Goal: Task Accomplishment & Management: Manage account settings

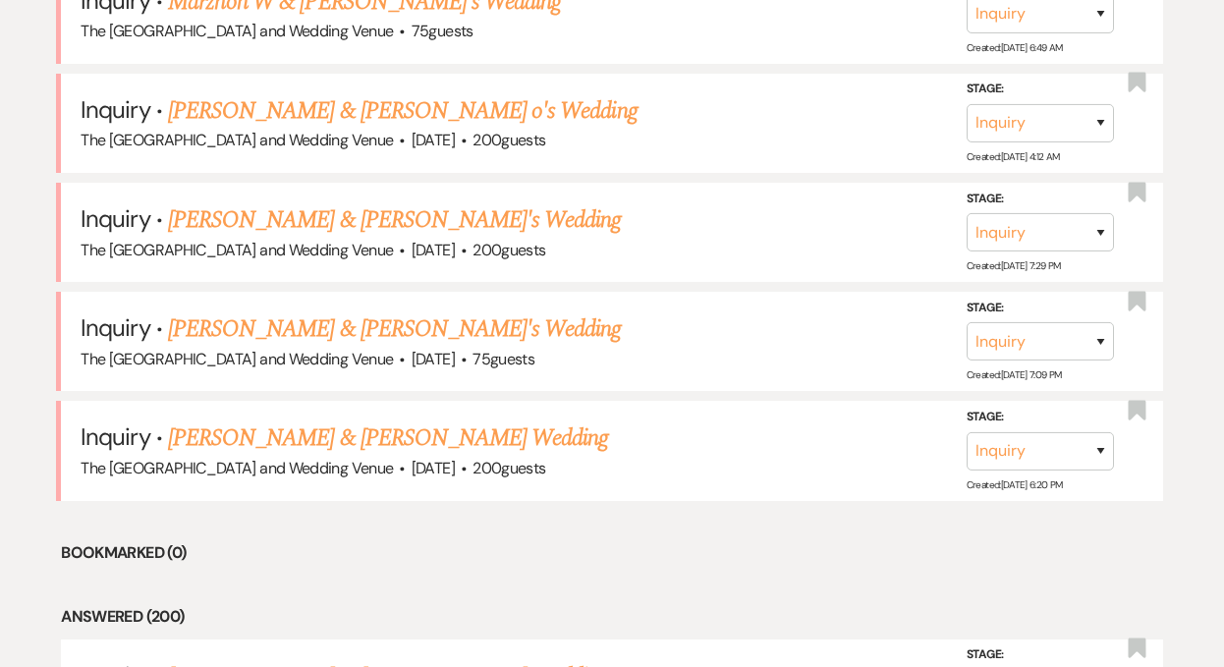
scroll to position [1246, 0]
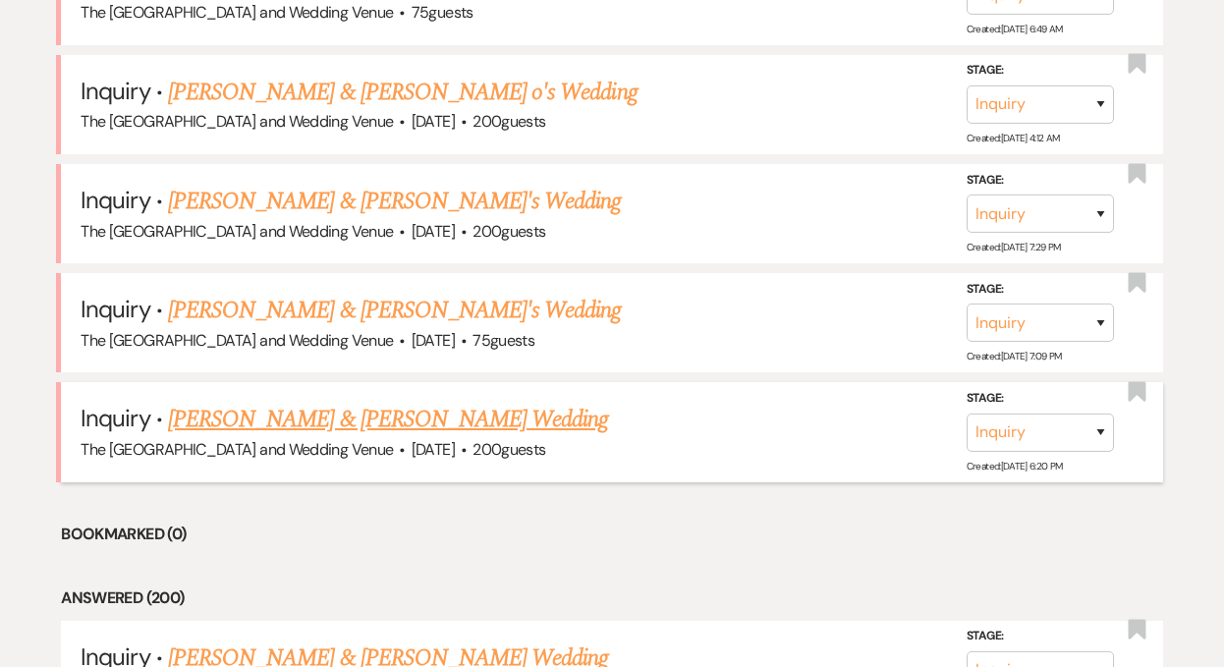
click at [346, 409] on link "[PERSON_NAME] & [PERSON_NAME] Wedding" at bounding box center [388, 419] width 440 height 35
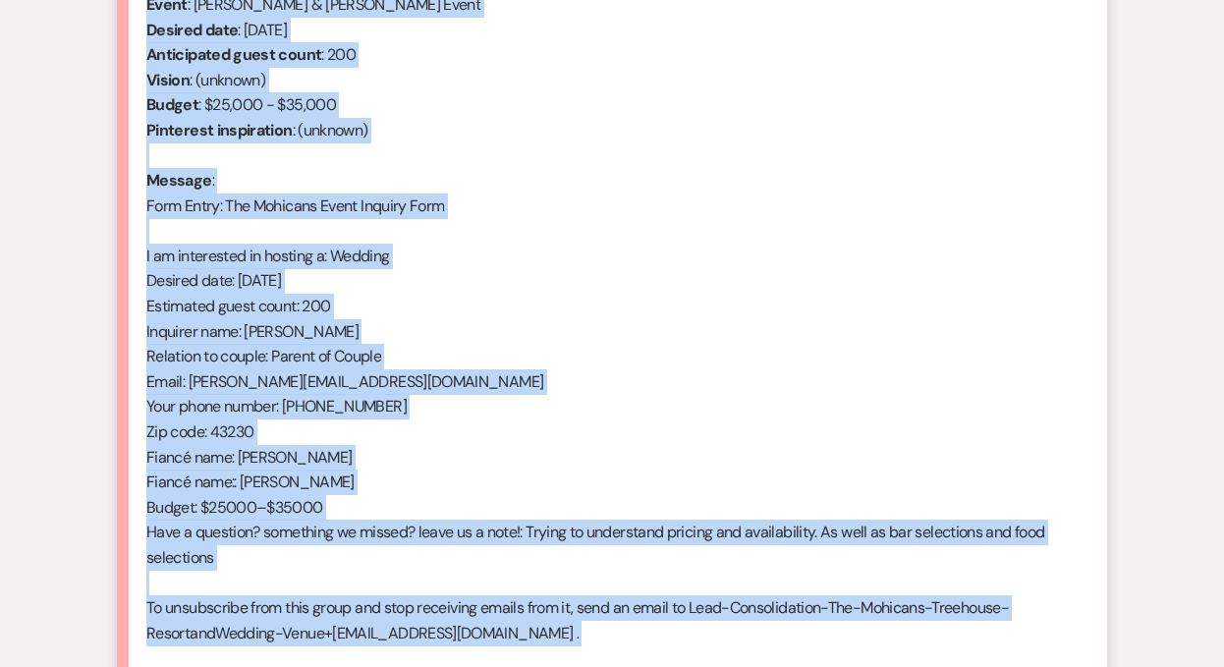
scroll to position [858, 0]
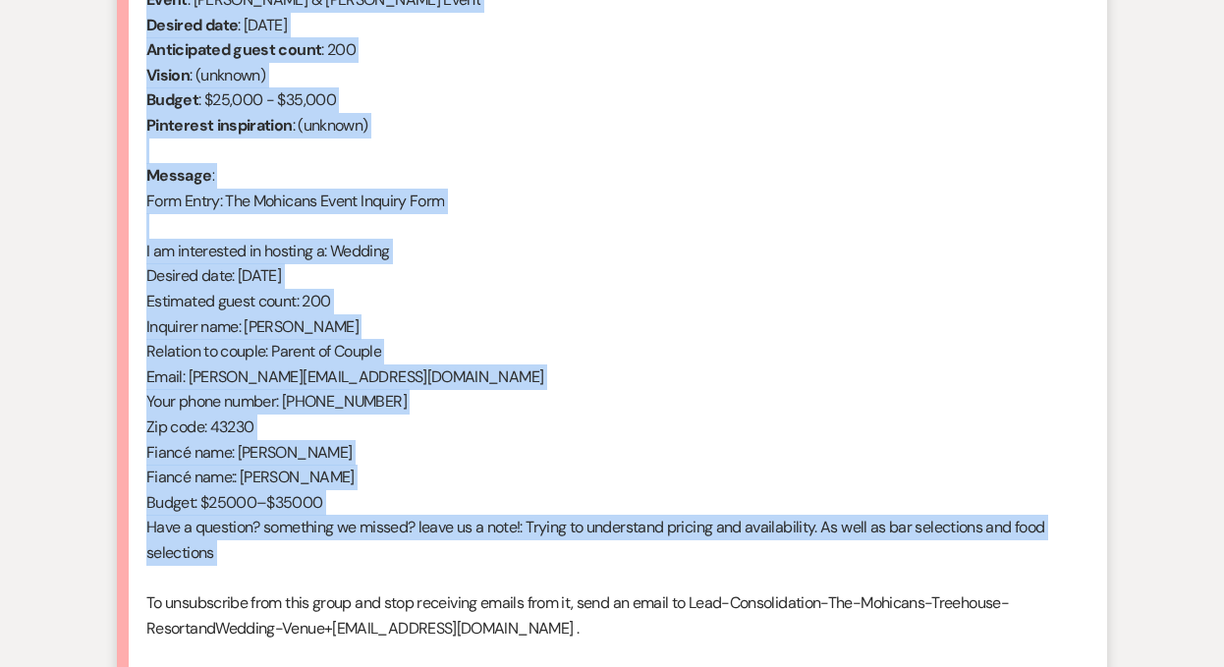
drag, startPoint x: 144, startPoint y: 131, endPoint x: 400, endPoint y: 574, distance: 511.5
click at [400, 574] on li "[PERSON_NAME] [DATE] 6:20 PM From : [PERSON_NAME] (Client) Event : [PERSON_NAME…" at bounding box center [612, 299] width 990 height 776
copy div "From : [PERSON_NAME] (Client) Event : [PERSON_NAME] & [PERSON_NAME] Event Desir…"
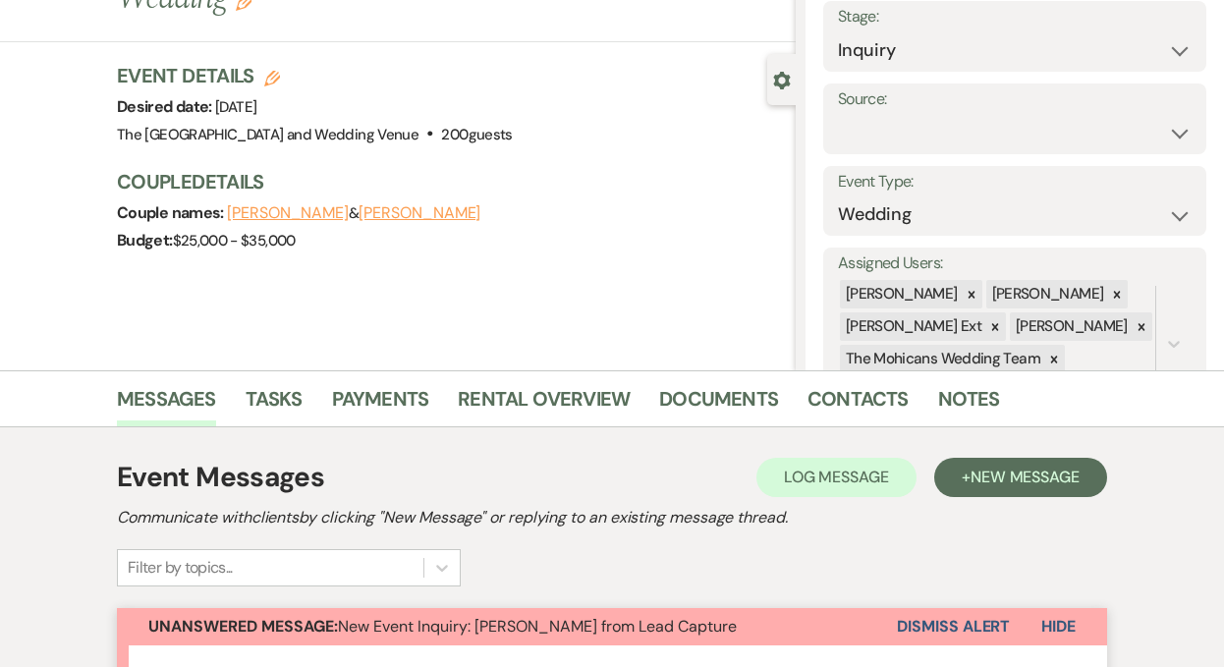
scroll to position [0, 0]
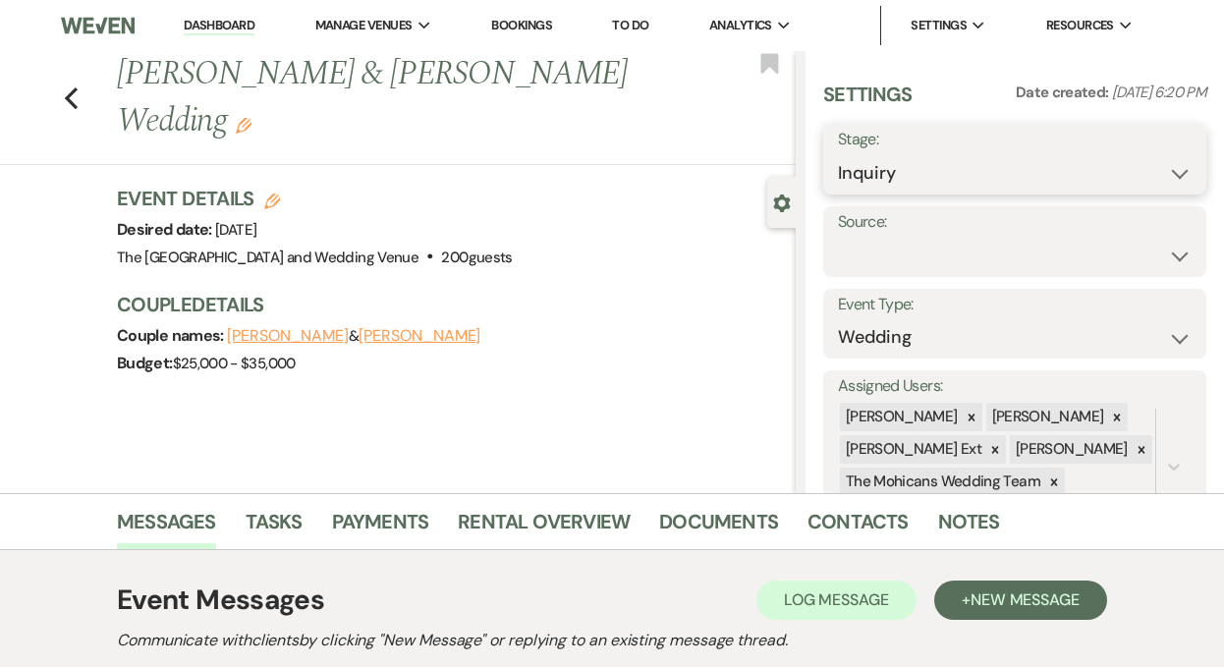
click at [940, 173] on select "Inquiry Follow Up Tour Requested Tour Confirmed Toured Proposal Sent Booked Lost" at bounding box center [1015, 173] width 354 height 38
select select "9"
click at [1172, 167] on button "Save" at bounding box center [1167, 159] width 79 height 39
click at [1030, 251] on select "Weven Venue Website Instagram Facebook Pinterest Google The Knot Wedding Wire H…" at bounding box center [1015, 256] width 354 height 38
select select "5"
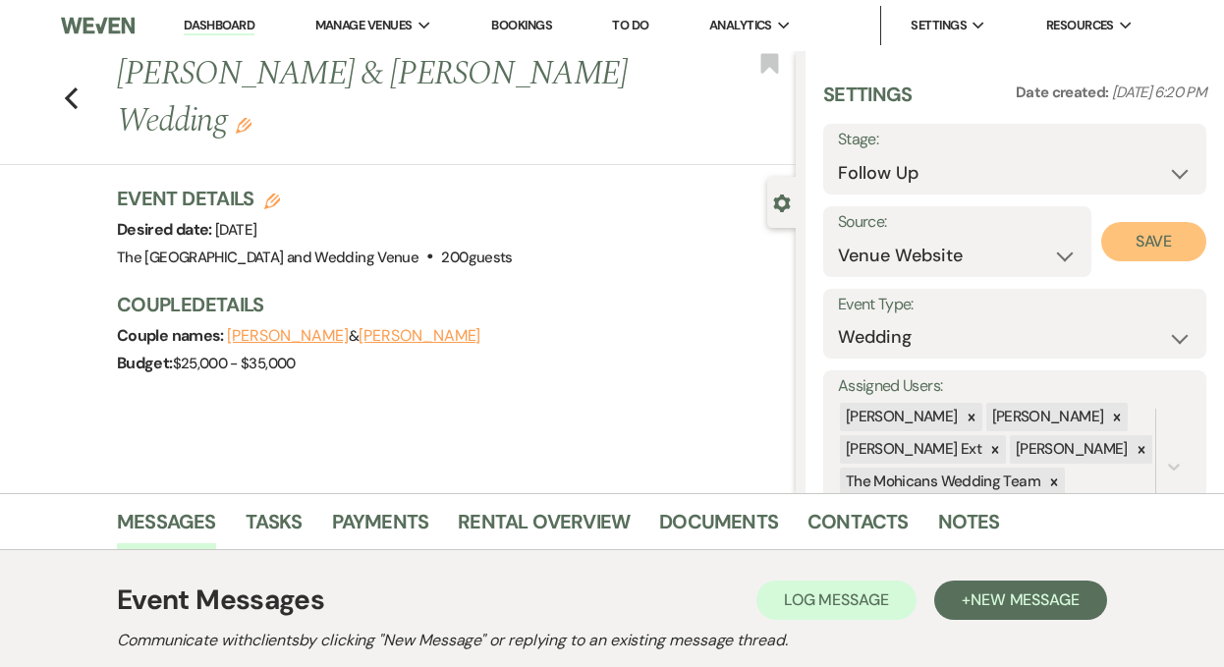
click at [1147, 253] on button "Save" at bounding box center [1153, 241] width 105 height 39
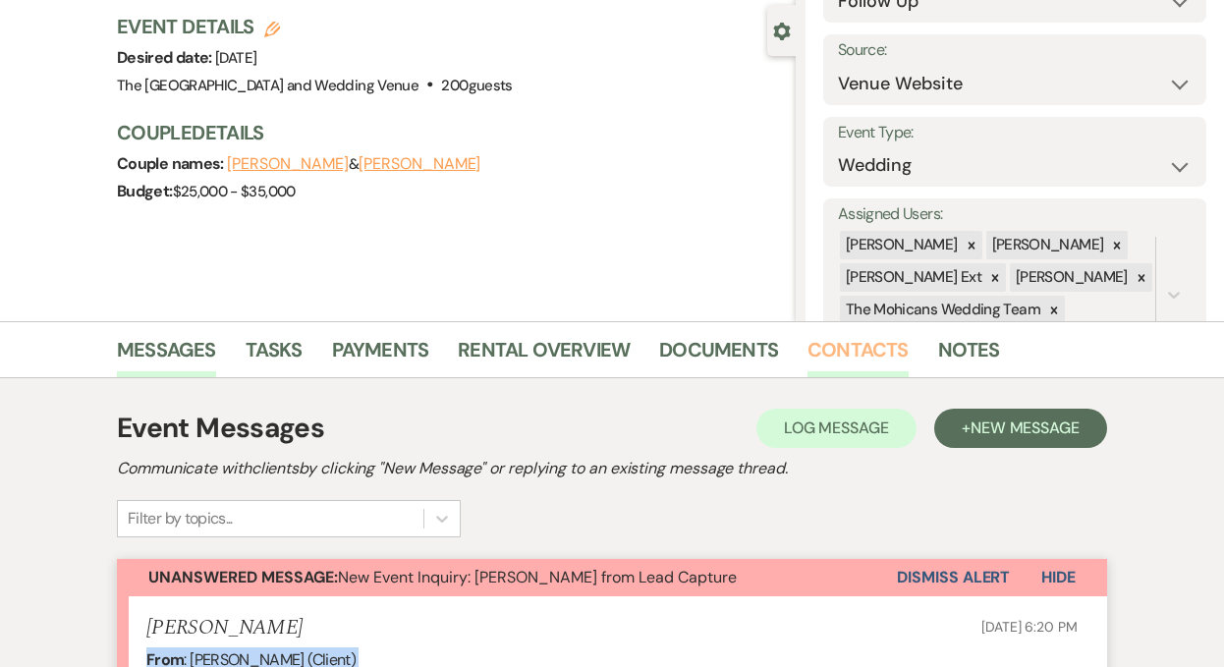
scroll to position [206, 0]
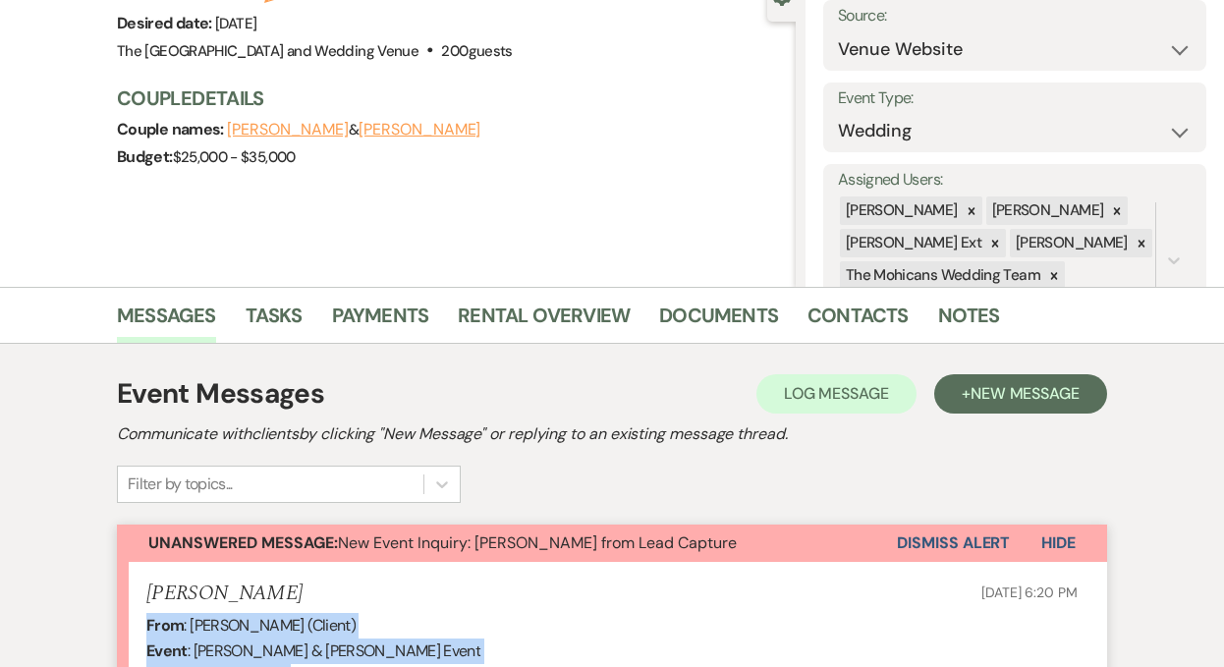
click at [915, 547] on button "Dismiss Alert" at bounding box center [953, 543] width 113 height 37
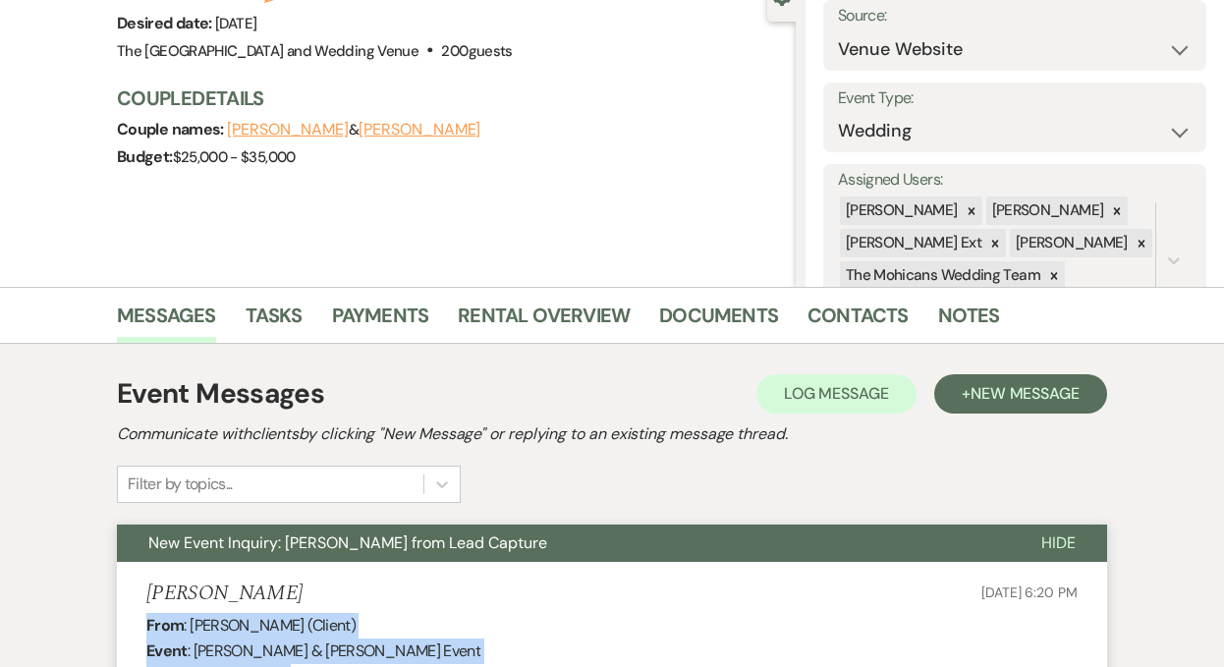
scroll to position [0, 0]
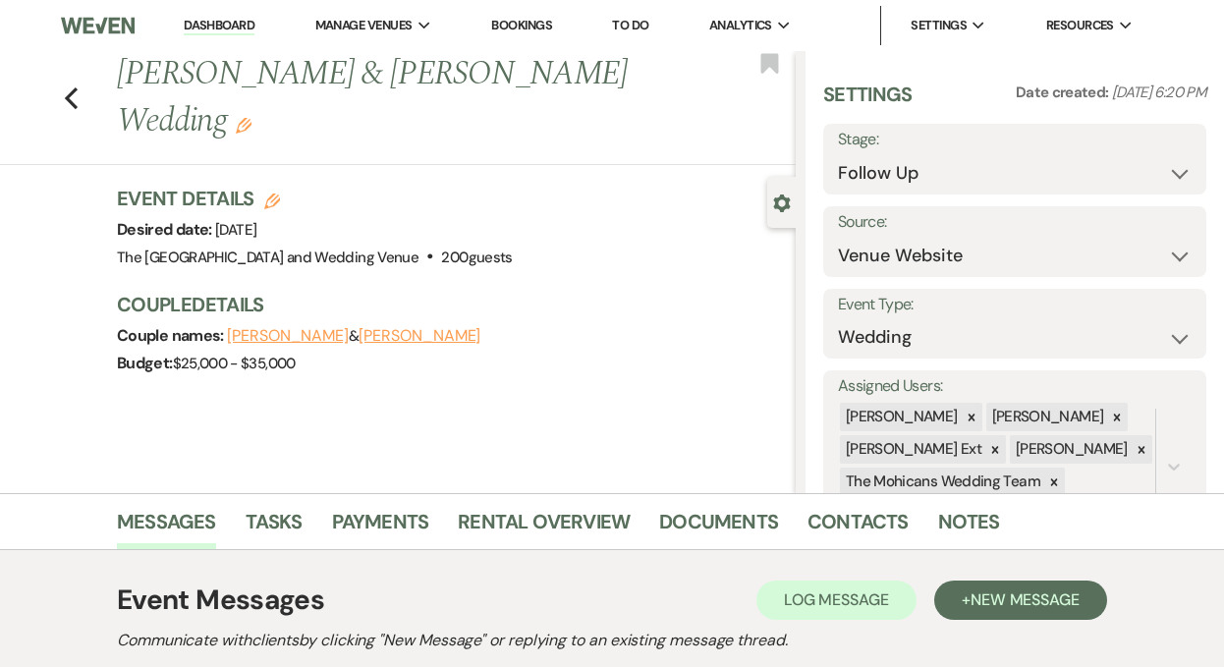
click at [217, 23] on link "Dashboard" at bounding box center [219, 26] width 71 height 19
select select "9"
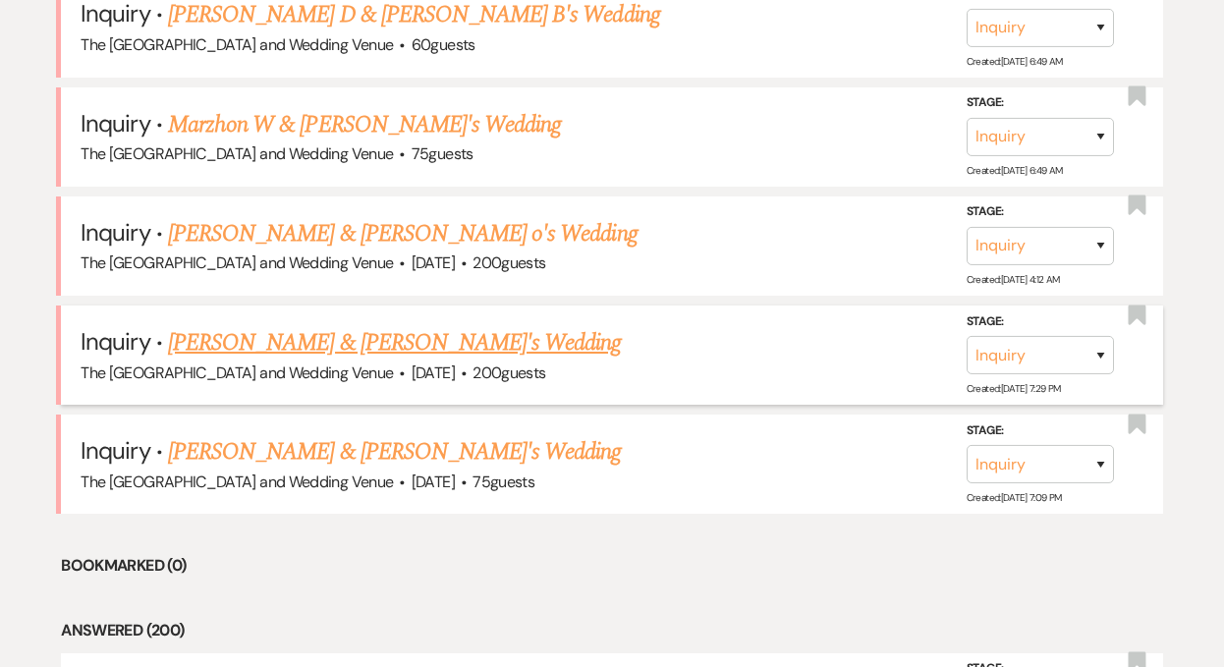
scroll to position [1105, 0]
click at [353, 442] on link "[PERSON_NAME] & [PERSON_NAME]'s Wedding" at bounding box center [395, 450] width 454 height 35
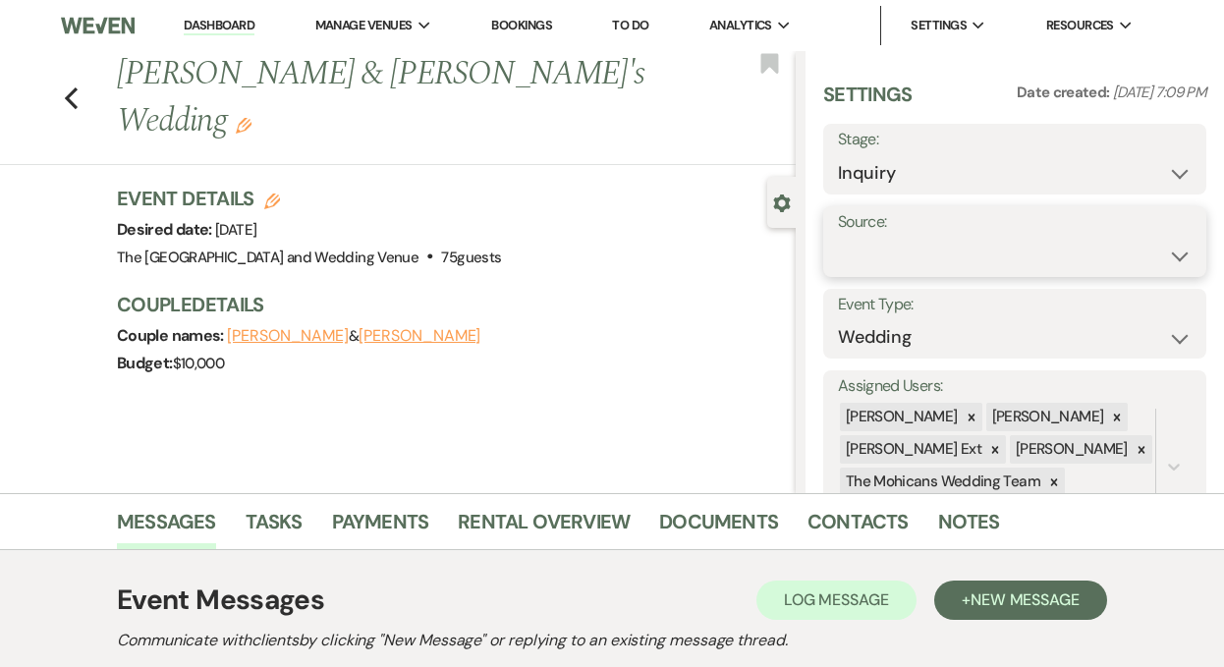
click at [916, 252] on select "Weven Venue Website Instagram Facebook Pinterest Google The Knot Wedding Wire H…" at bounding box center [1015, 256] width 354 height 38
select select "5"
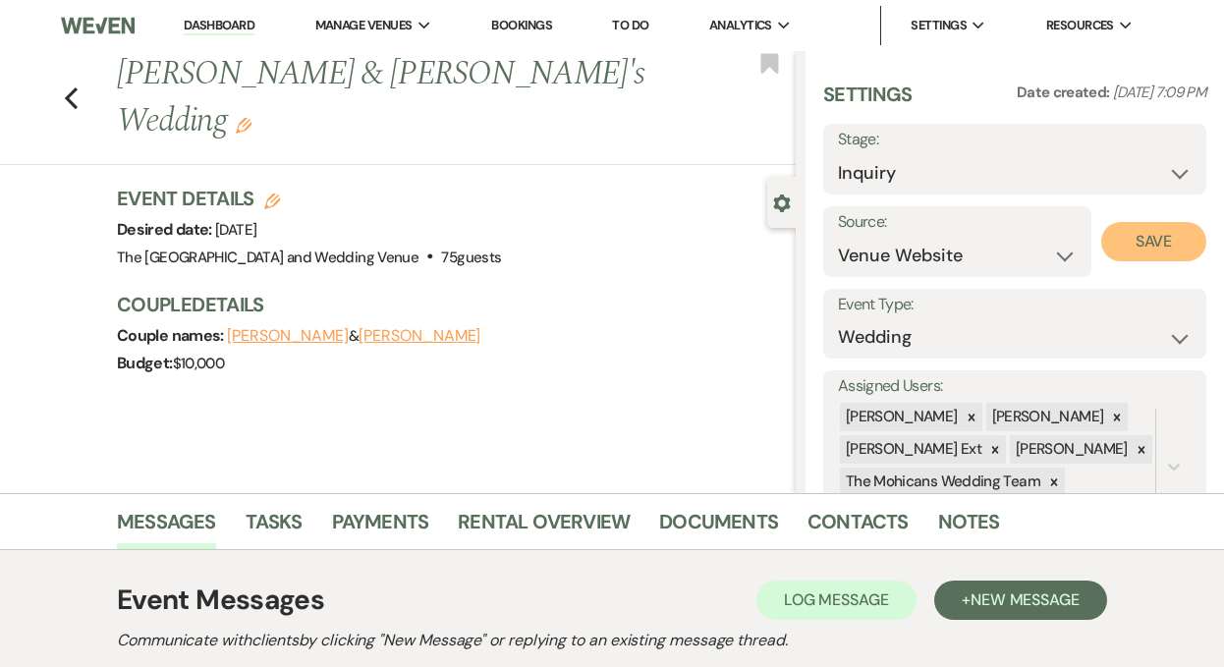
click at [1110, 233] on button "Save" at bounding box center [1153, 241] width 105 height 39
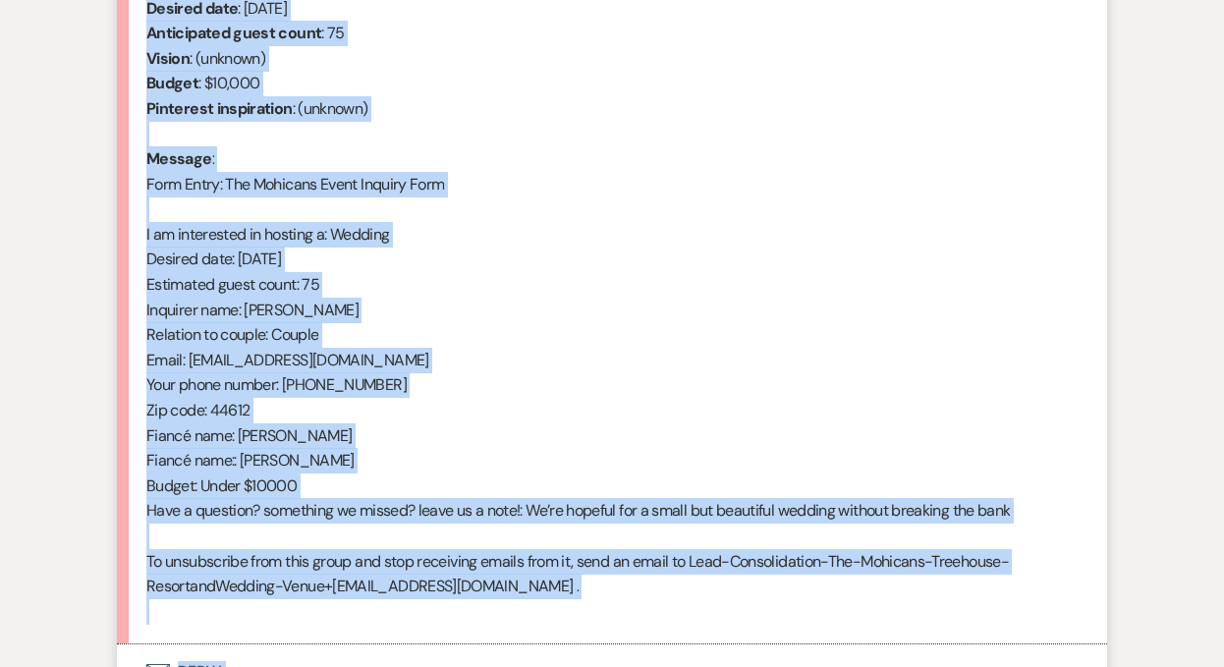
scroll to position [970, 0]
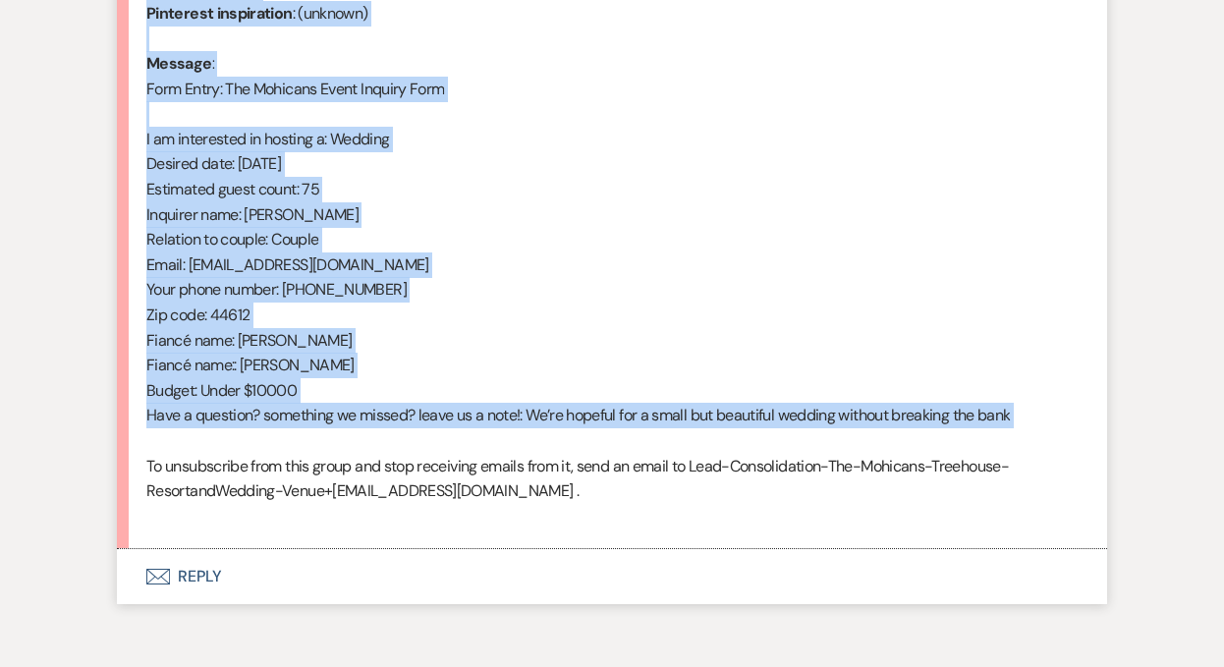
drag, startPoint x: 149, startPoint y: 473, endPoint x: 383, endPoint y: 451, distance: 234.8
click at [383, 451] on div "From : [PERSON_NAME] (Client) Event : [PERSON_NAME] & [PERSON_NAME]'s Event Des…" at bounding box center [611, 189] width 931 height 679
copy div "From : [PERSON_NAME] (Client) Event : [PERSON_NAME] & [PERSON_NAME]'s Event Des…"
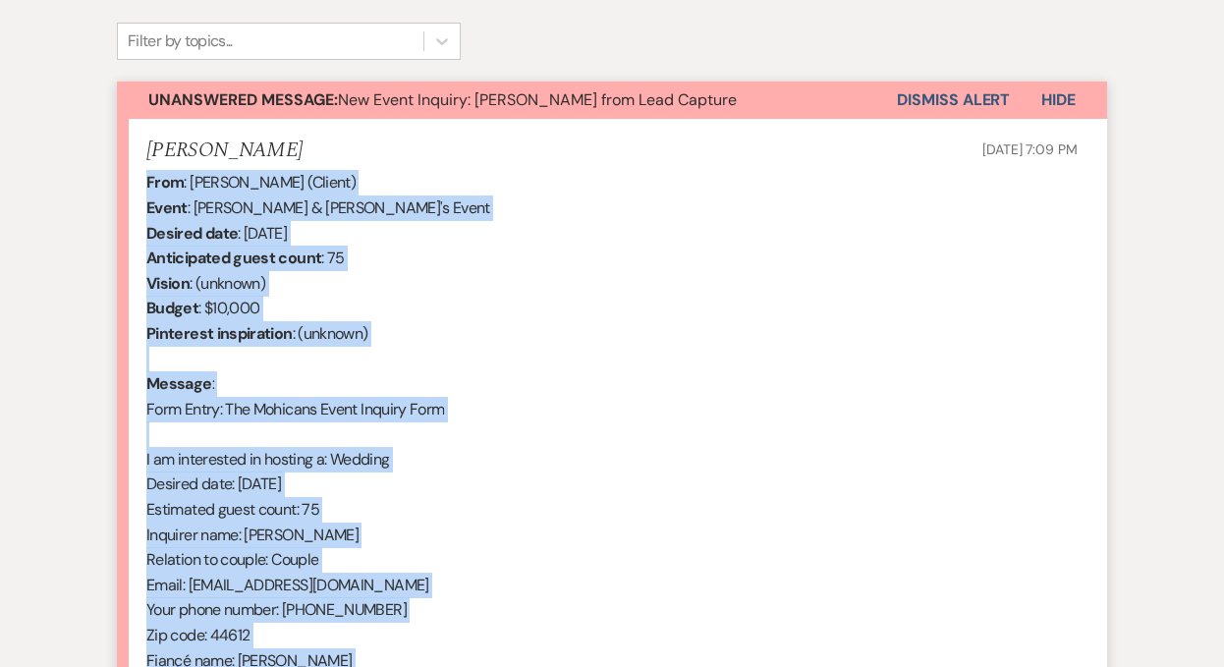
scroll to position [621, 0]
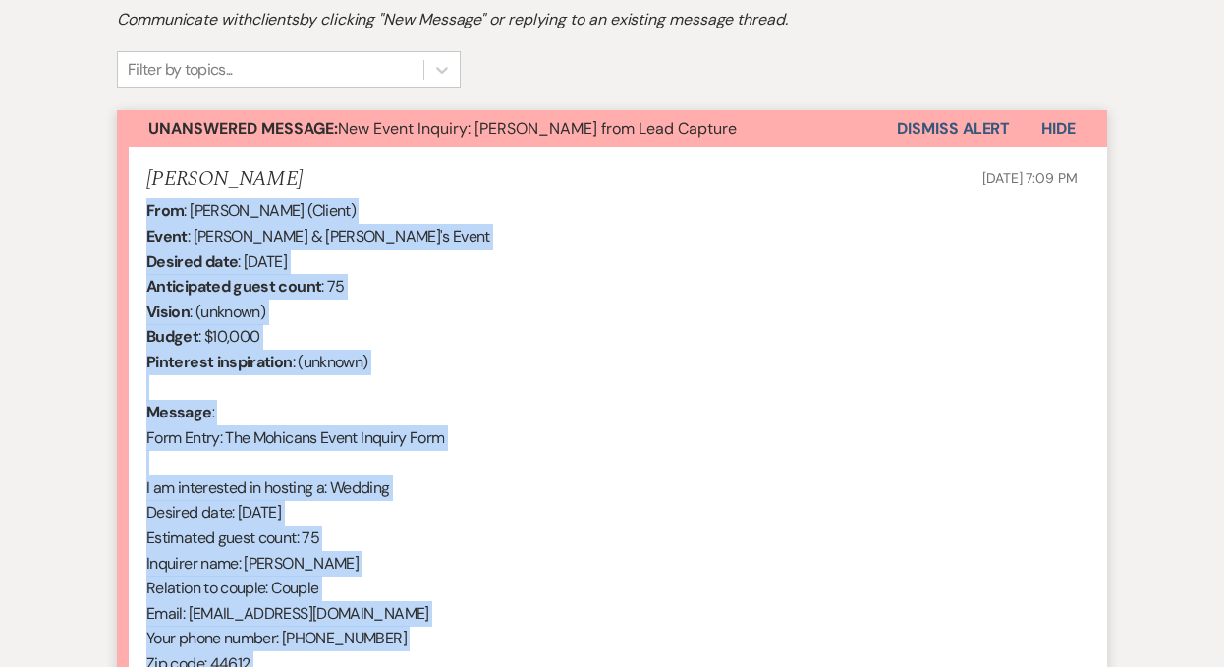
click at [932, 138] on button "Dismiss Alert" at bounding box center [953, 128] width 113 height 37
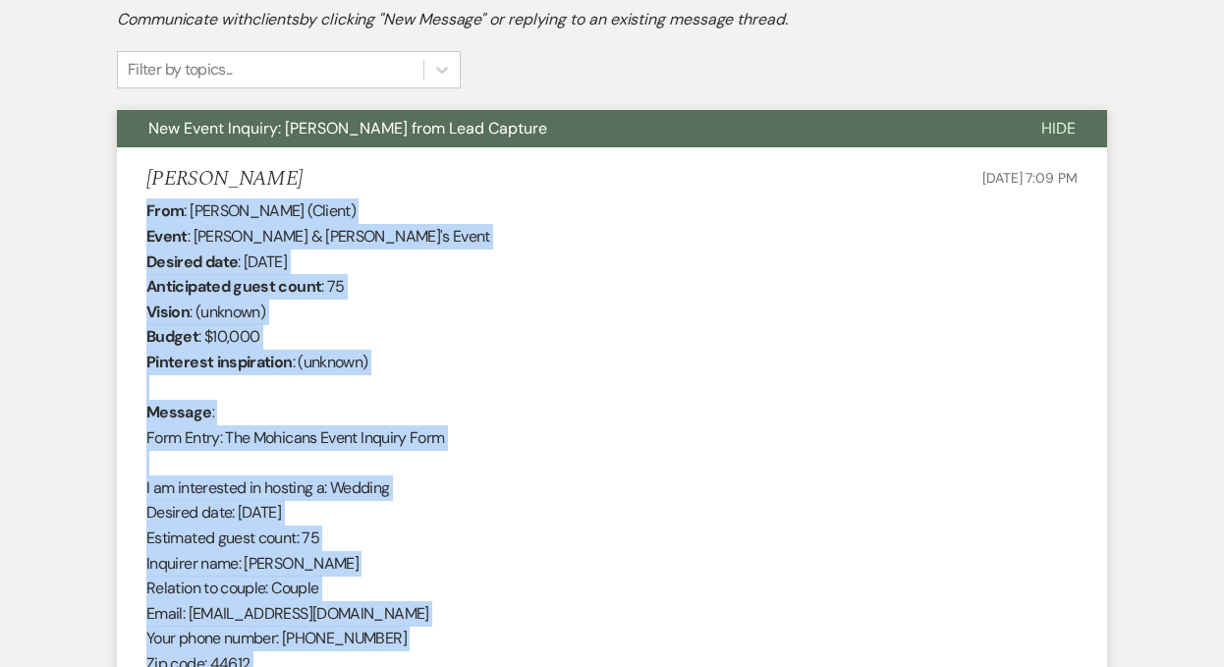
scroll to position [0, 0]
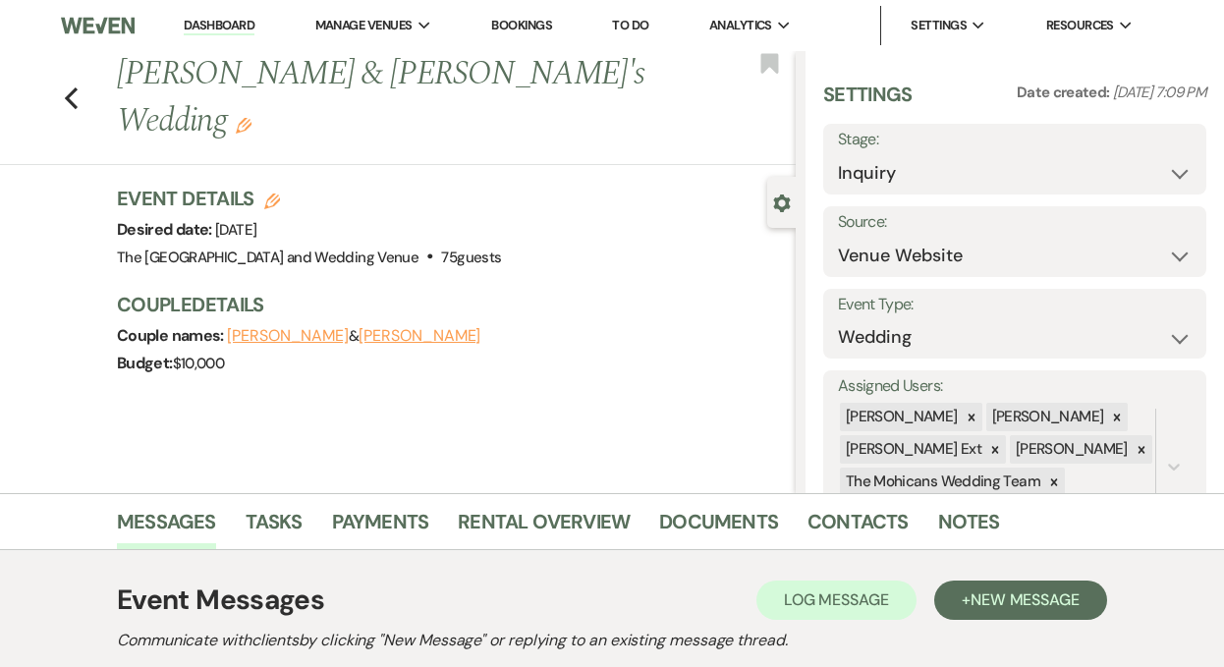
click at [256, 26] on li "Dashboard" at bounding box center [219, 25] width 90 height 39
click at [234, 24] on link "Dashboard" at bounding box center [219, 26] width 71 height 19
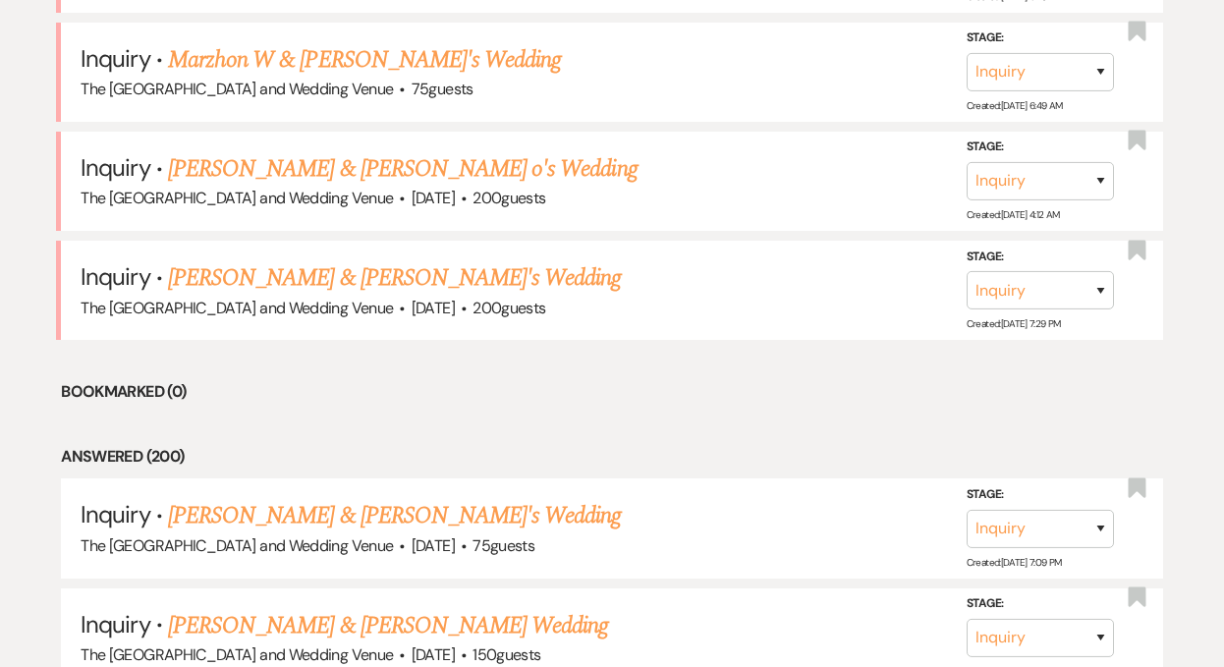
scroll to position [1174, 0]
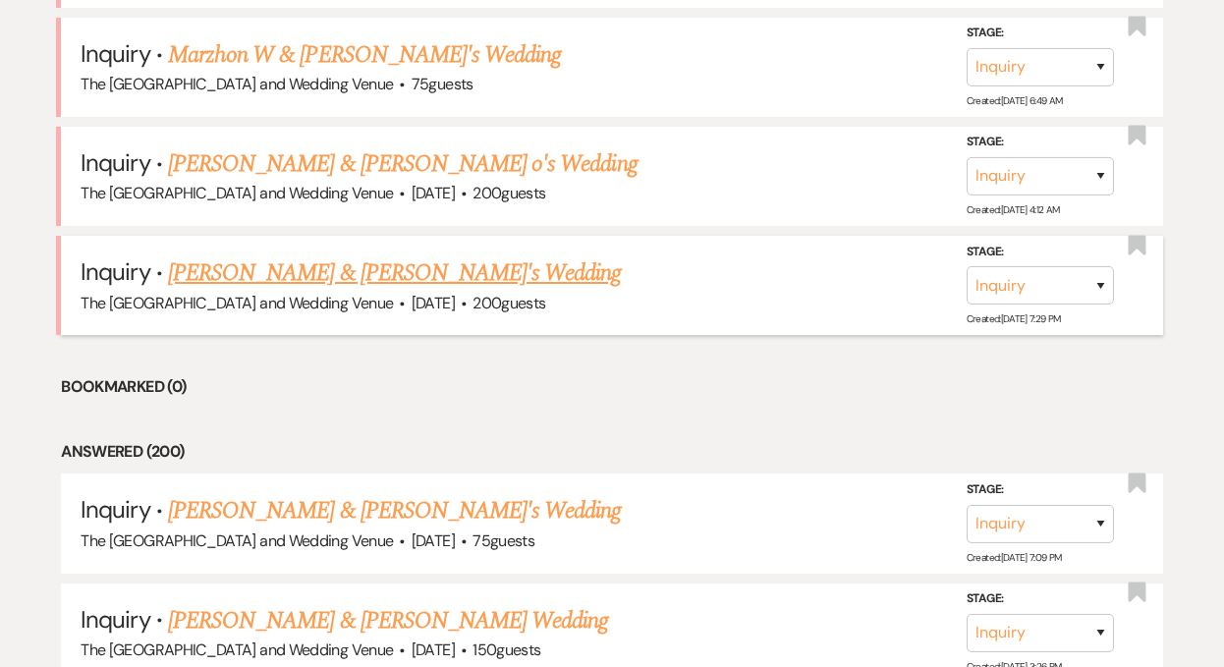
click at [267, 278] on link "[PERSON_NAME] & [PERSON_NAME]'s Wedding" at bounding box center [395, 272] width 454 height 35
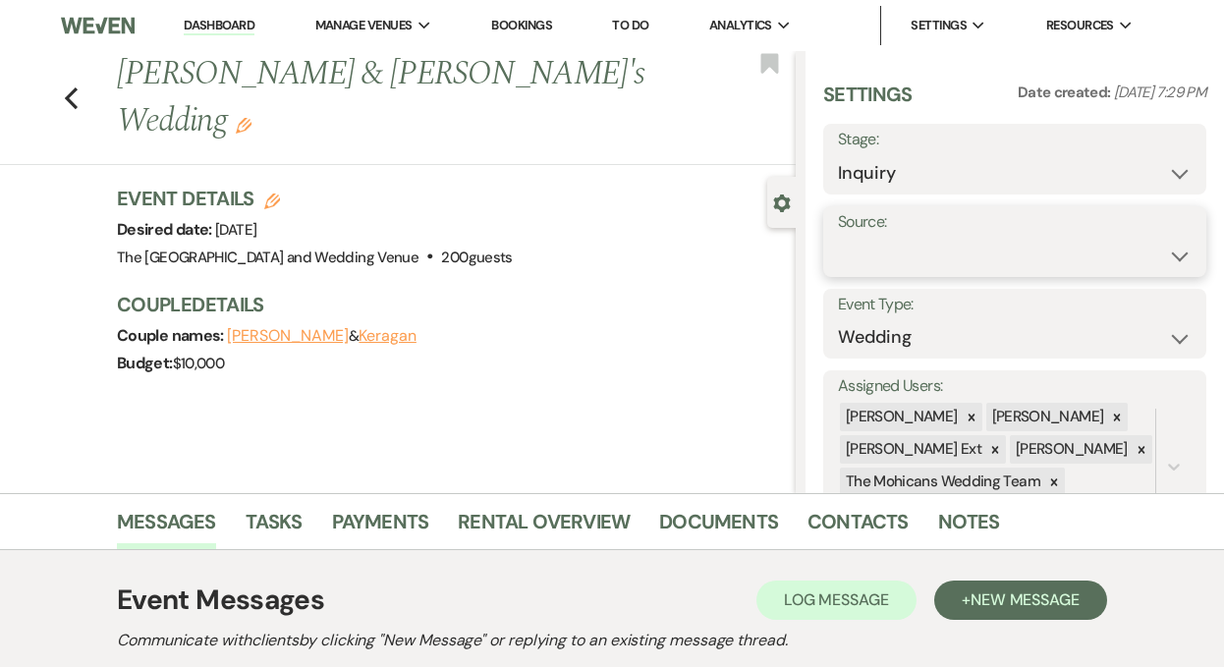
click at [917, 253] on select "Weven Venue Website Instagram Facebook Pinterest Google The Knot Wedding Wire H…" at bounding box center [1015, 256] width 354 height 38
select select "5"
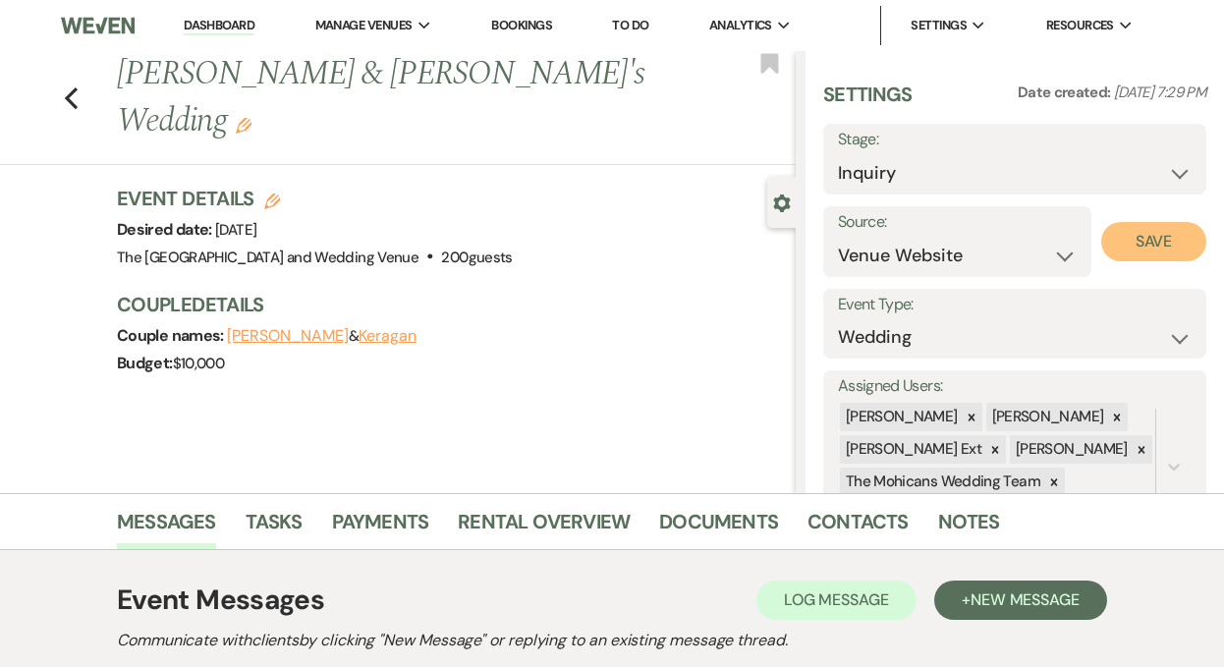
click at [1125, 242] on button "Save" at bounding box center [1153, 241] width 105 height 39
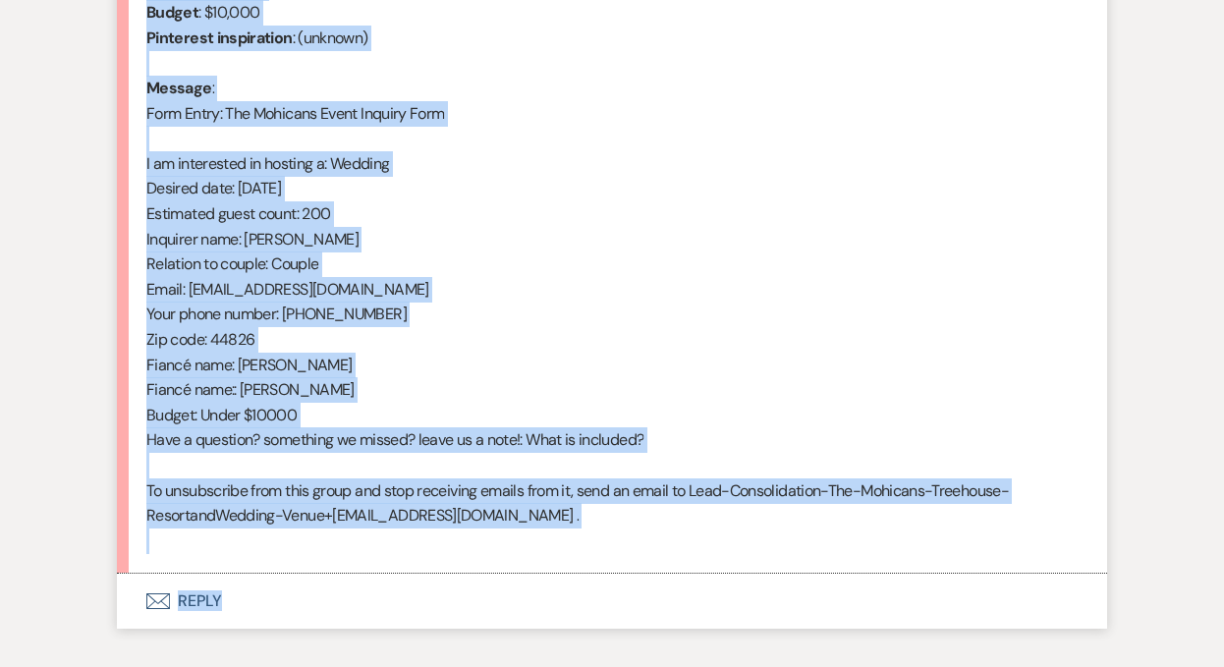
scroll to position [969, 0]
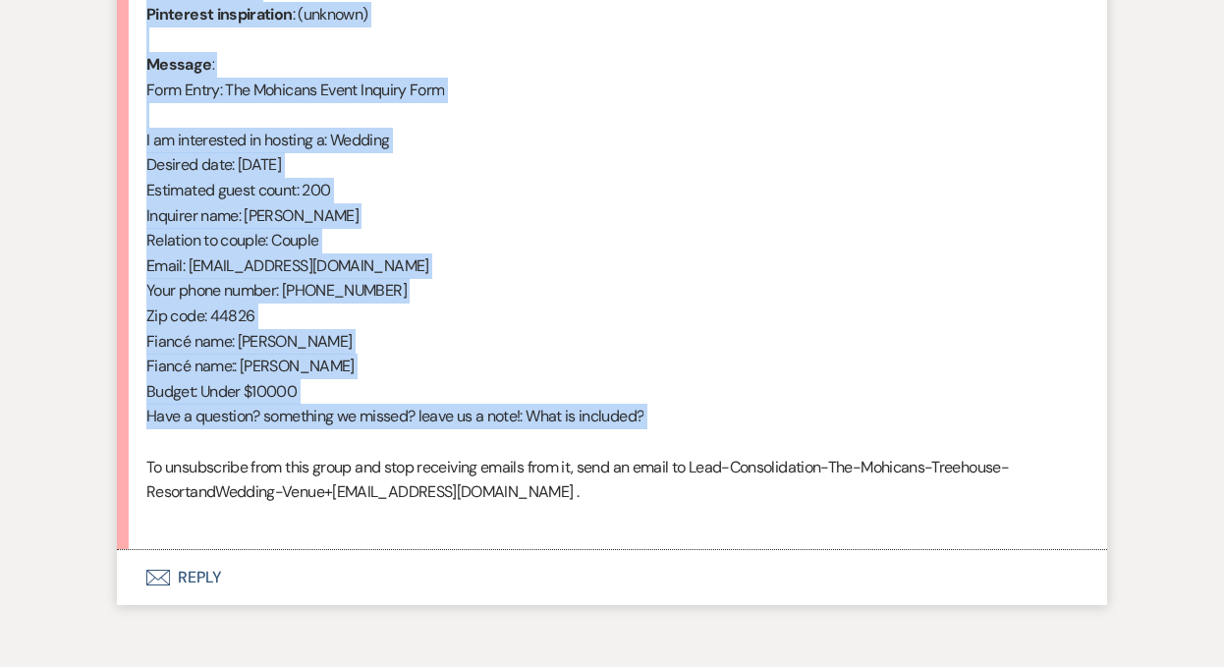
drag, startPoint x: 145, startPoint y: 347, endPoint x: 437, endPoint y: 446, distance: 308.2
click at [437, 446] on div "From : [PERSON_NAME] (Client) Event : [PERSON_NAME] & [PERSON_NAME]'s Event Des…" at bounding box center [611, 190] width 931 height 679
copy div "From : [PERSON_NAME] (Client) Event : [PERSON_NAME] & [PERSON_NAME]'s Event Des…"
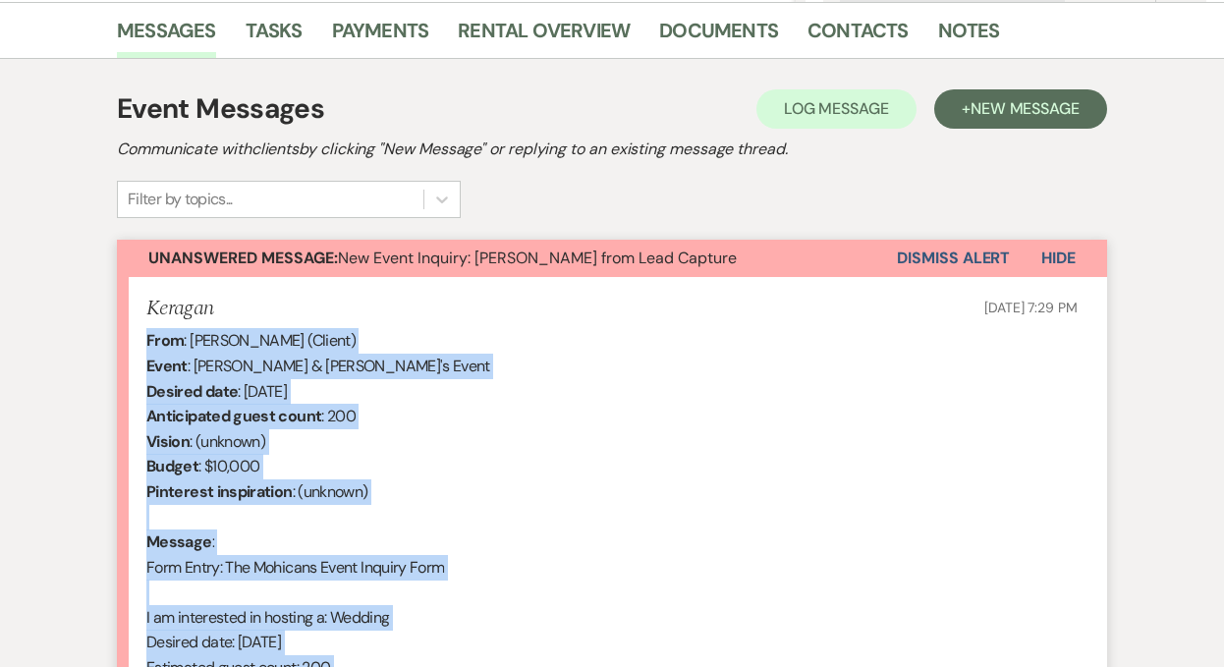
scroll to position [0, 0]
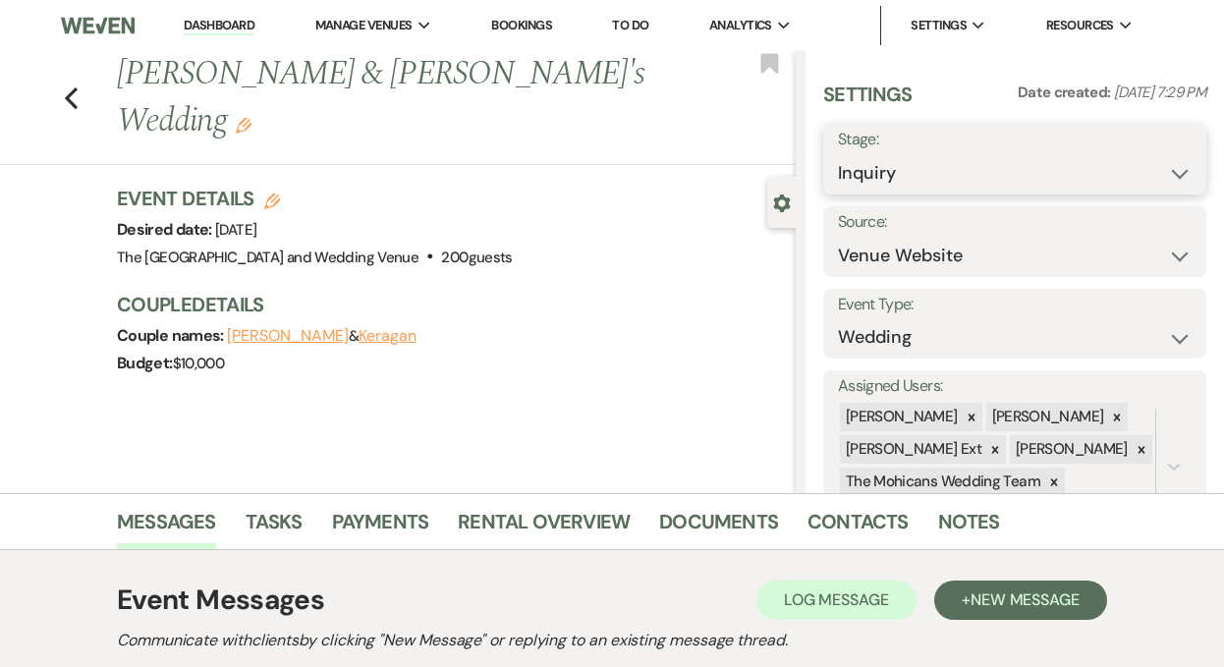
click at [928, 179] on select "Inquiry Follow Up Tour Requested Tour Confirmed Toured Proposal Sent Booked Lost" at bounding box center [1015, 173] width 354 height 38
select select "9"
click at [1159, 171] on button "Save" at bounding box center [1167, 159] width 79 height 39
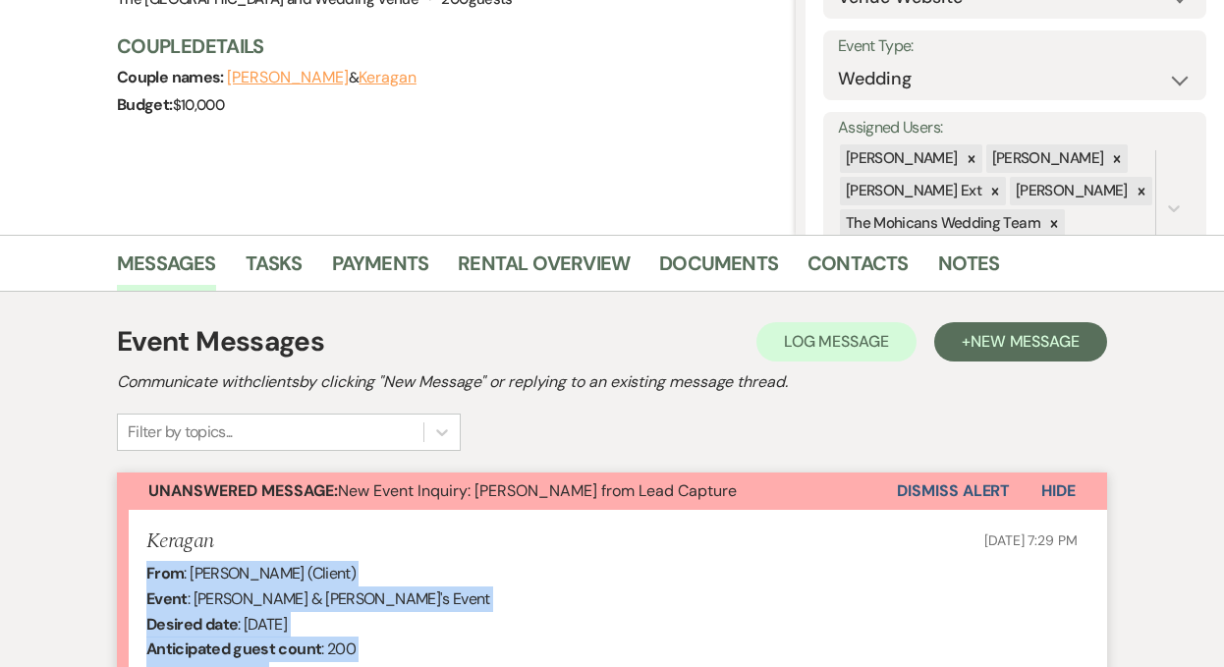
scroll to position [324, 0]
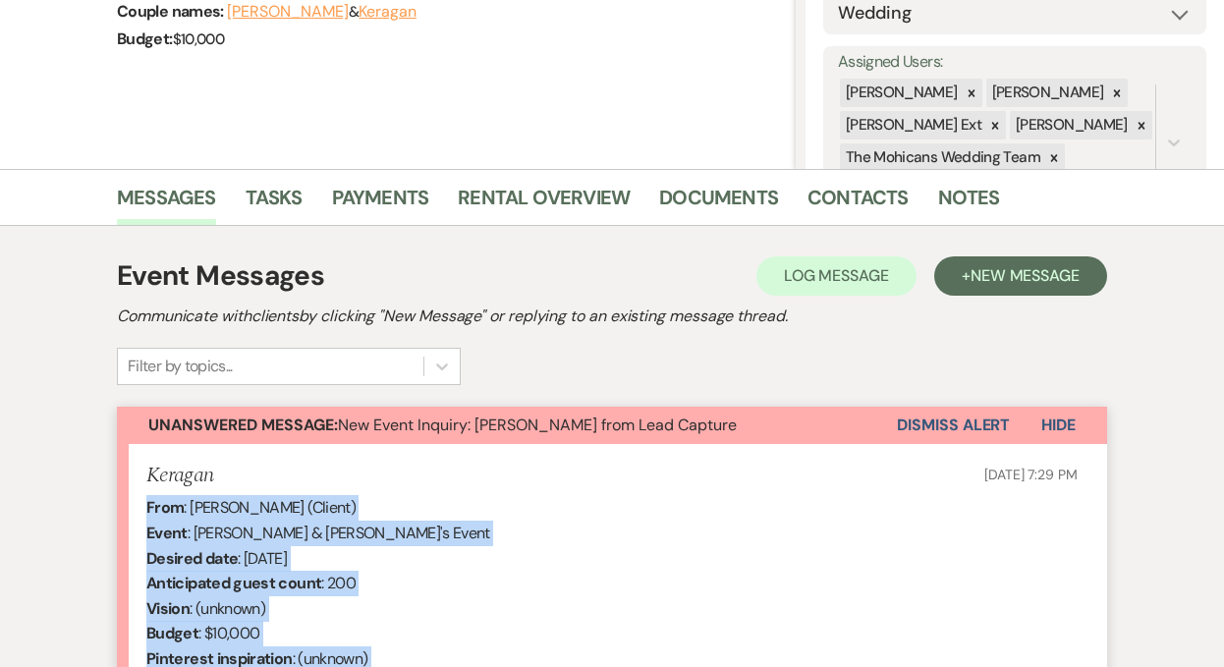
click at [926, 421] on button "Dismiss Alert" at bounding box center [953, 425] width 113 height 37
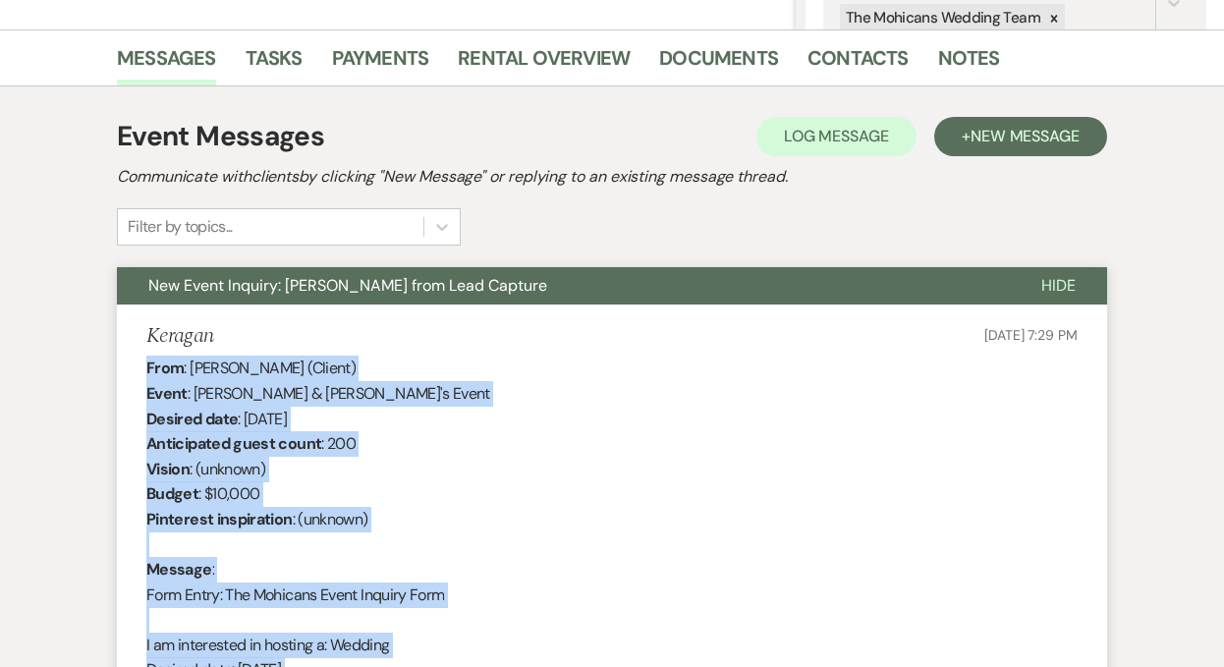
scroll to position [0, 0]
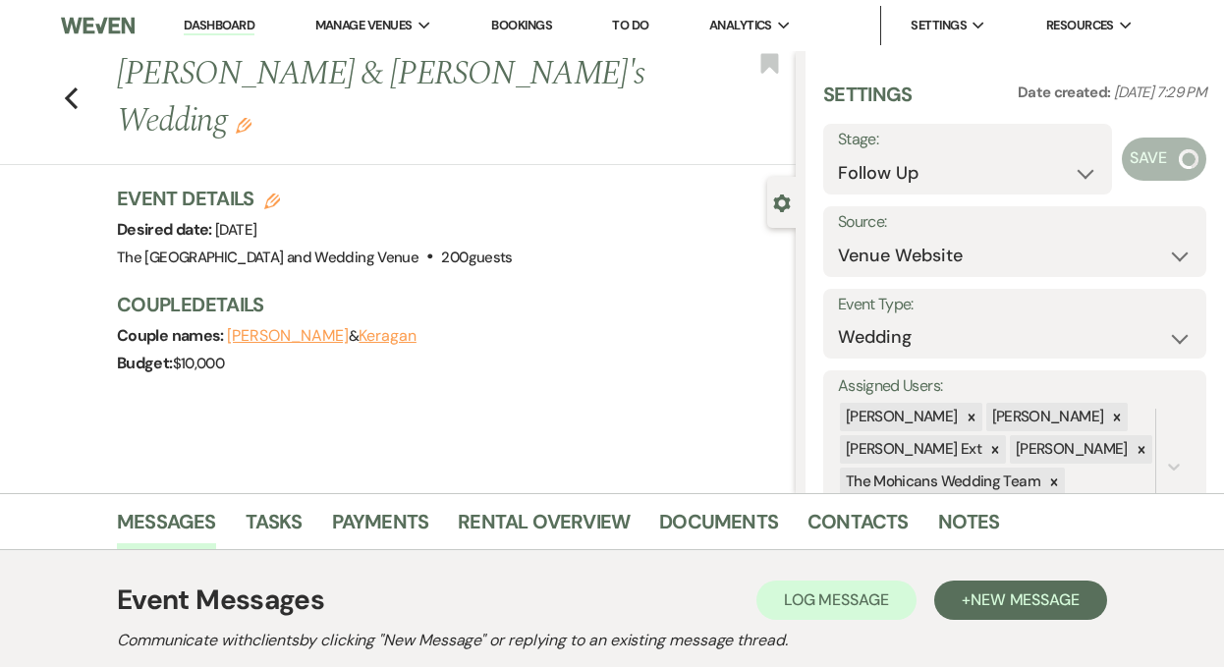
click at [224, 28] on link "Dashboard" at bounding box center [219, 26] width 71 height 19
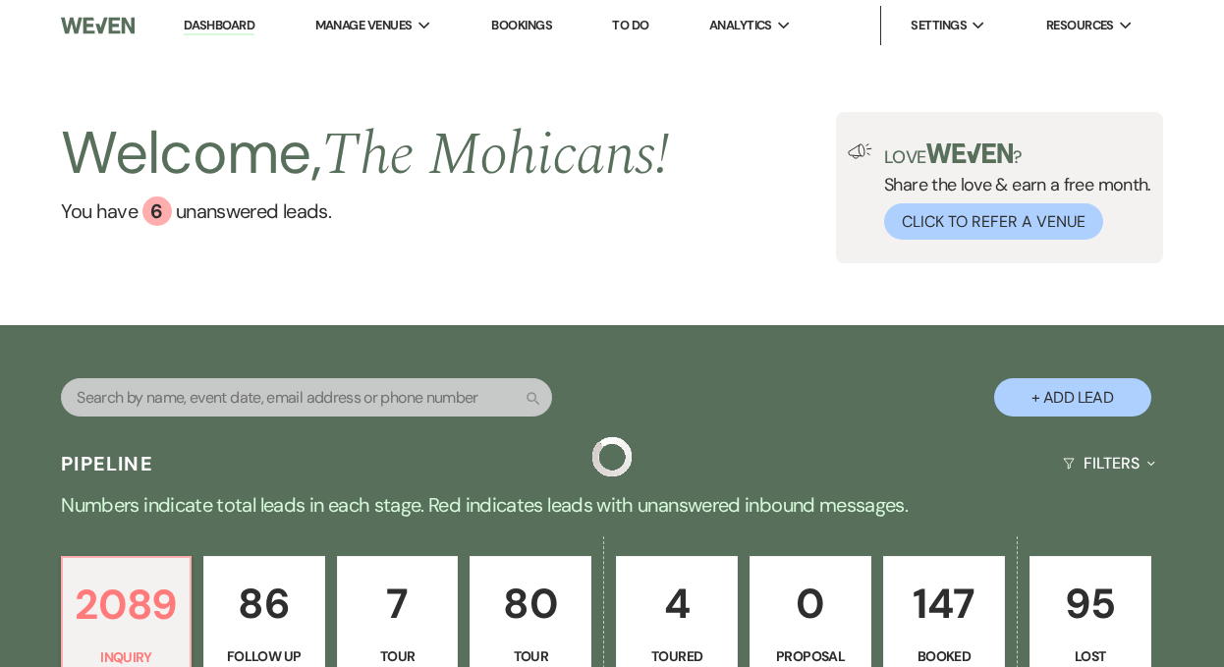
select select "9"
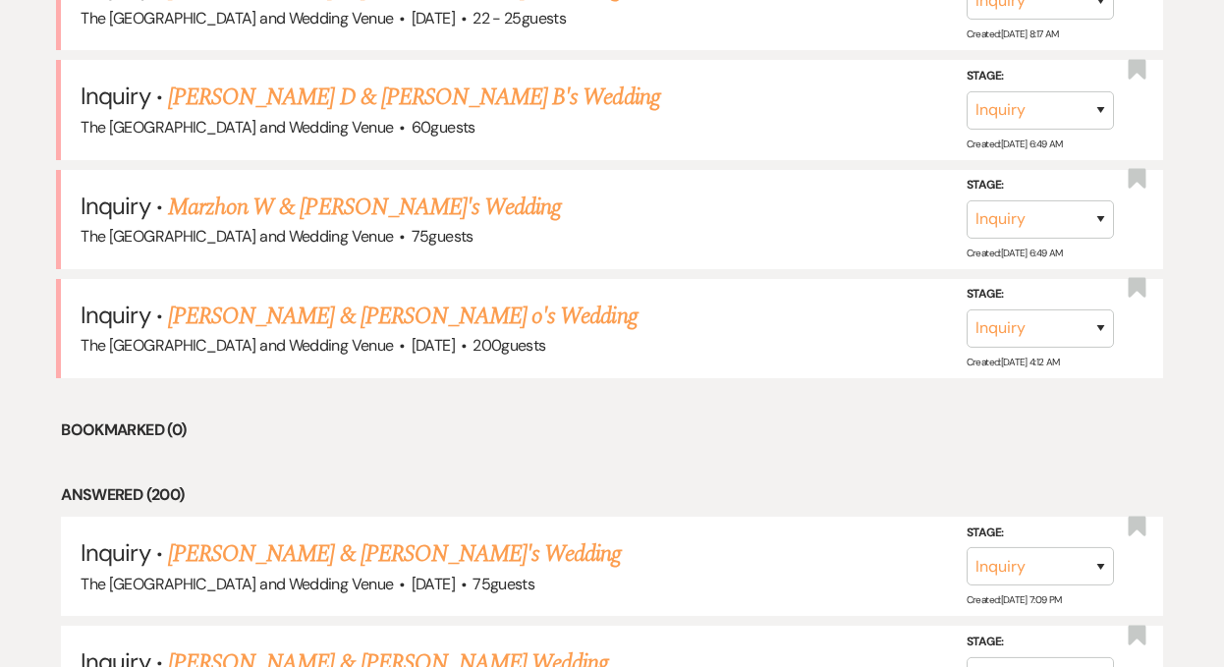
scroll to position [1037, 0]
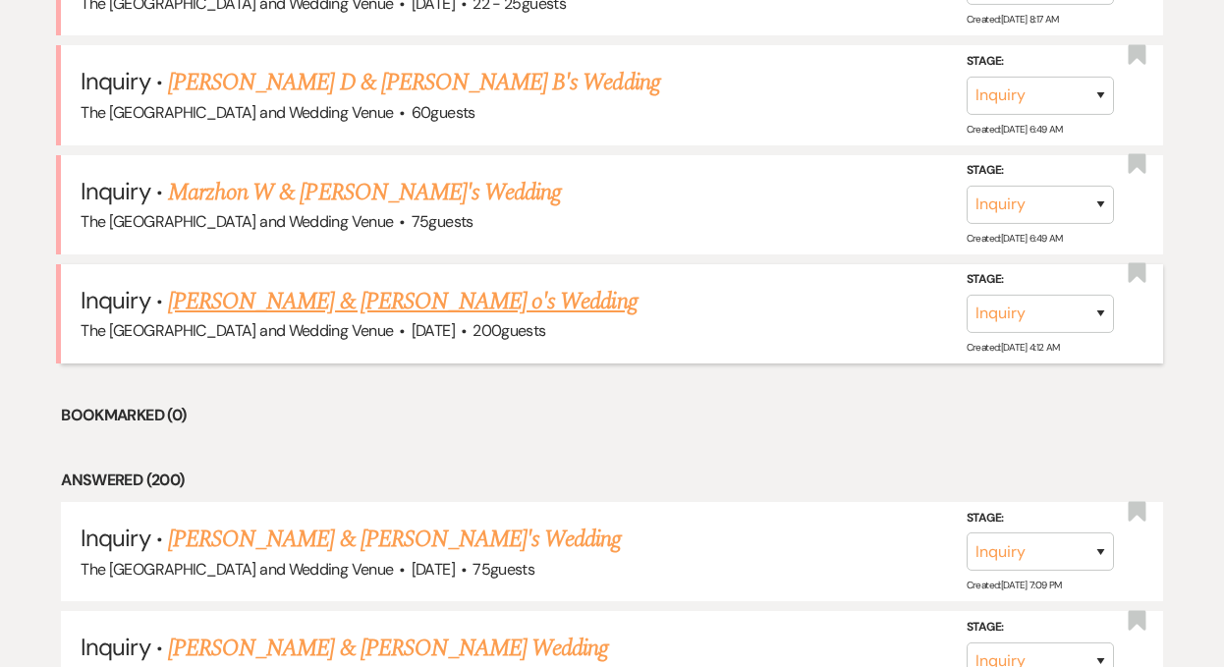
click at [382, 294] on link "[PERSON_NAME] & [PERSON_NAME] o's Wedding" at bounding box center [403, 301] width 470 height 35
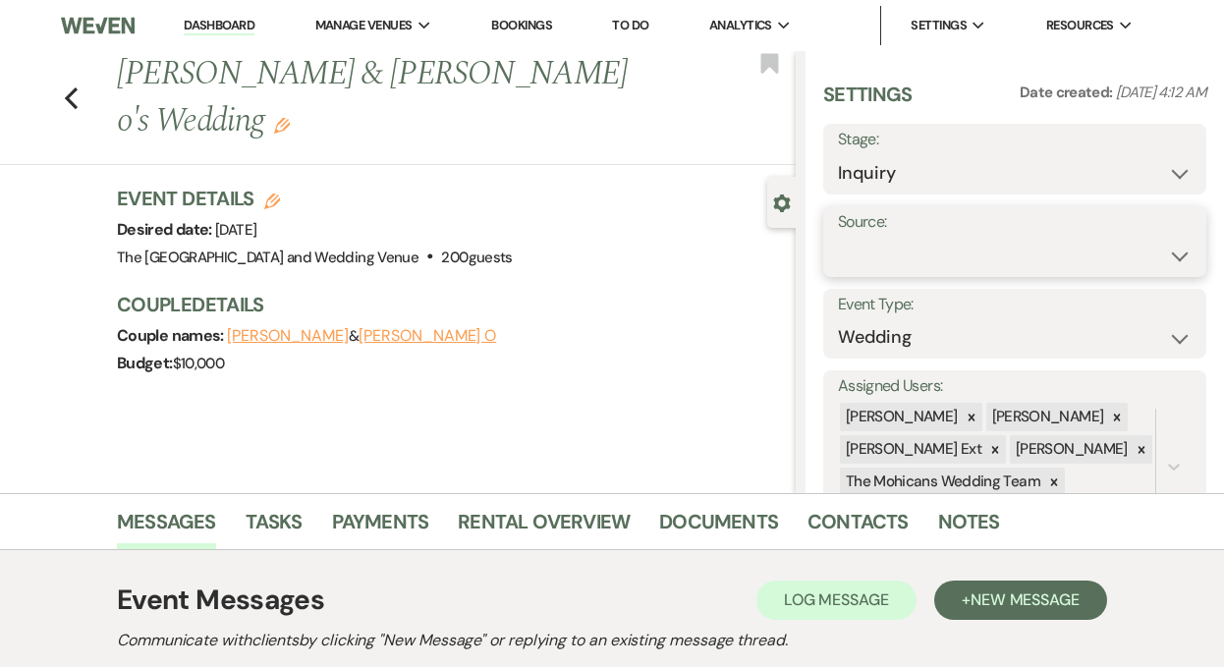
click at [920, 247] on select "Weven Venue Website Instagram Facebook Pinterest Google The Knot Wedding Wire H…" at bounding box center [1015, 256] width 354 height 38
select select "5"
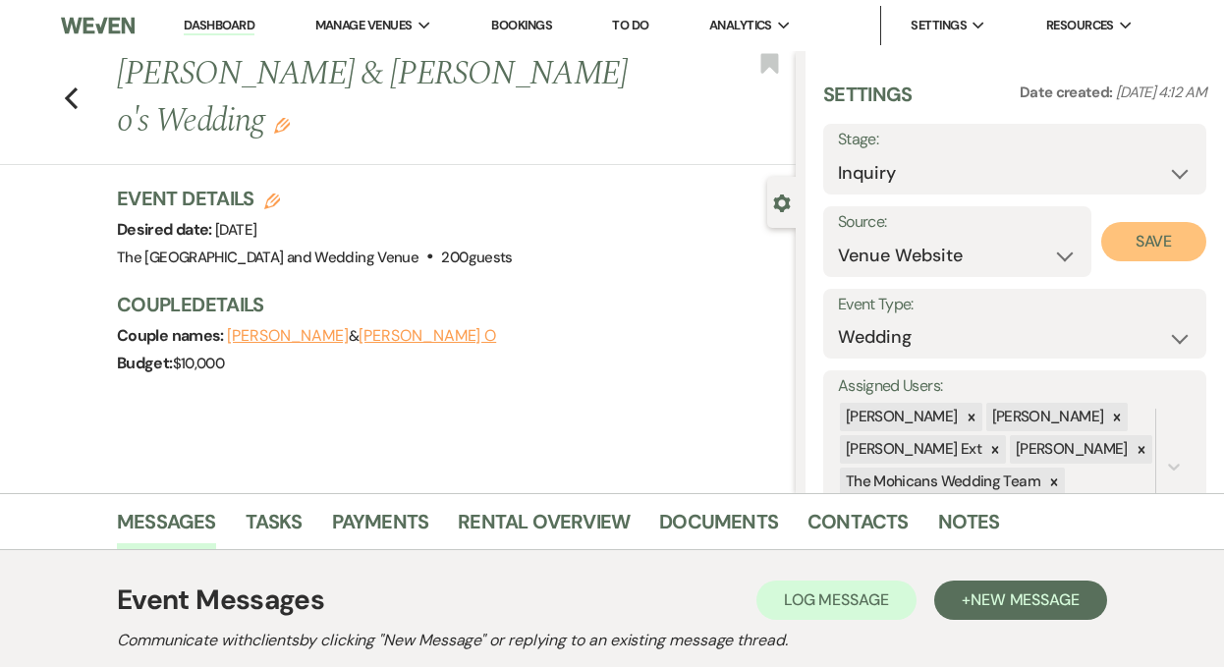
click at [1135, 236] on button "Save" at bounding box center [1153, 241] width 105 height 39
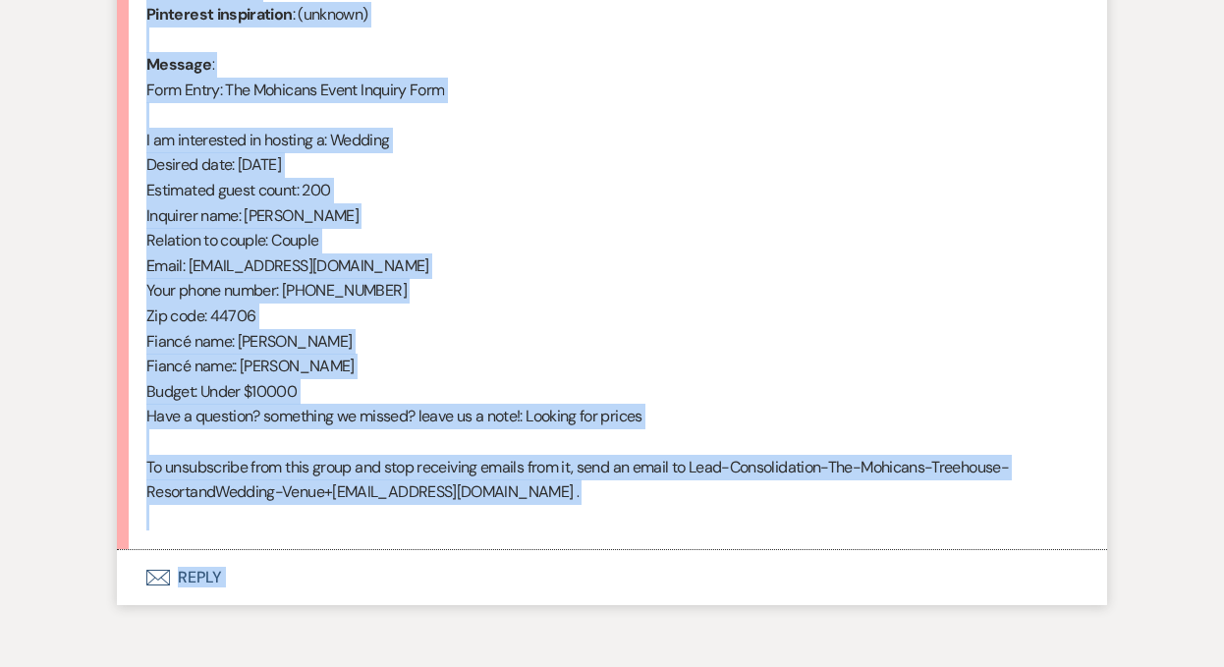
scroll to position [1063, 0]
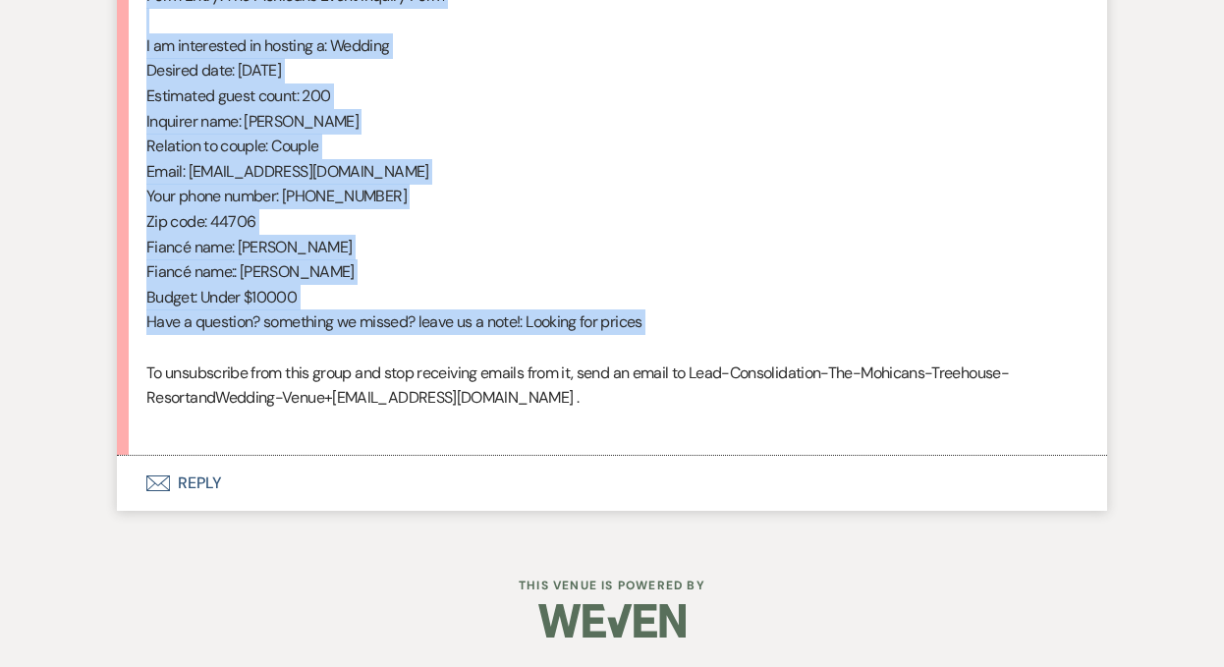
drag, startPoint x: 149, startPoint y: 408, endPoint x: 453, endPoint y: 350, distance: 309.1
click at [453, 350] on div "From : [PERSON_NAME] o (Client) Event : [PERSON_NAME] & [PERSON_NAME] o's Event…" at bounding box center [611, 95] width 931 height 679
copy div "From : [PERSON_NAME] o (Client) Event : [PERSON_NAME] & [PERSON_NAME] o's Event…"
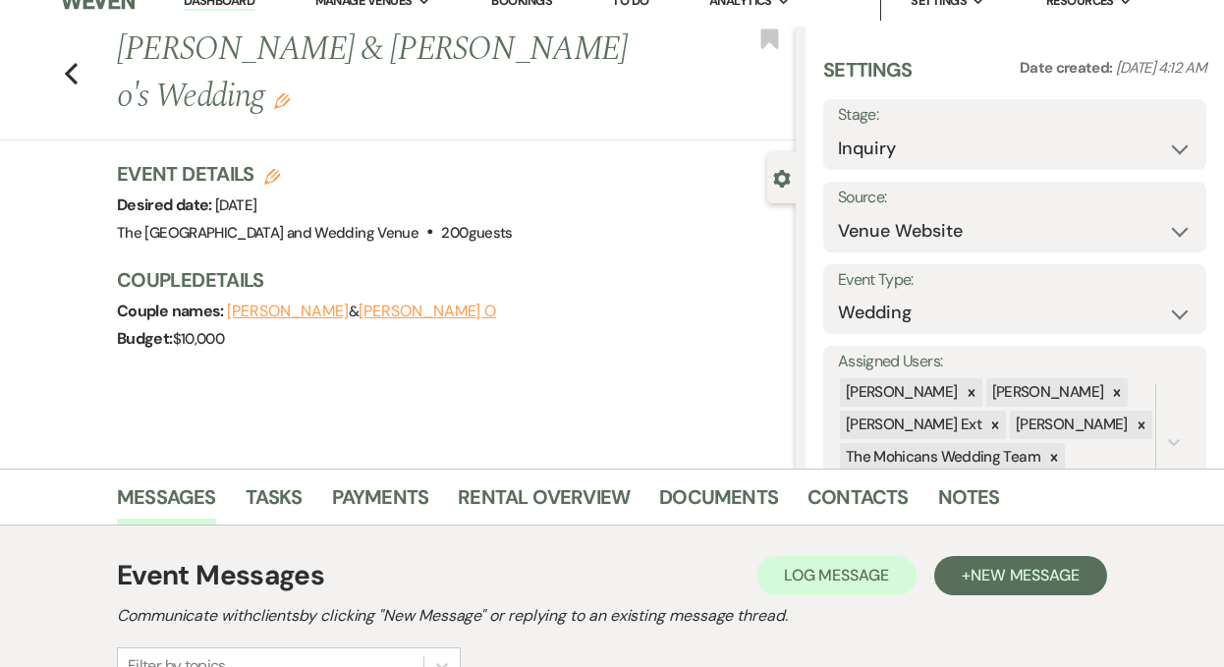
scroll to position [0, 0]
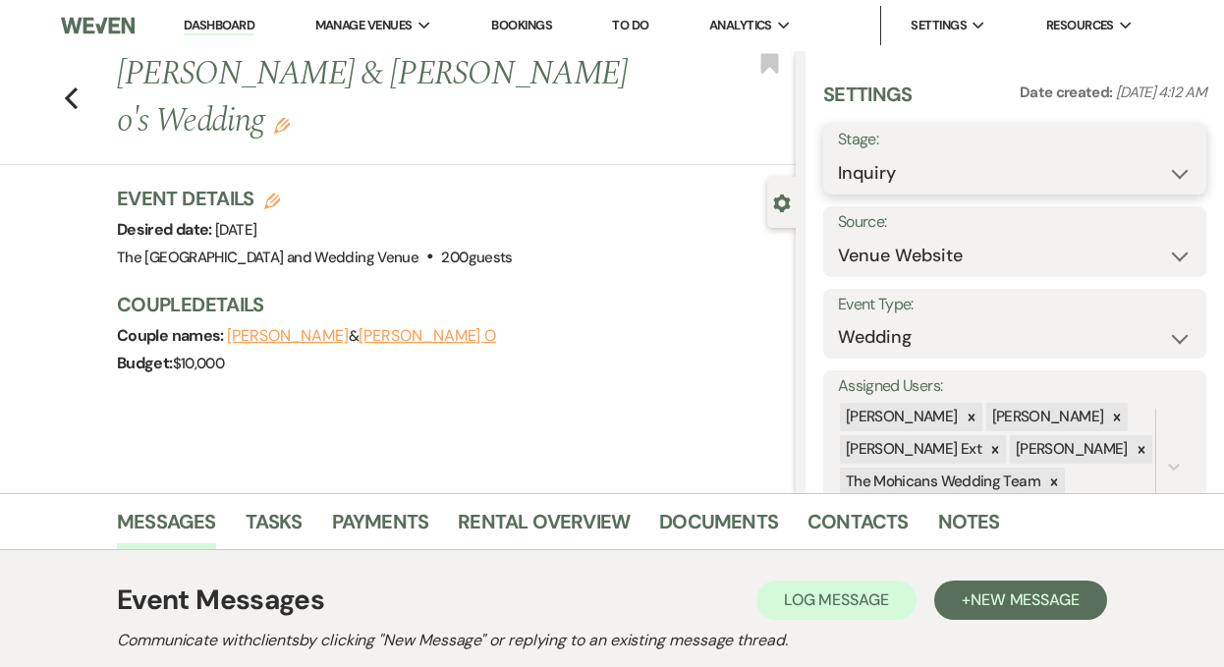
click at [969, 175] on select "Inquiry Follow Up Tour Requested Tour Confirmed Toured Proposal Sent Booked Lost" at bounding box center [1015, 173] width 354 height 38
select select "9"
click at [1171, 161] on button "Save" at bounding box center [1167, 159] width 79 height 39
click at [1099, 249] on select "Weven Venue Website Instagram Facebook Pinterest Google The Knot Wedding Wire H…" at bounding box center [1015, 256] width 354 height 38
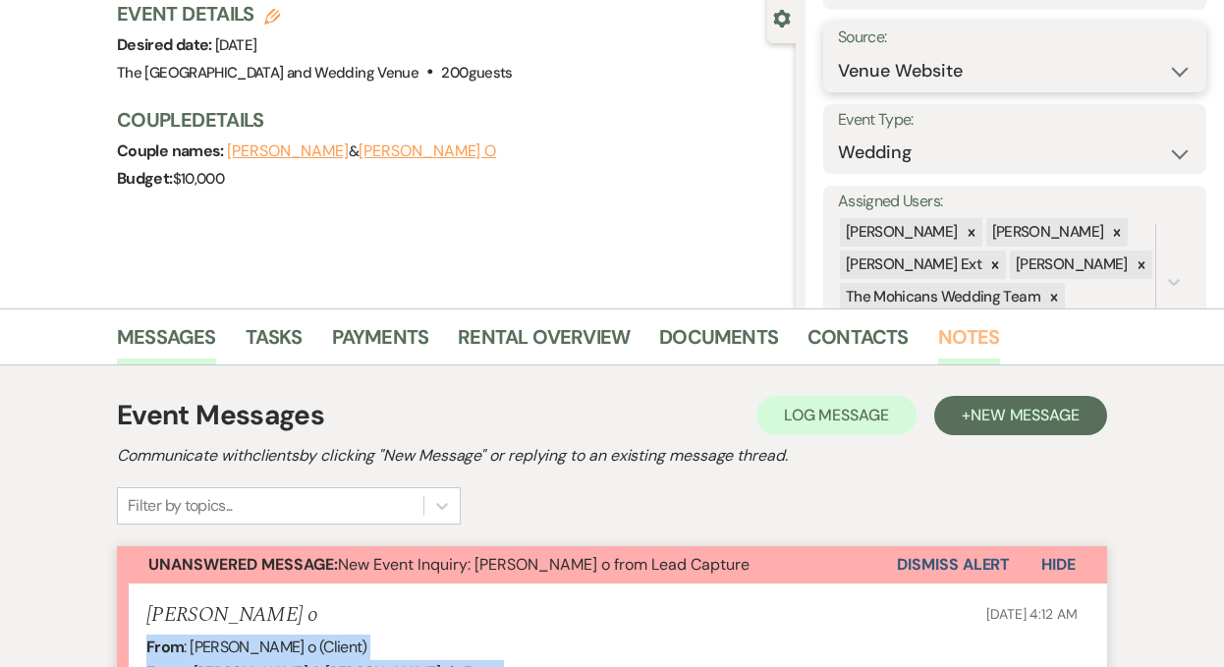
scroll to position [214, 0]
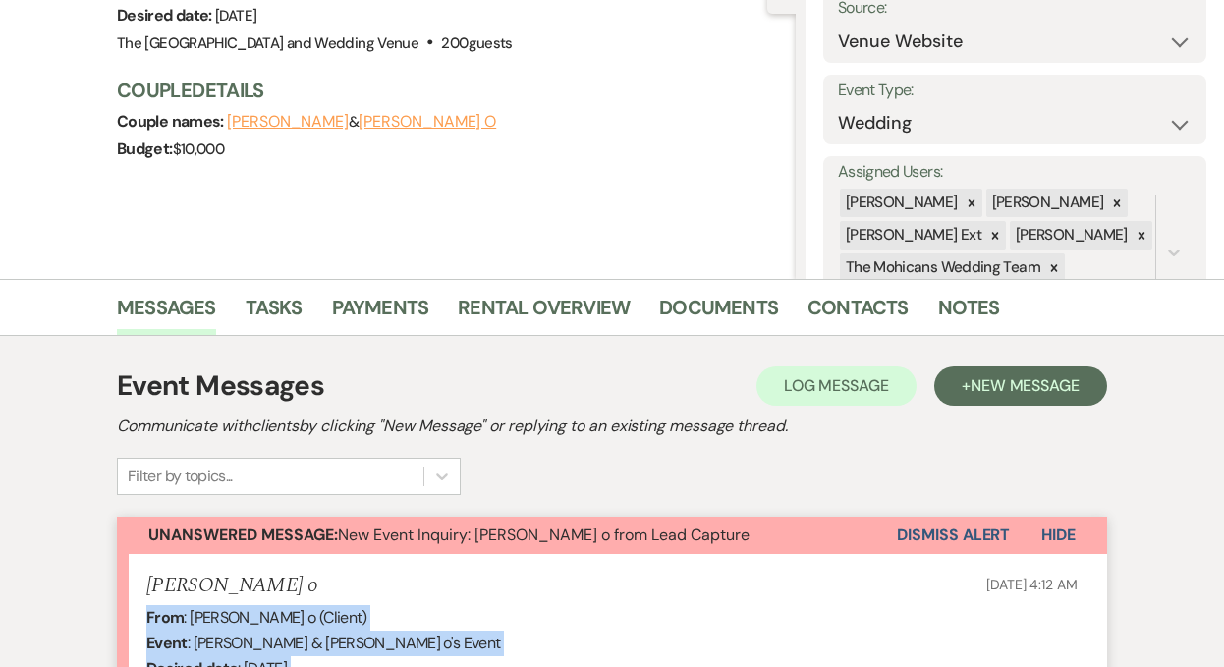
click at [946, 545] on button "Dismiss Alert" at bounding box center [953, 535] width 113 height 37
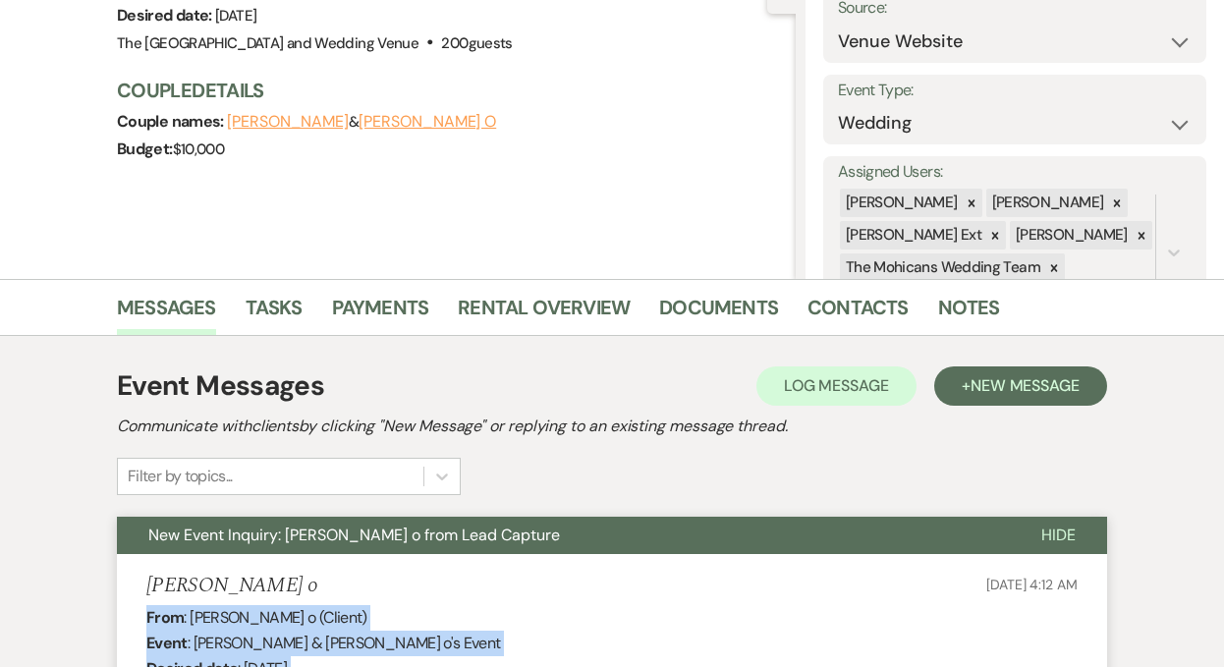
scroll to position [0, 0]
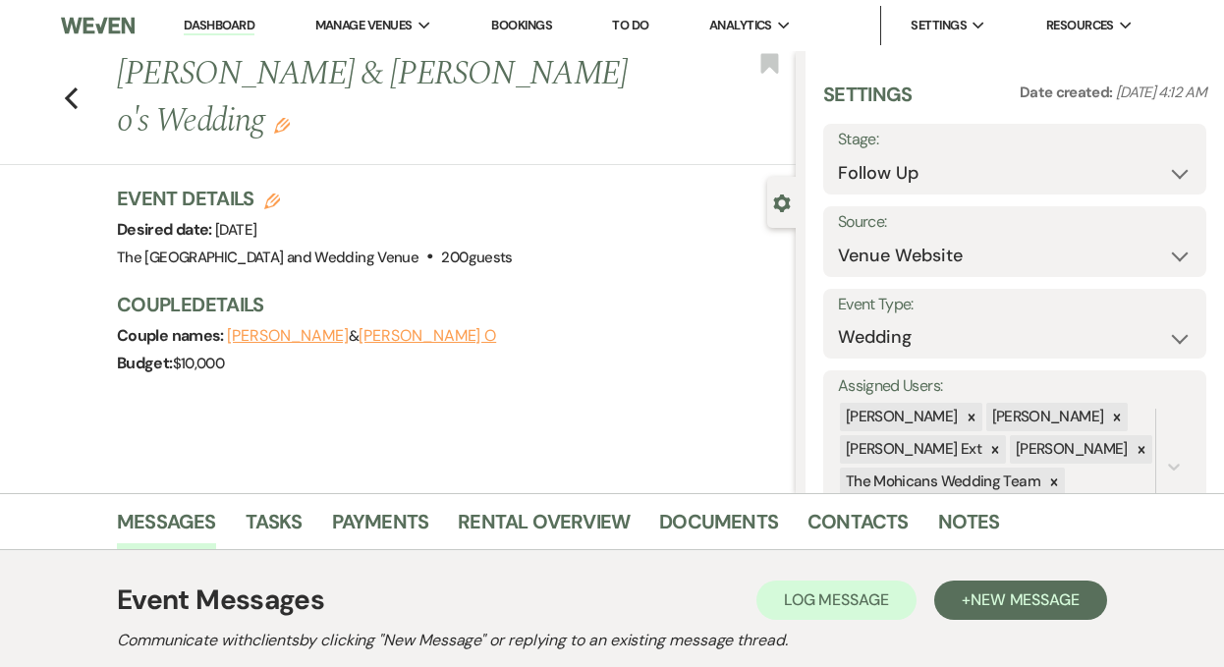
click at [231, 24] on link "Dashboard" at bounding box center [219, 26] width 71 height 19
select select "9"
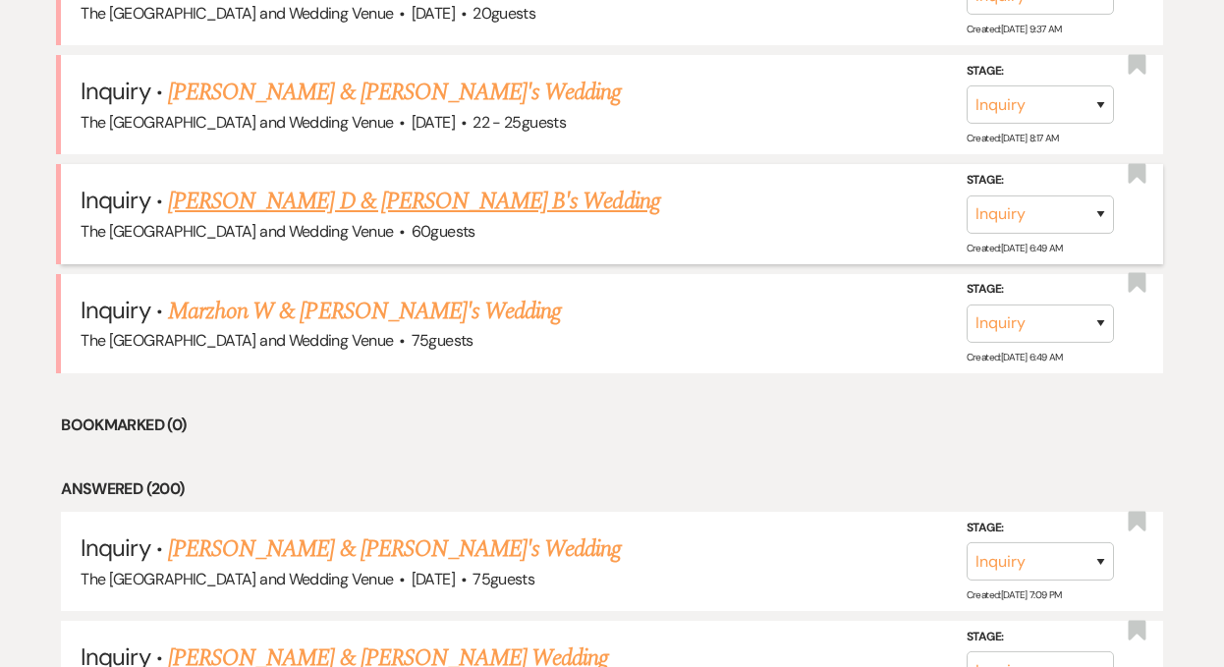
scroll to position [819, 0]
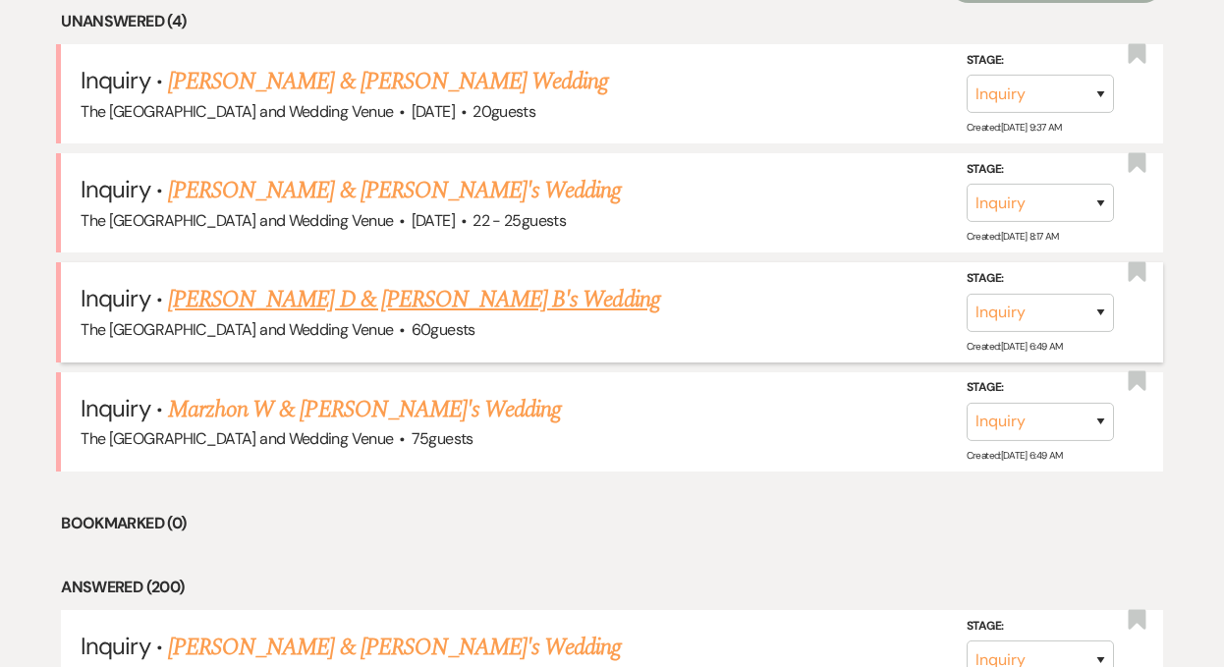
click at [336, 191] on link "[PERSON_NAME] & [PERSON_NAME]'s Wedding" at bounding box center [395, 190] width 454 height 35
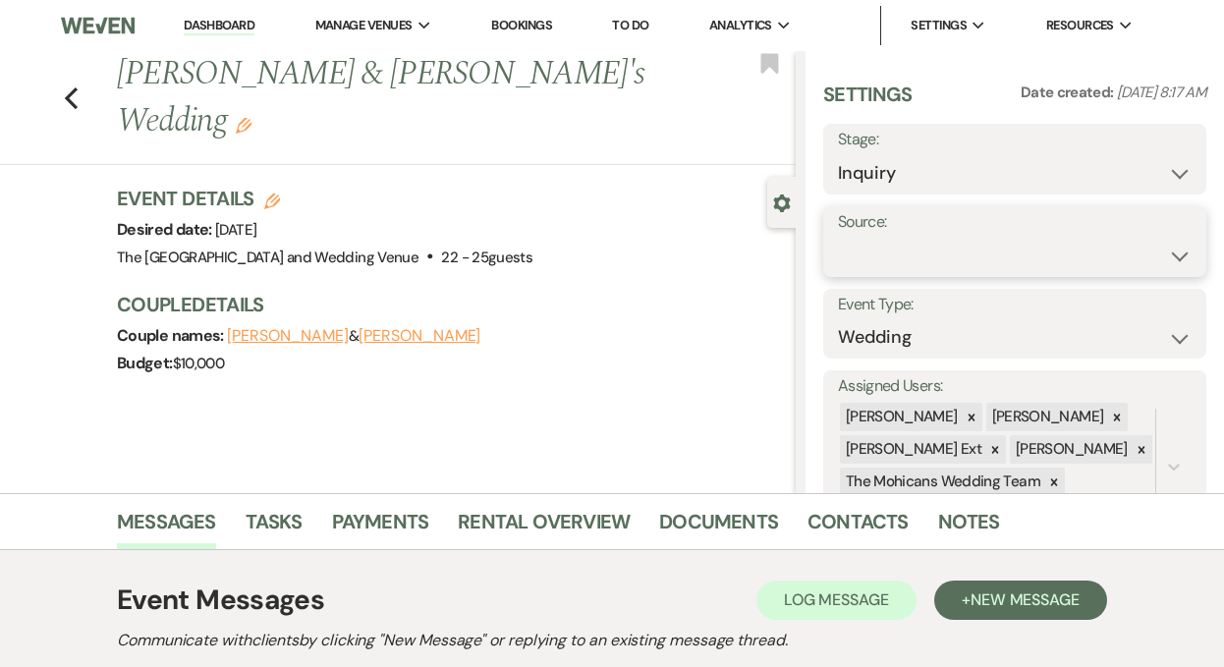
click at [977, 245] on select "Weven Venue Website Instagram Facebook Pinterest Google The Knot Wedding Wire H…" at bounding box center [1015, 256] width 354 height 38
select select "5"
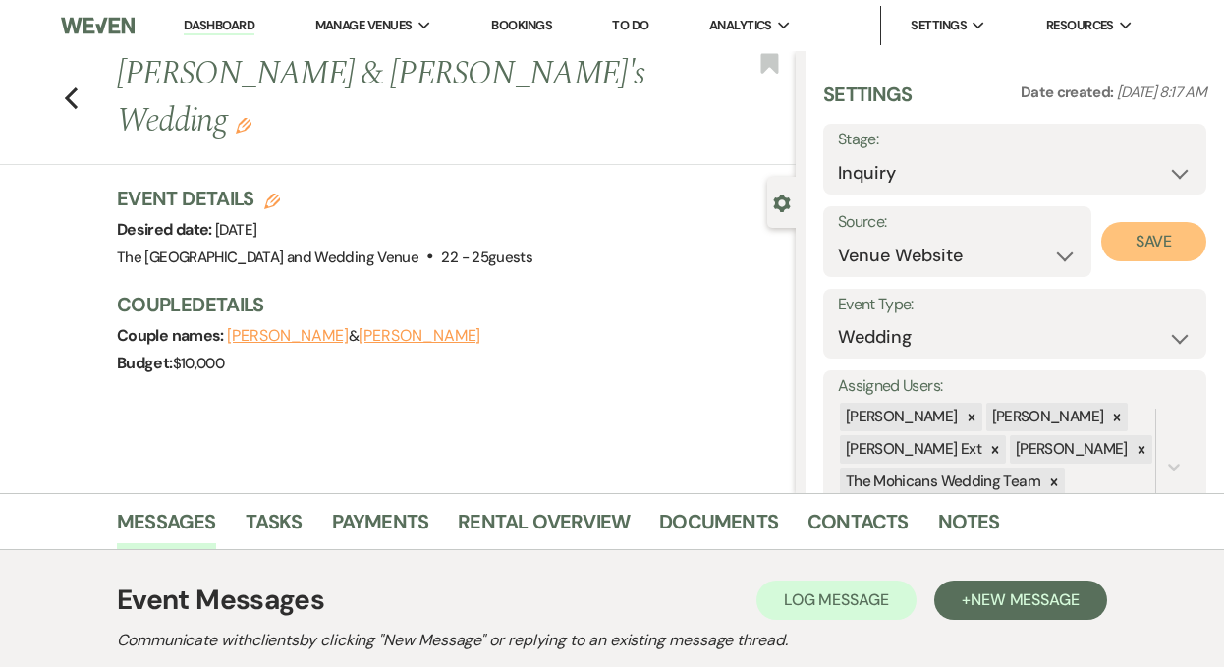
click at [1148, 241] on button "Save" at bounding box center [1153, 241] width 105 height 39
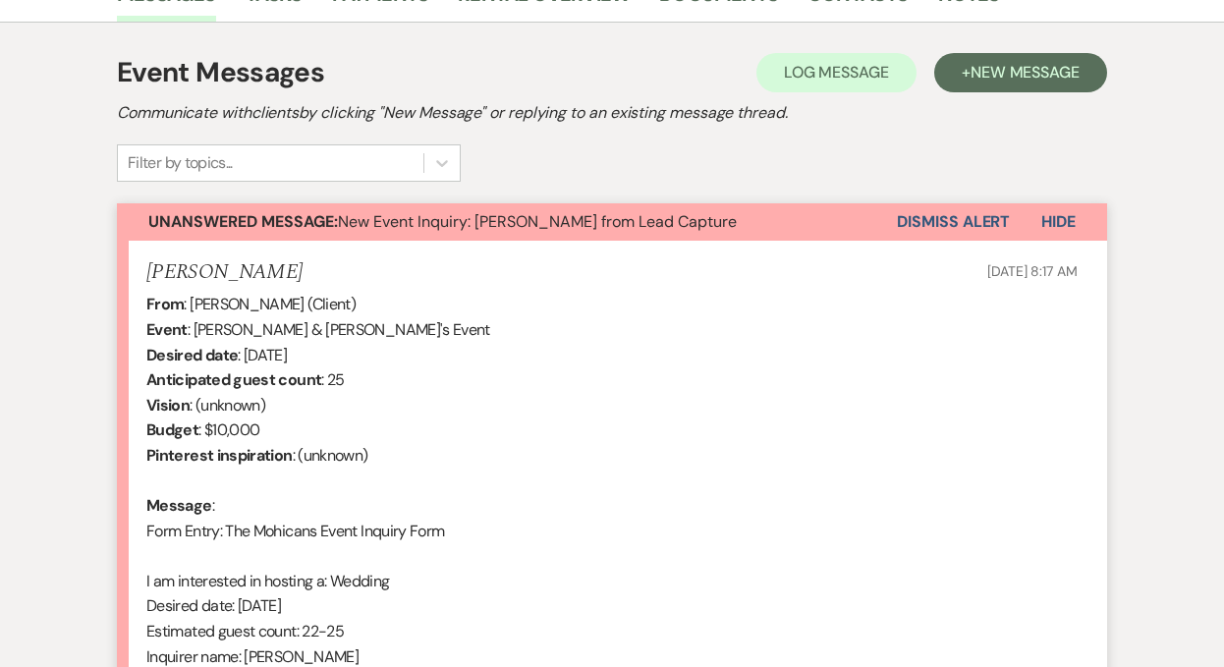
scroll to position [598, 0]
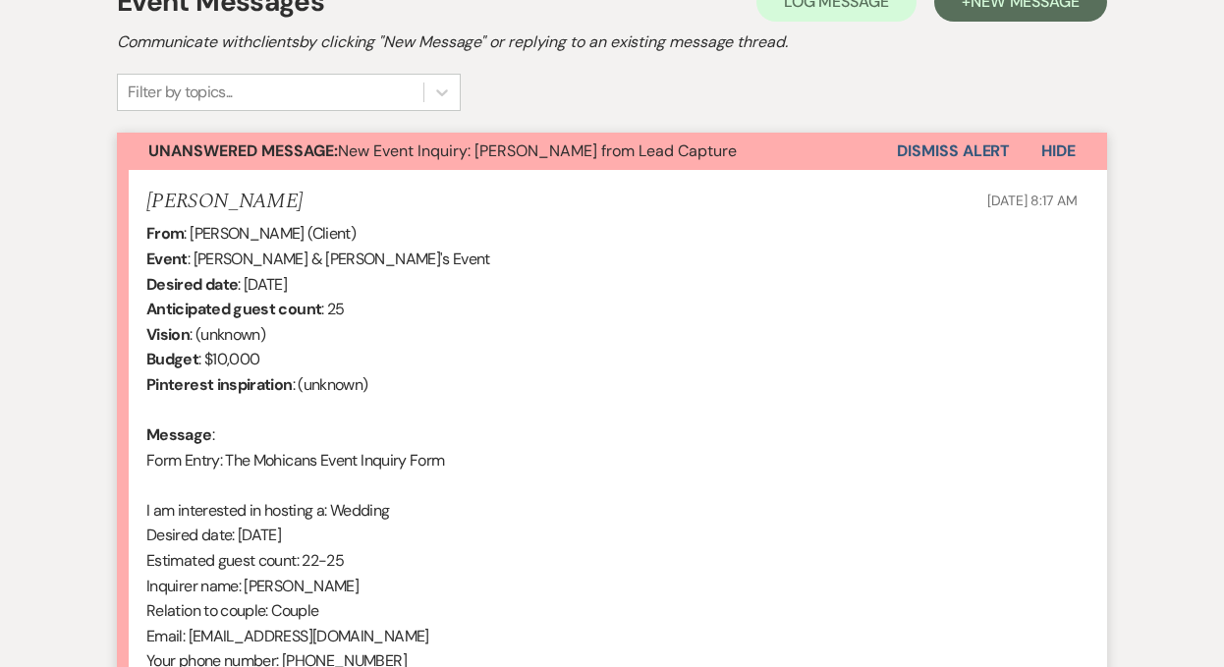
click at [150, 232] on b "From" at bounding box center [164, 233] width 37 height 21
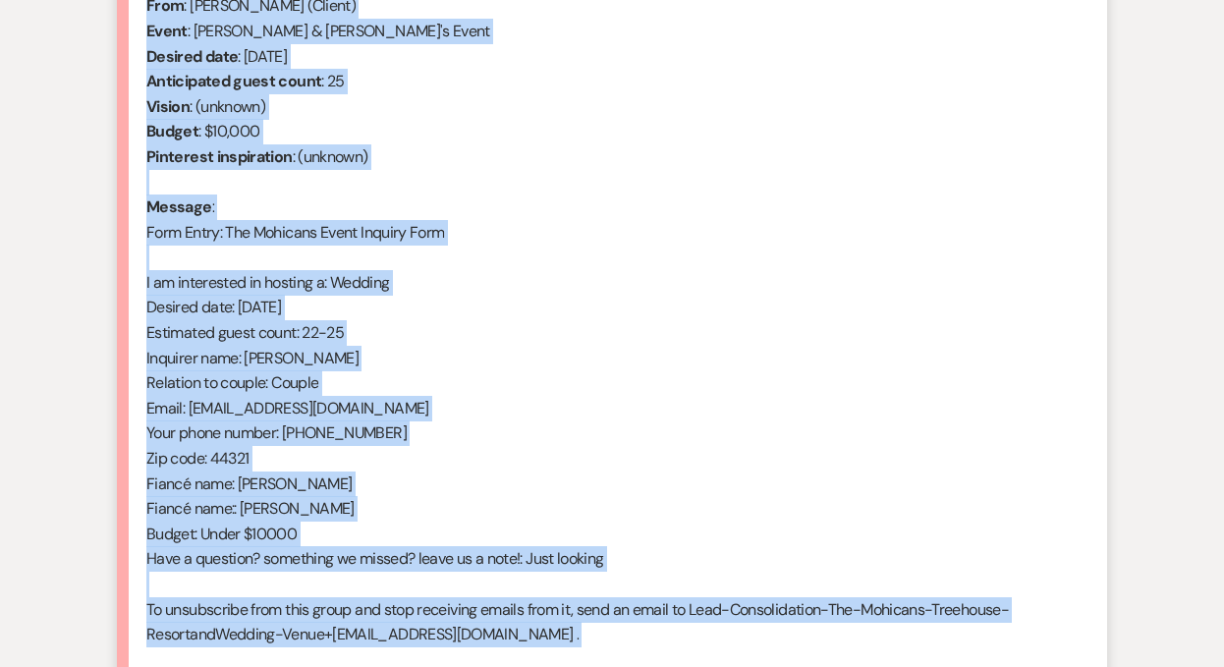
scroll to position [837, 0]
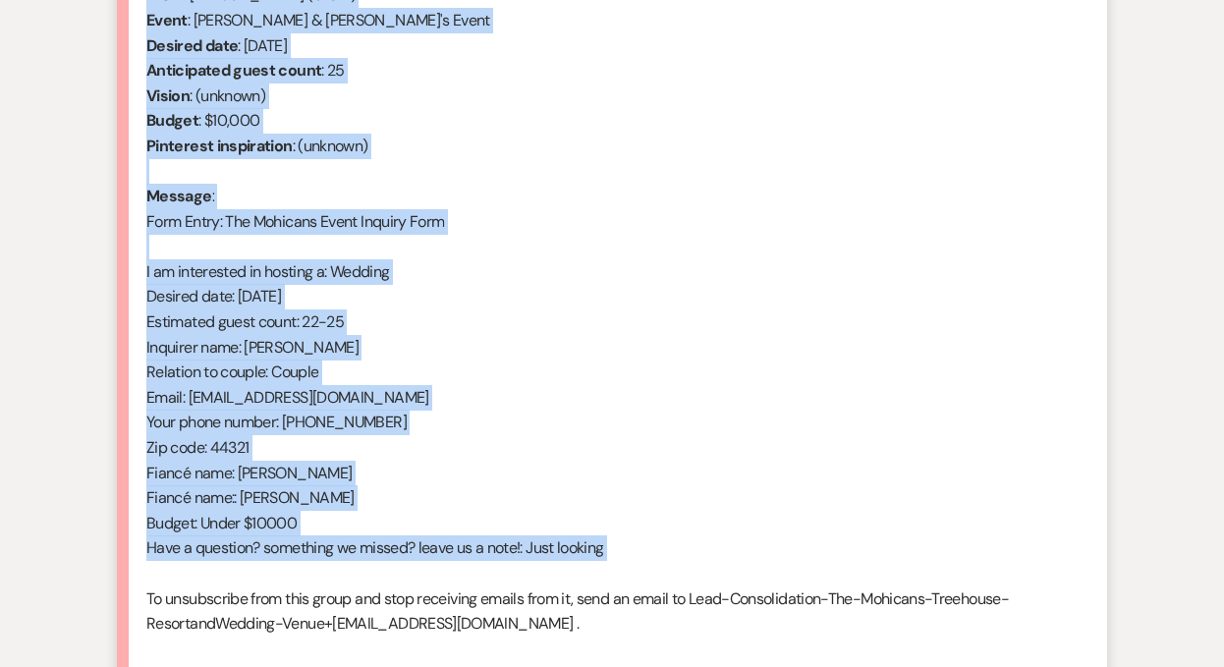
drag, startPoint x: 146, startPoint y: 231, endPoint x: 347, endPoint y: 580, distance: 402.3
click at [347, 580] on div "From : [PERSON_NAME] (Client) Event : [PERSON_NAME] & [PERSON_NAME]'s Event Des…" at bounding box center [611, 321] width 931 height 679
copy div "From : [PERSON_NAME] (Client) Event : [PERSON_NAME] & [PERSON_NAME]'s Event Des…"
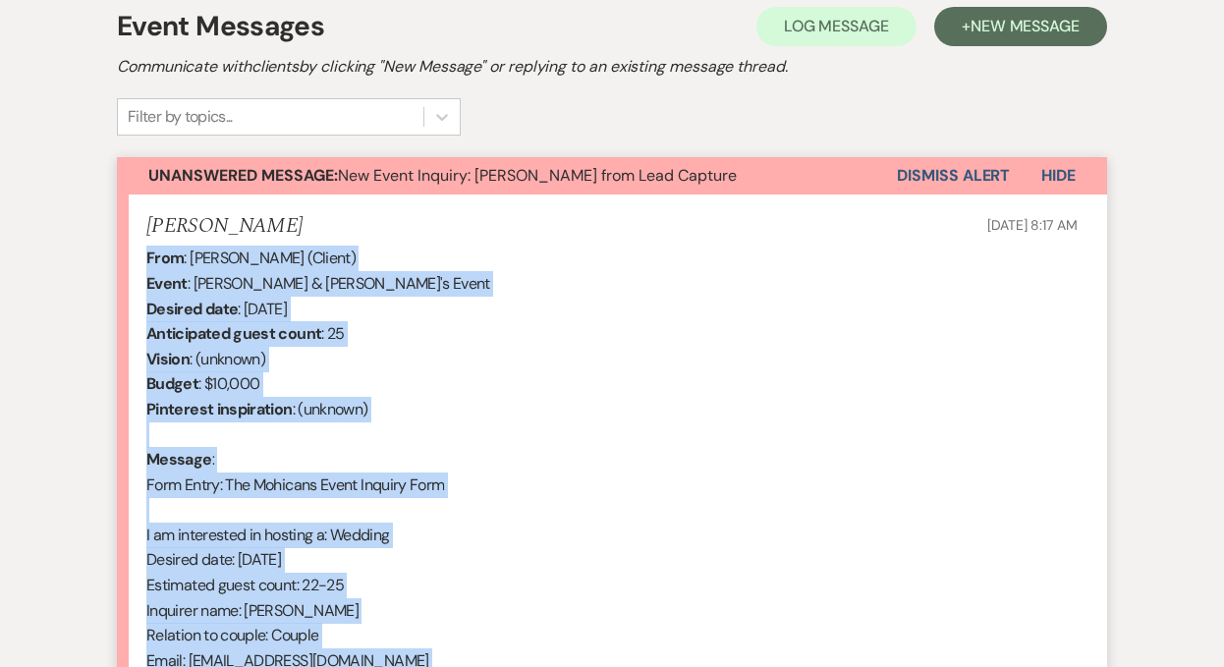
scroll to position [431, 0]
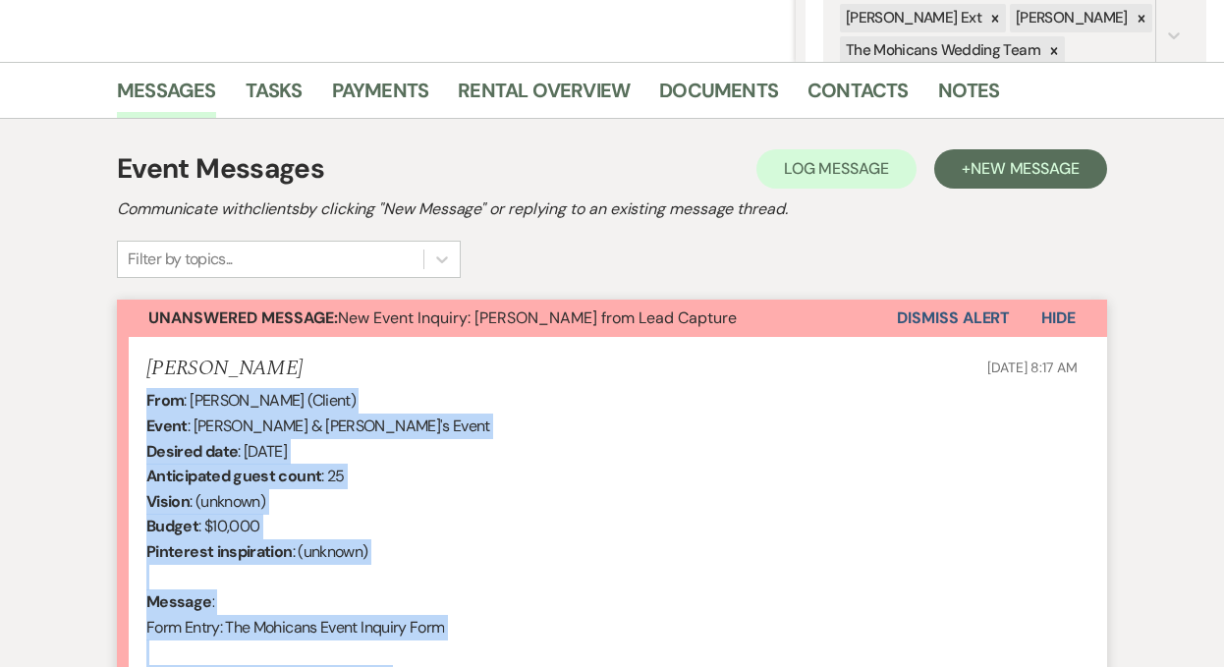
click at [925, 311] on button "Dismiss Alert" at bounding box center [953, 318] width 113 height 37
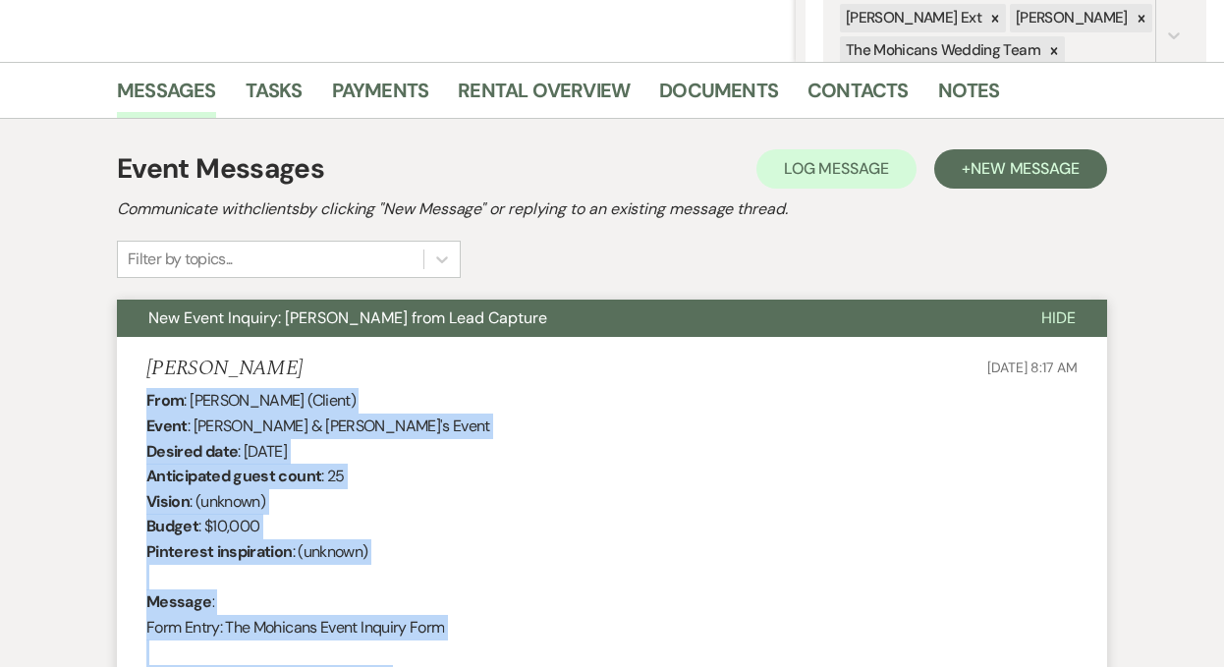
scroll to position [0, 0]
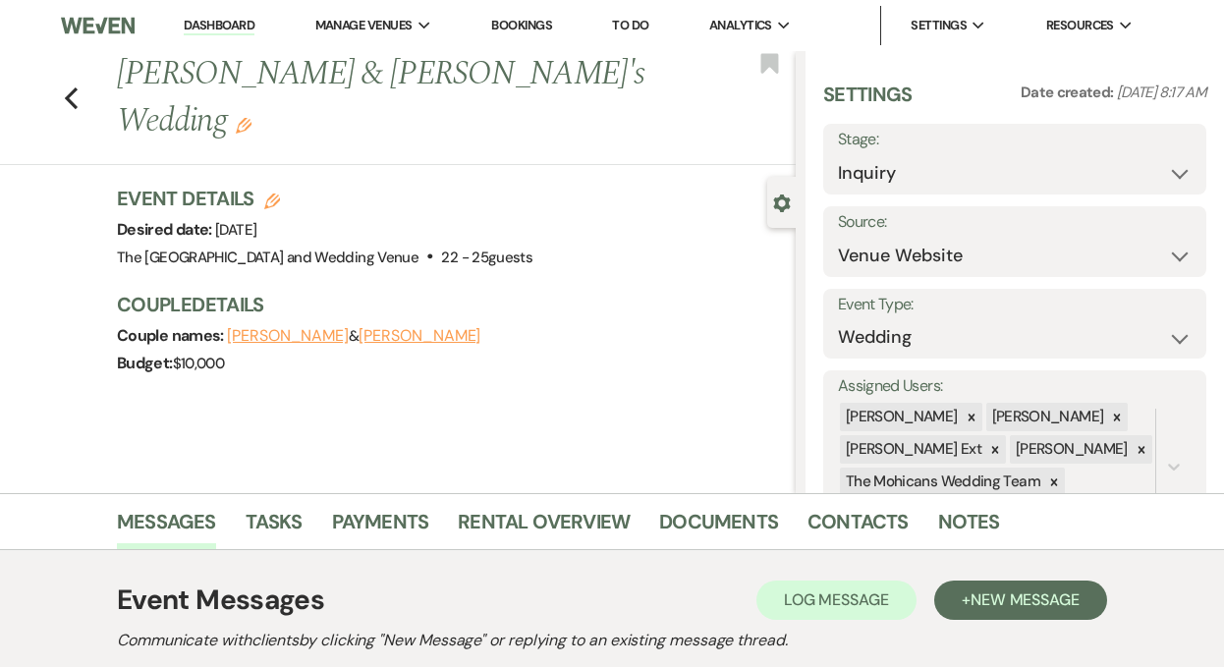
click at [199, 36] on li "Dashboard" at bounding box center [219, 25] width 90 height 39
click at [204, 25] on link "Dashboard" at bounding box center [219, 26] width 71 height 19
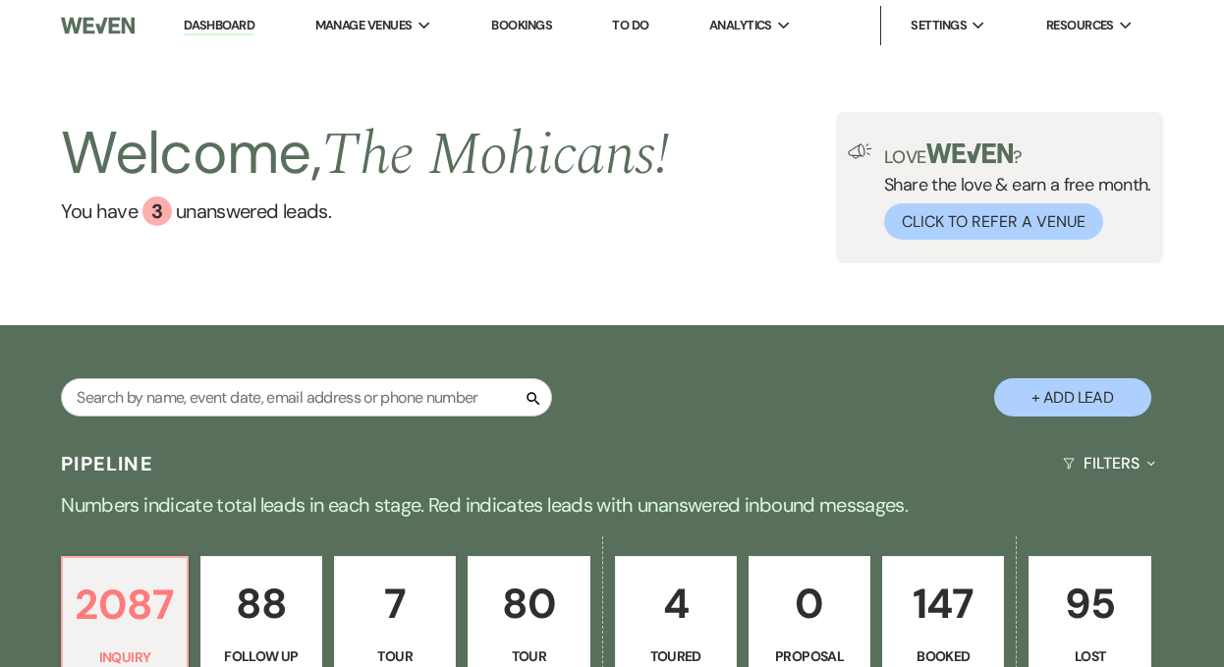
scroll to position [772, 0]
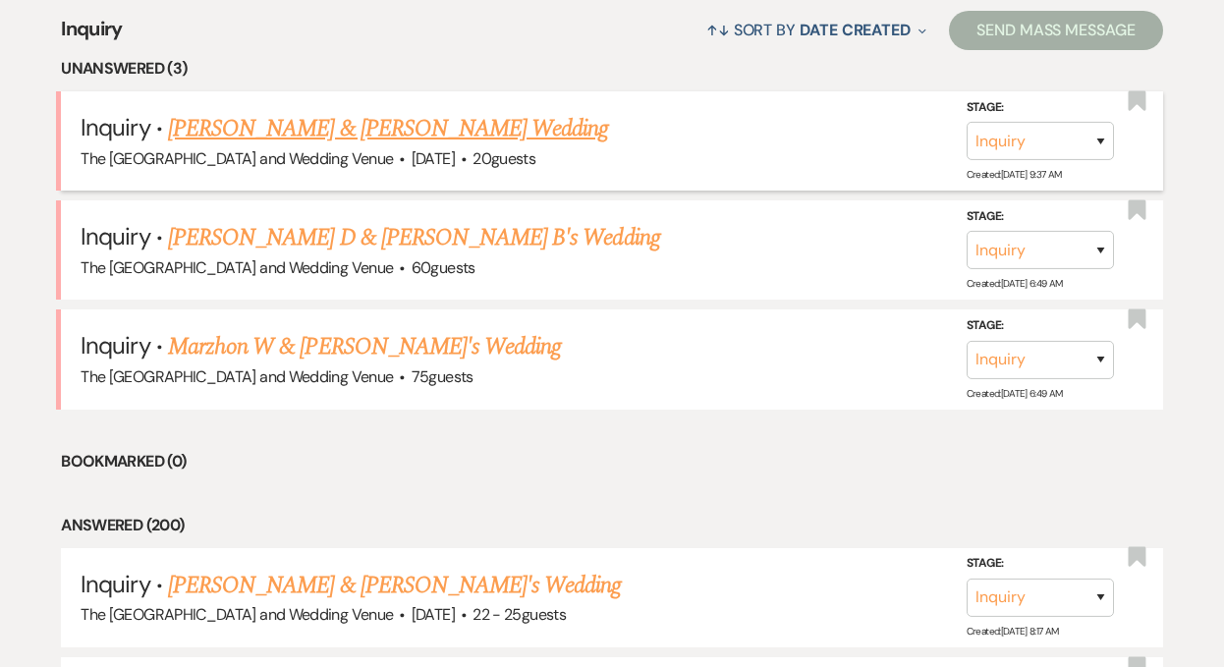
click at [328, 128] on link "[PERSON_NAME] & [PERSON_NAME] Wedding" at bounding box center [388, 128] width 440 height 35
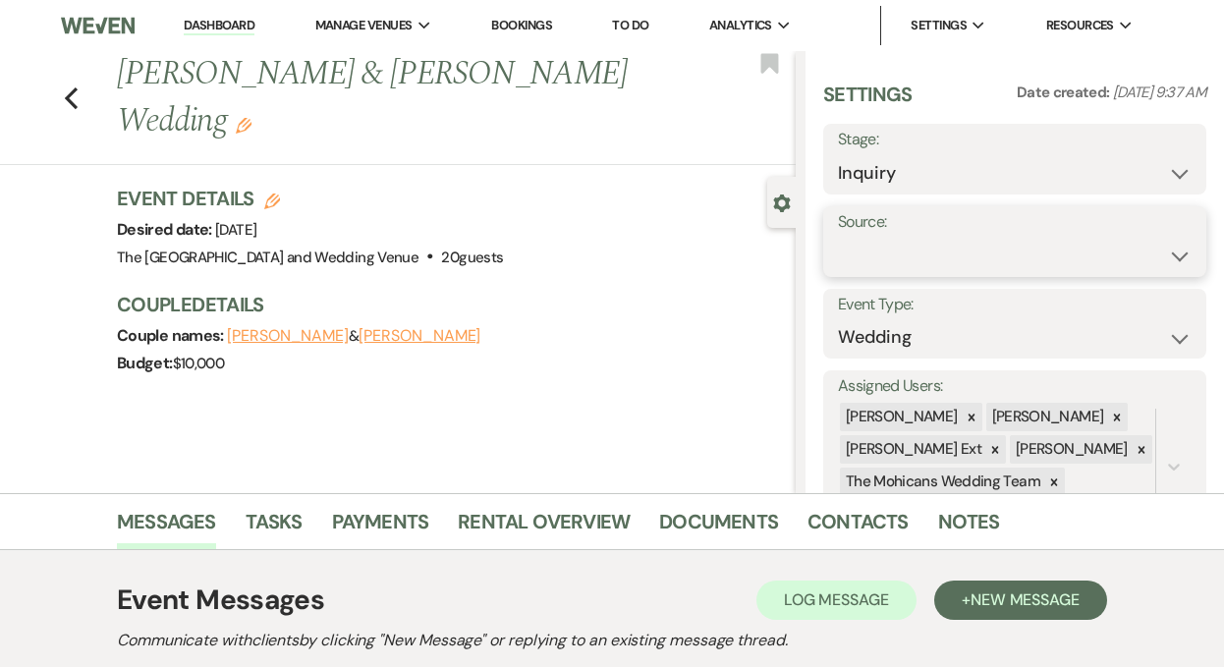
click at [952, 255] on select "Weven Venue Website Instagram Facebook Pinterest Google The Knot Wedding Wire H…" at bounding box center [1015, 256] width 354 height 38
select select "5"
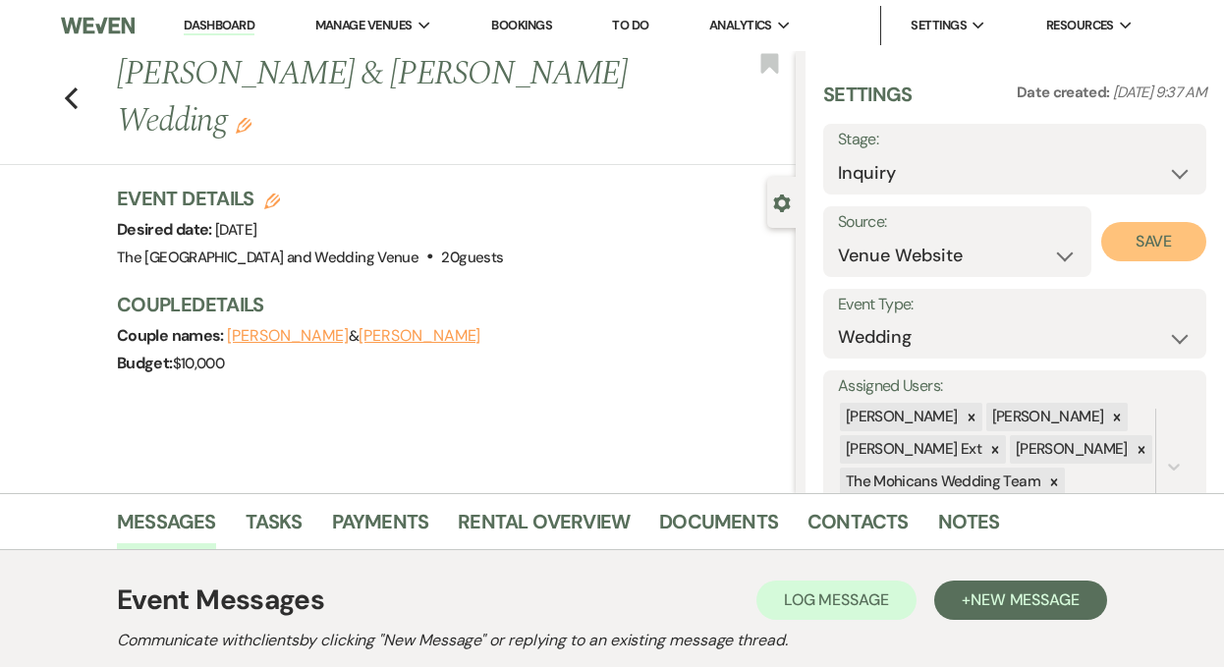
click at [1136, 245] on button "Save" at bounding box center [1153, 241] width 105 height 39
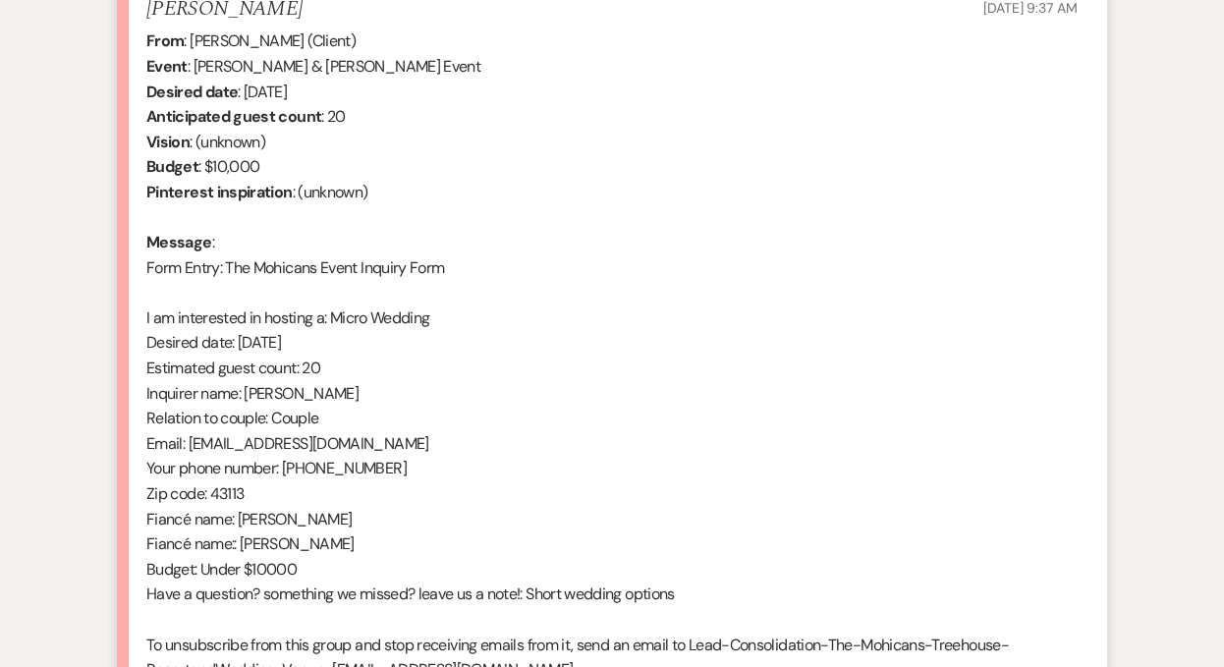
scroll to position [782, 0]
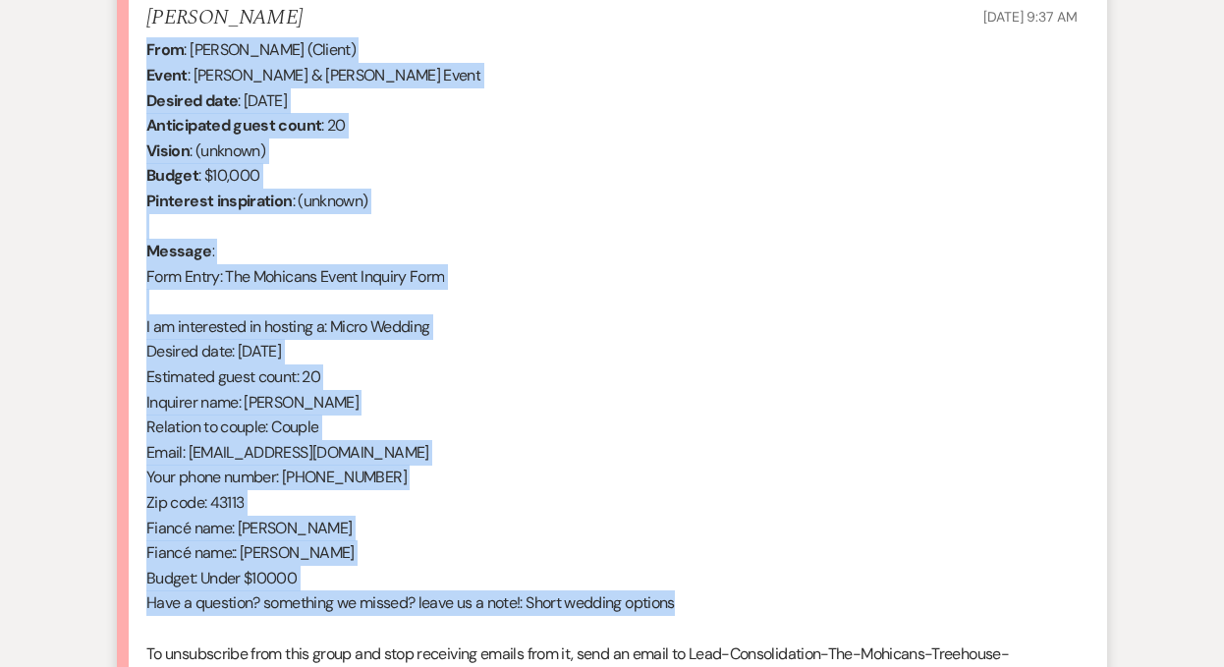
drag, startPoint x: 148, startPoint y: 46, endPoint x: 685, endPoint y: 603, distance: 773.4
click at [685, 603] on div "From : [PERSON_NAME] (Client) Event : [PERSON_NAME] & [PERSON_NAME] Event Desir…" at bounding box center [611, 376] width 931 height 679
copy div "From : [PERSON_NAME] (Client) Event : [PERSON_NAME] & [PERSON_NAME] Event Desir…"
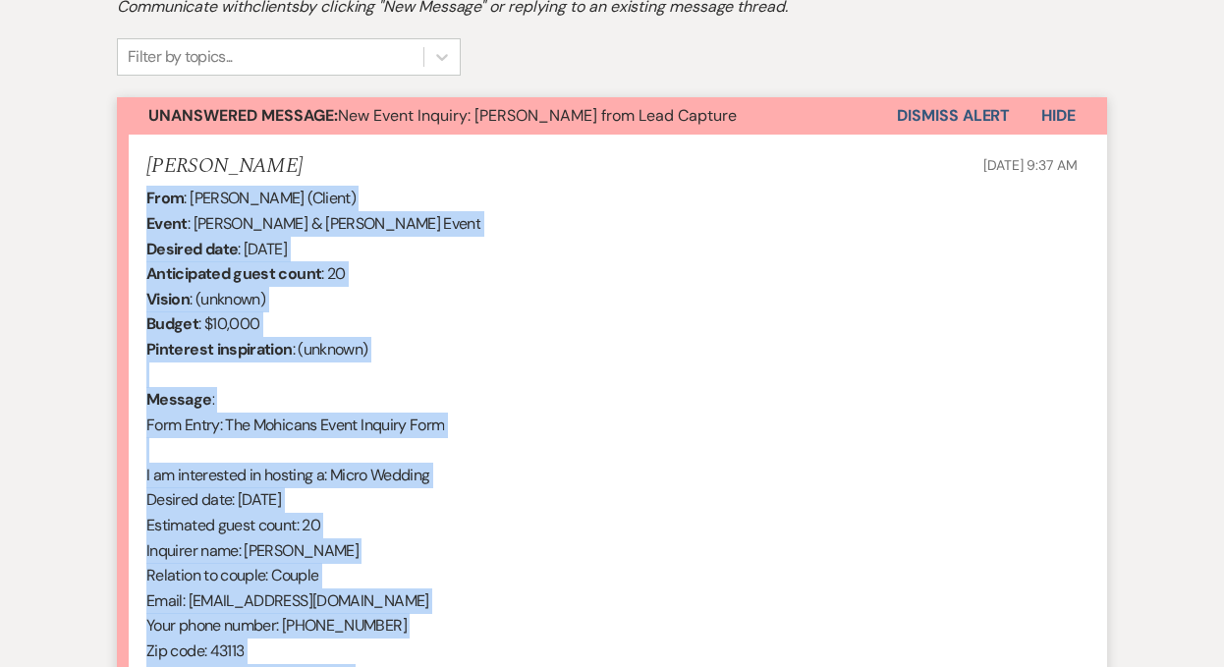
scroll to position [595, 0]
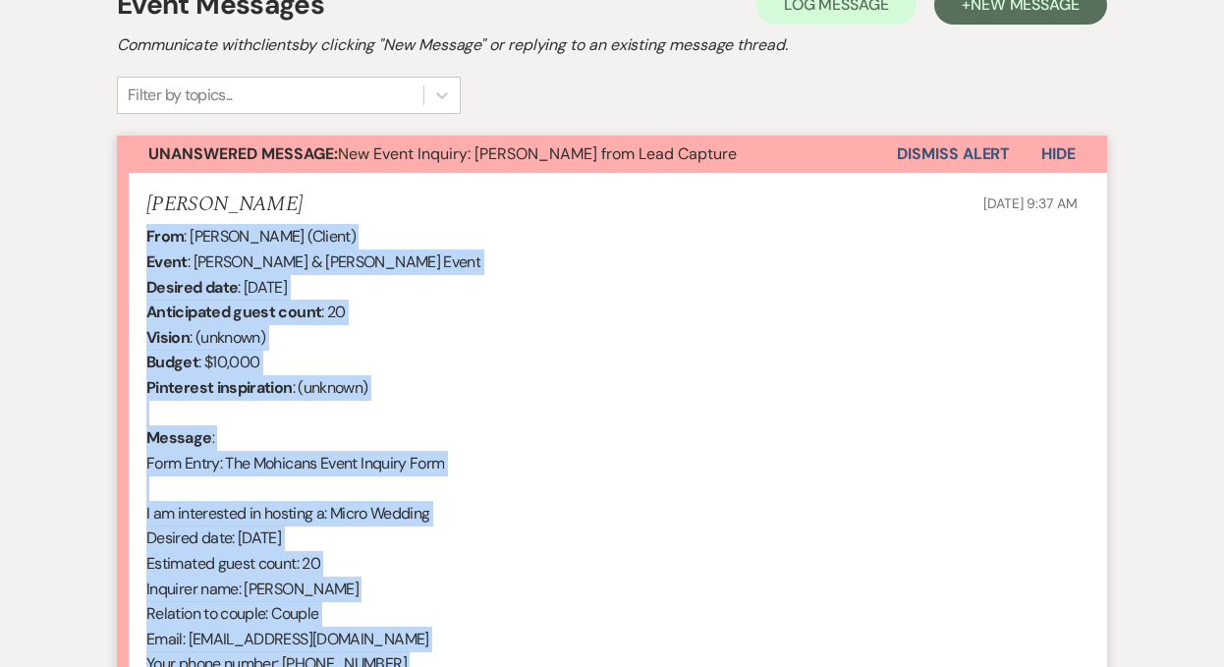
click at [969, 156] on button "Dismiss Alert" at bounding box center [953, 154] width 113 height 37
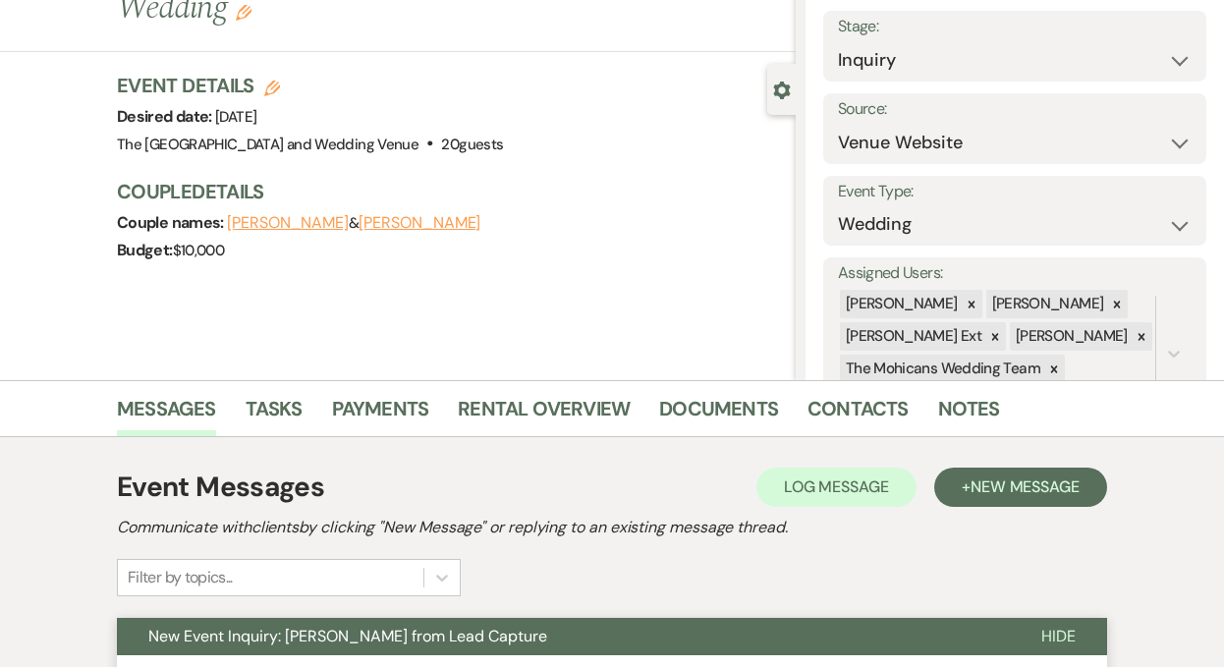
scroll to position [0, 0]
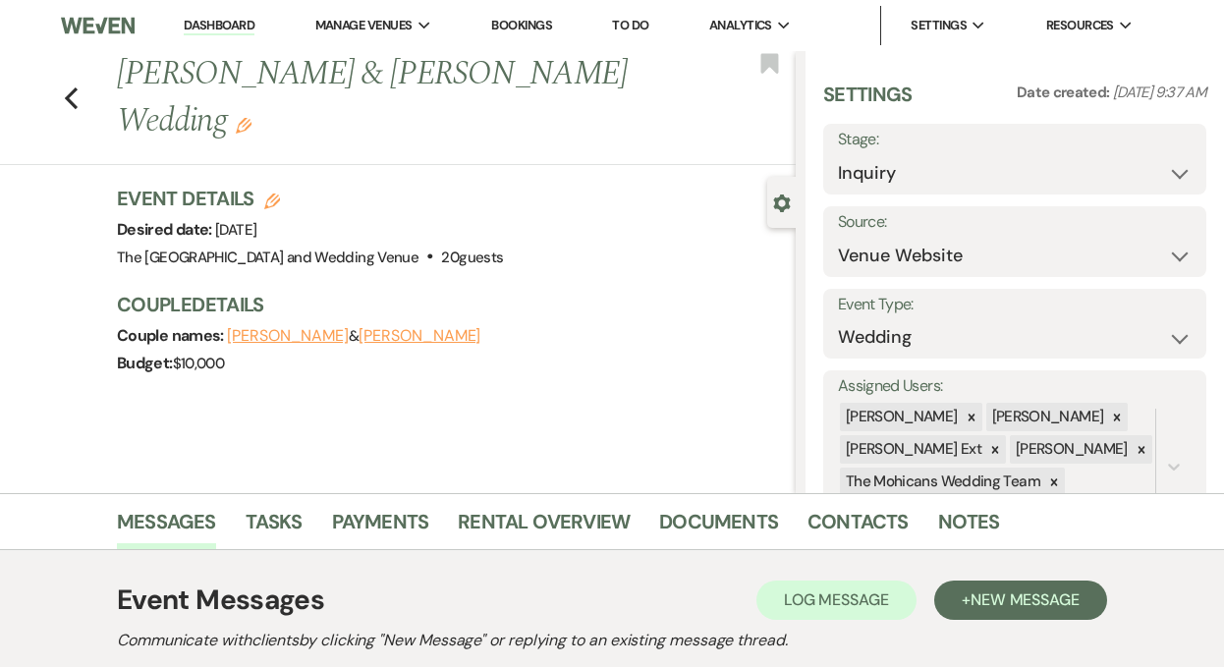
click at [207, 29] on link "Dashboard" at bounding box center [219, 26] width 71 height 19
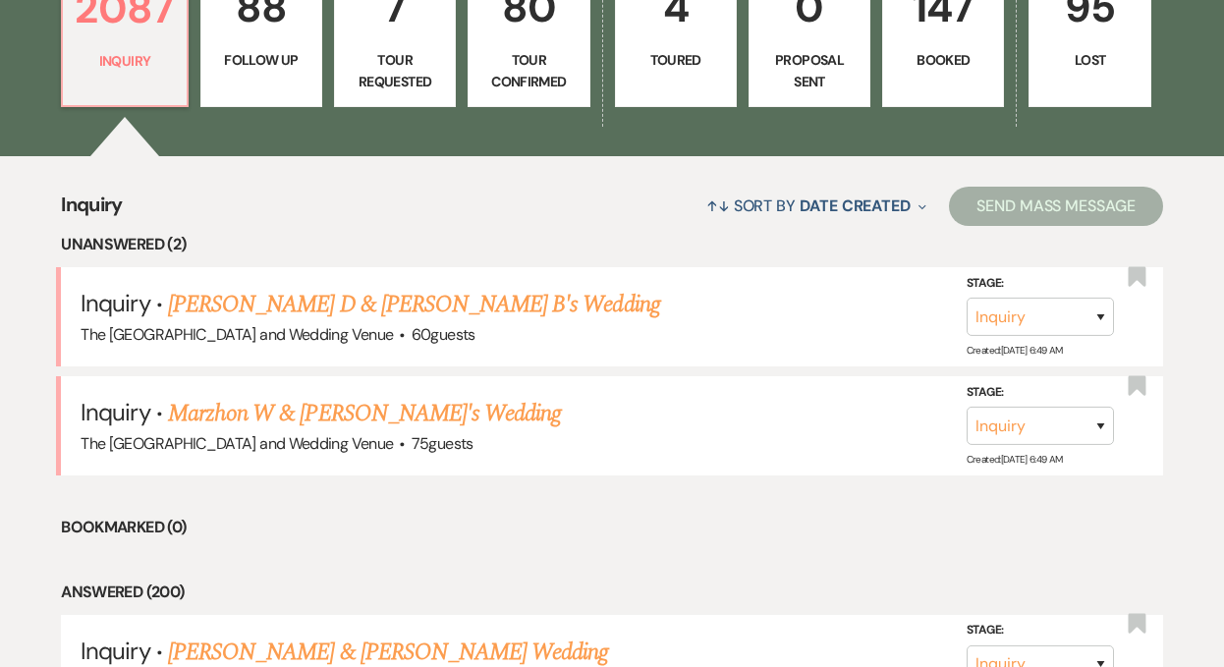
scroll to position [622, 0]
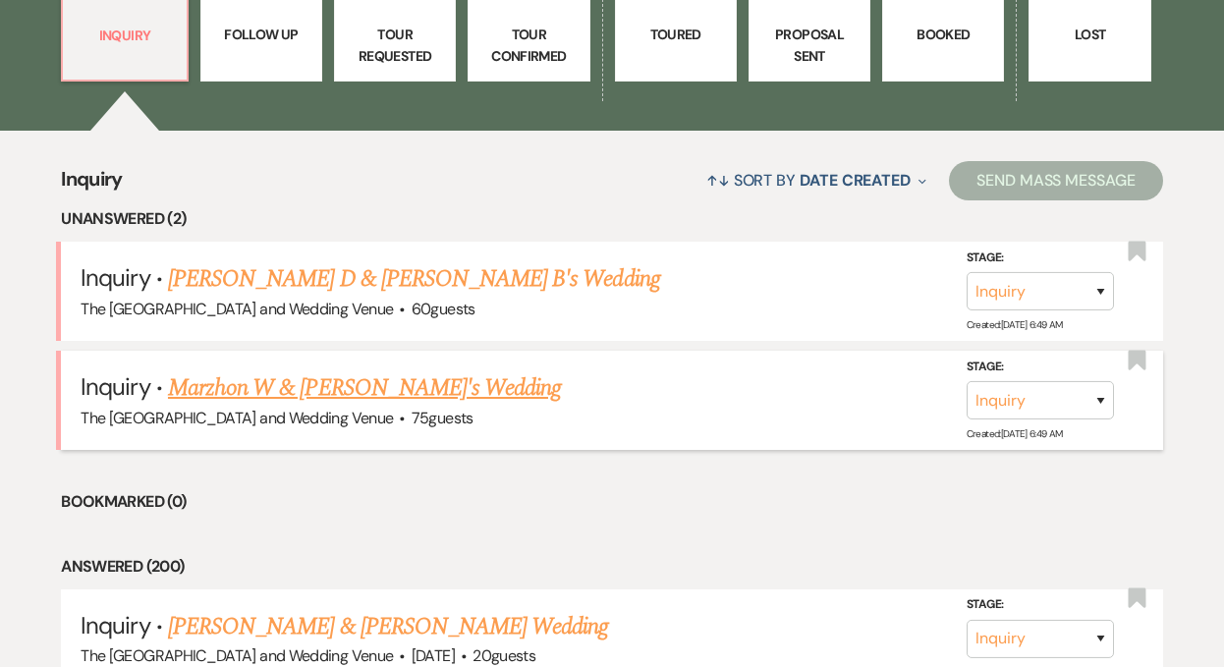
click at [326, 375] on link "Marzhon W & [PERSON_NAME]'s Wedding" at bounding box center [364, 387] width 393 height 35
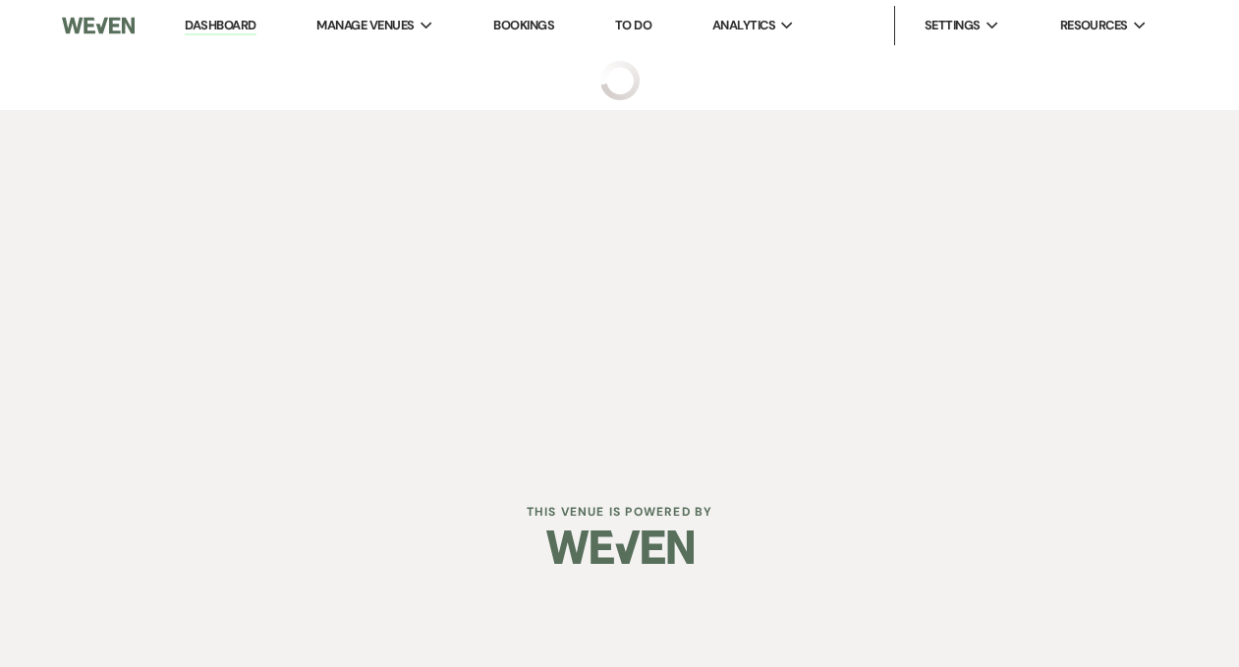
select select "17"
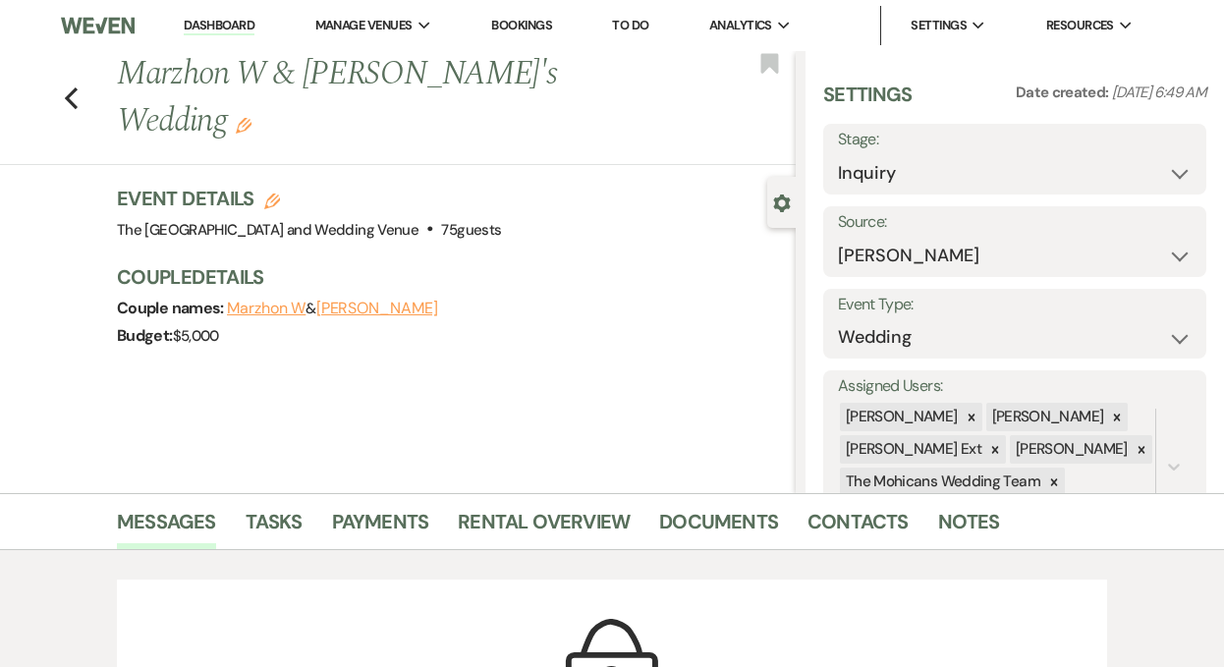
scroll to position [83, 0]
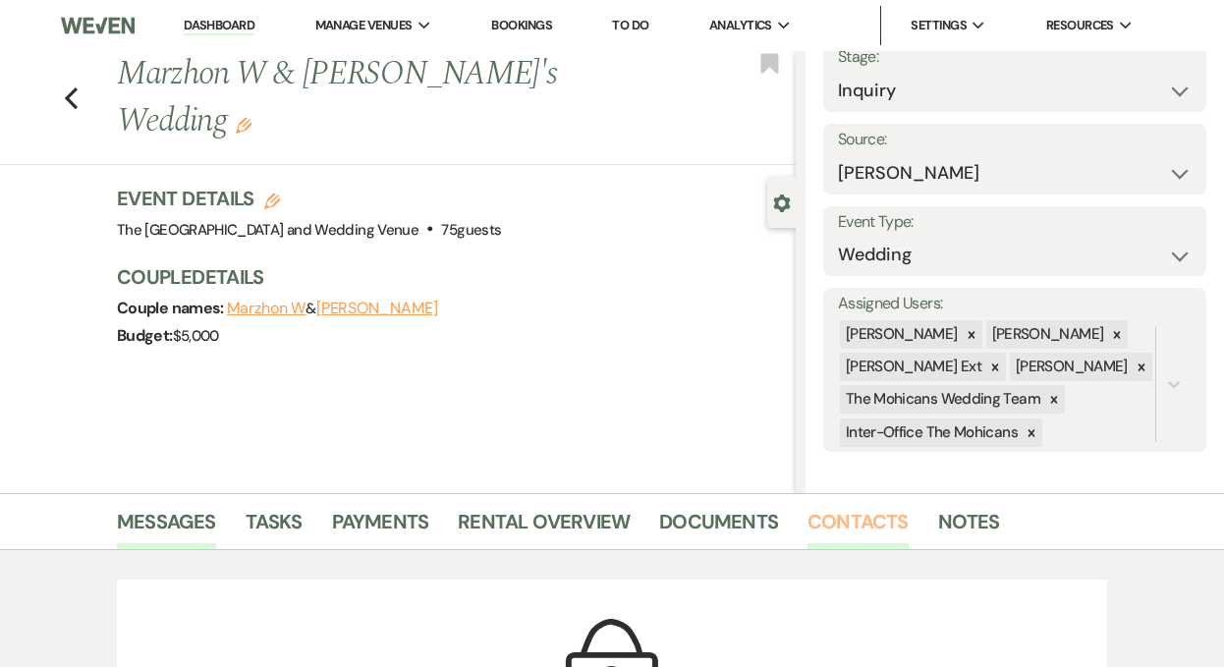
click at [840, 518] on link "Contacts" at bounding box center [858, 527] width 101 height 43
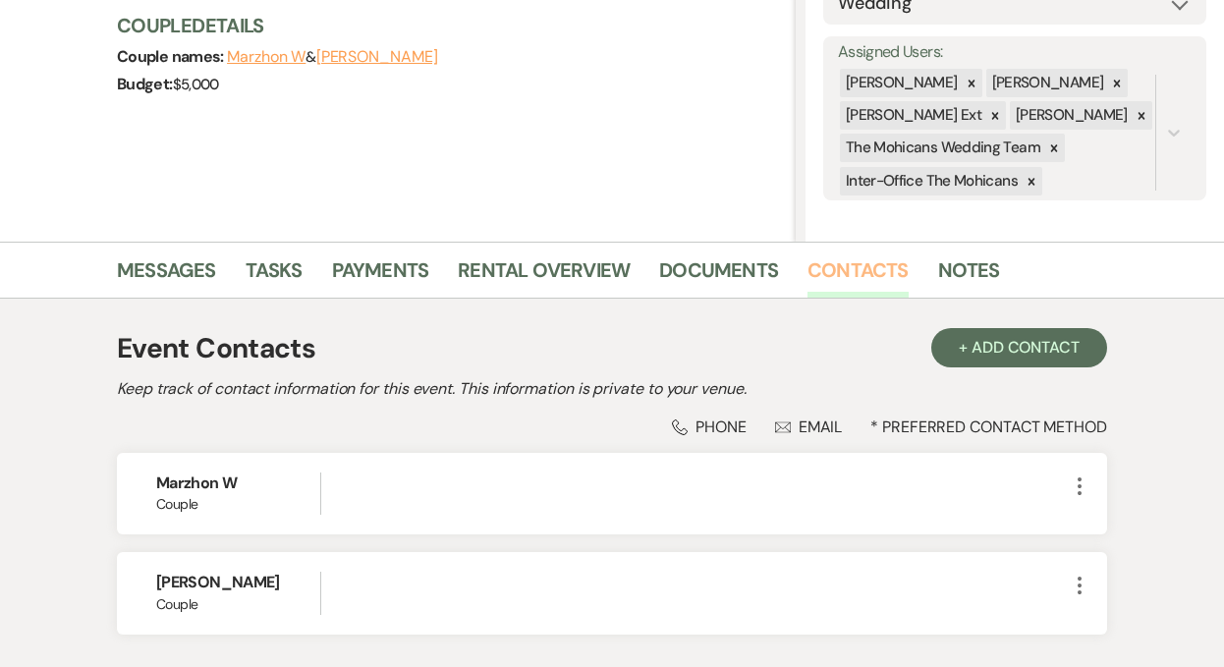
scroll to position [262, 0]
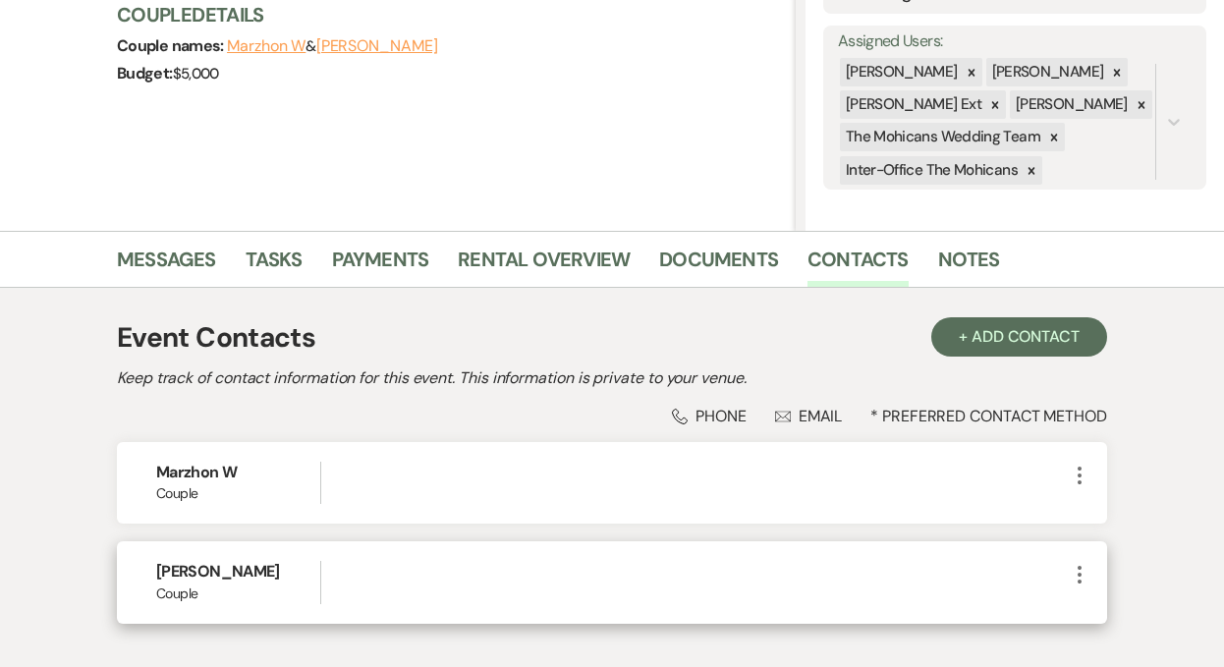
click at [1085, 568] on icon "More" at bounding box center [1080, 575] width 24 height 24
click at [1110, 603] on button "Pencil Edit" at bounding box center [1126, 612] width 117 height 33
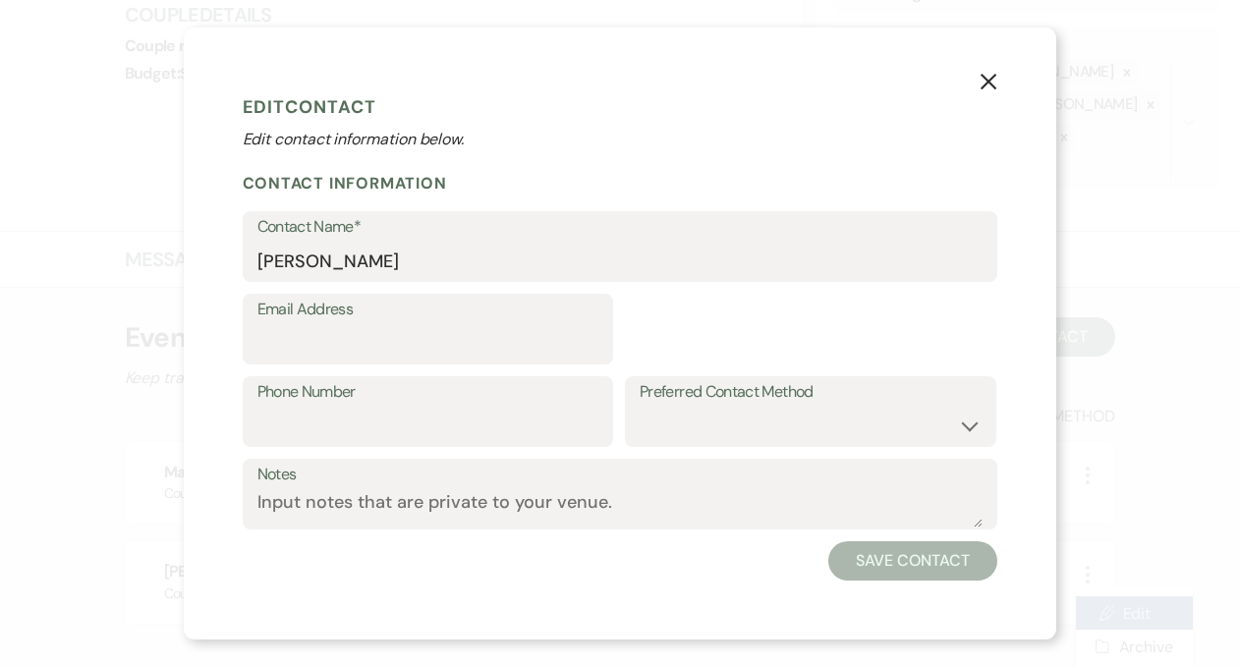
select select "1"
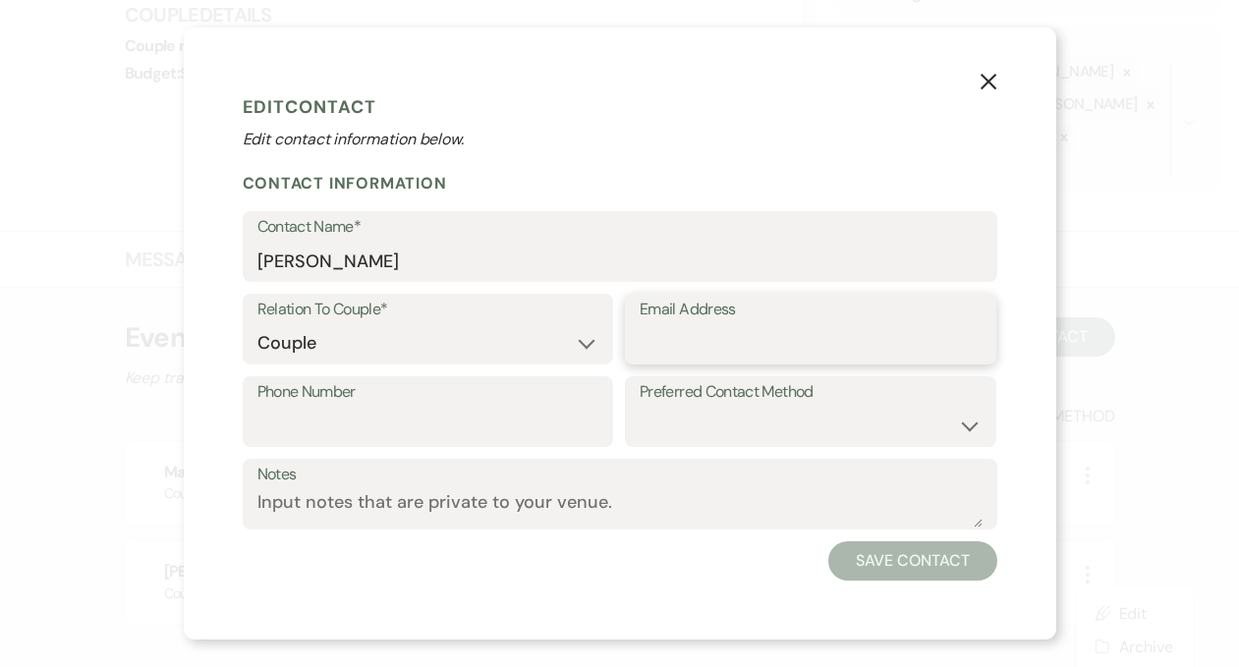
click at [844, 341] on input "Email Address" at bounding box center [811, 343] width 342 height 38
paste input "[EMAIL_ADDRESS][DOMAIN_NAME]"
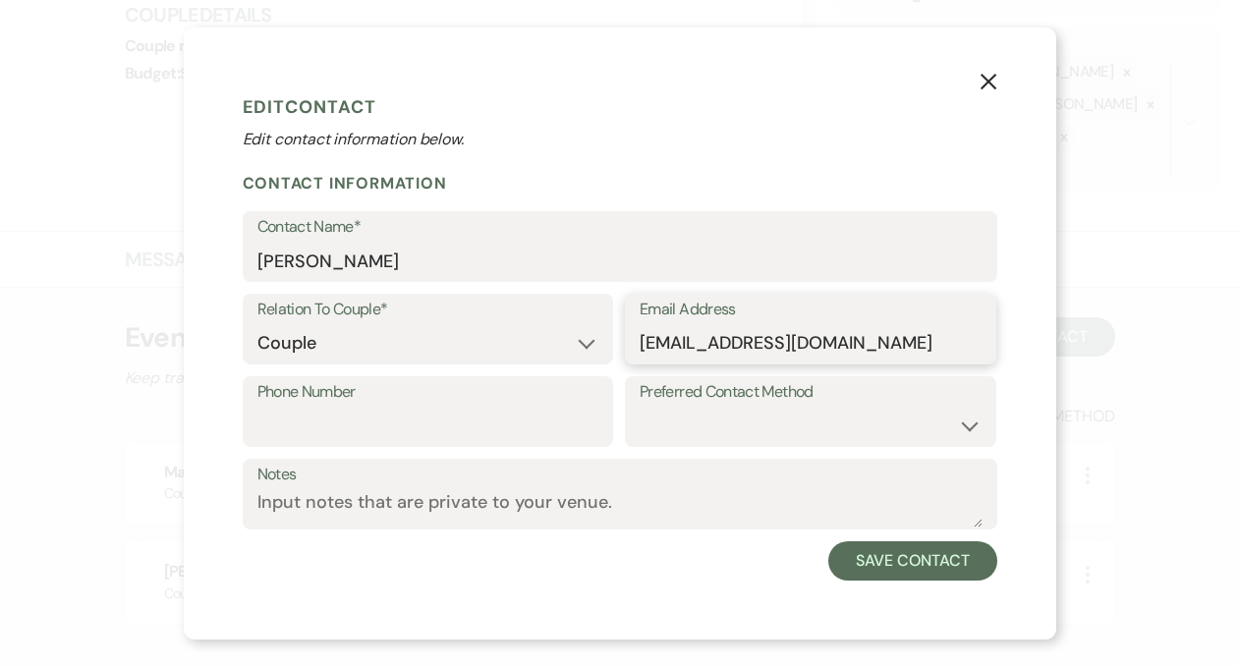
type input "[EMAIL_ADDRESS][DOMAIN_NAME]"
click at [472, 431] on input "Phone Number" at bounding box center [428, 426] width 342 height 38
paste input "[PHONE_NUMBER]"
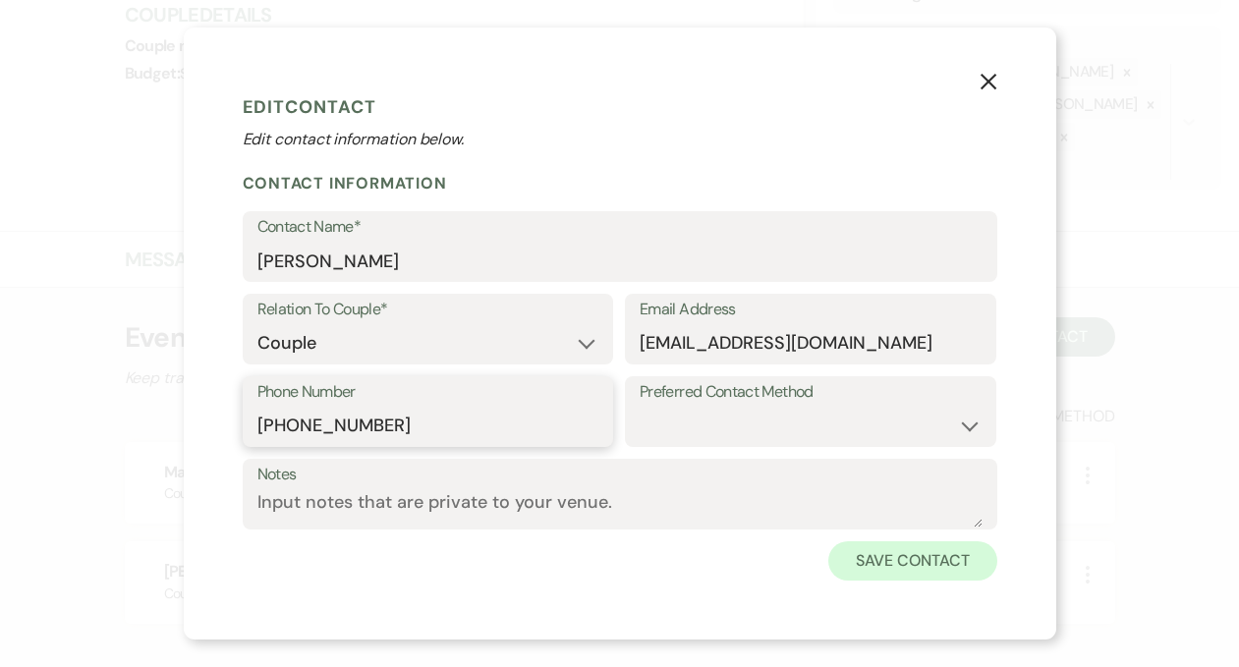
type input "[PHONE_NUMBER]"
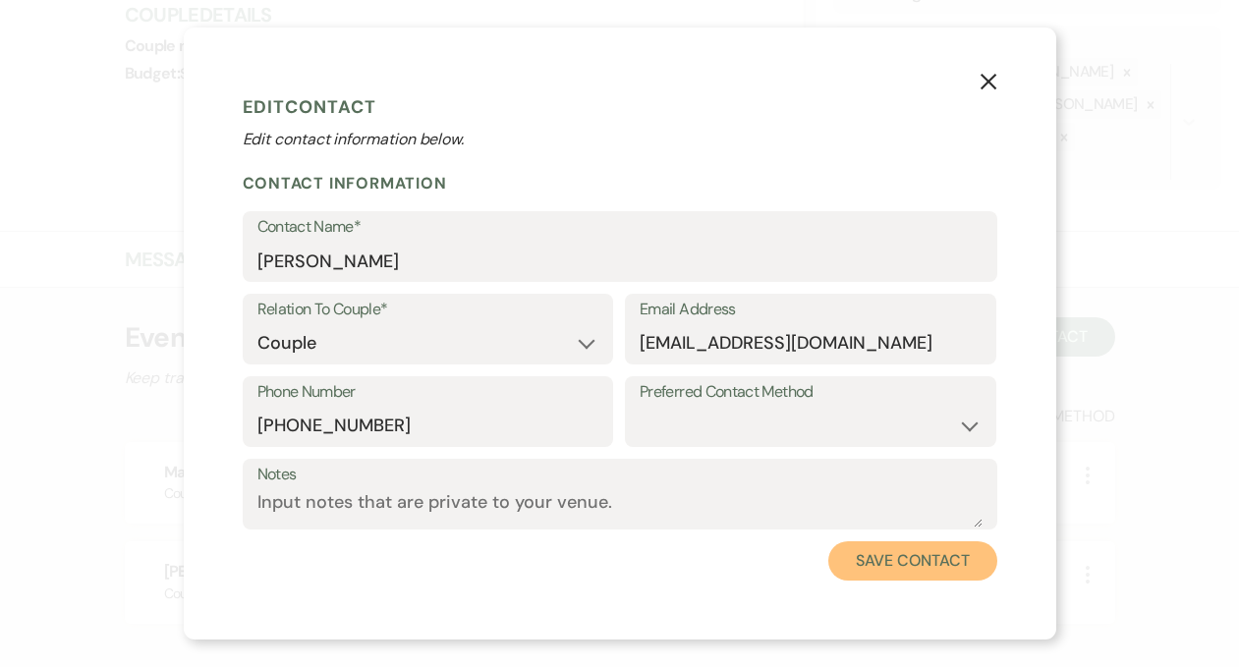
click at [923, 561] on button "Save Contact" at bounding box center [912, 560] width 168 height 39
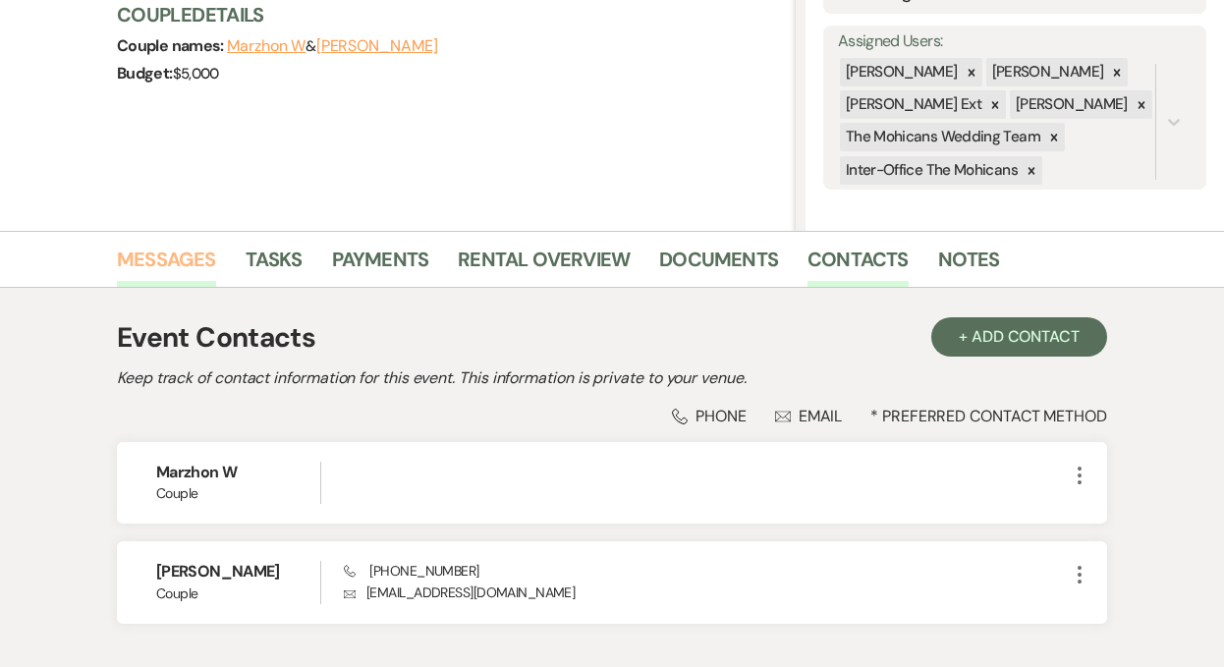
click at [167, 265] on link "Messages" at bounding box center [166, 265] width 99 height 43
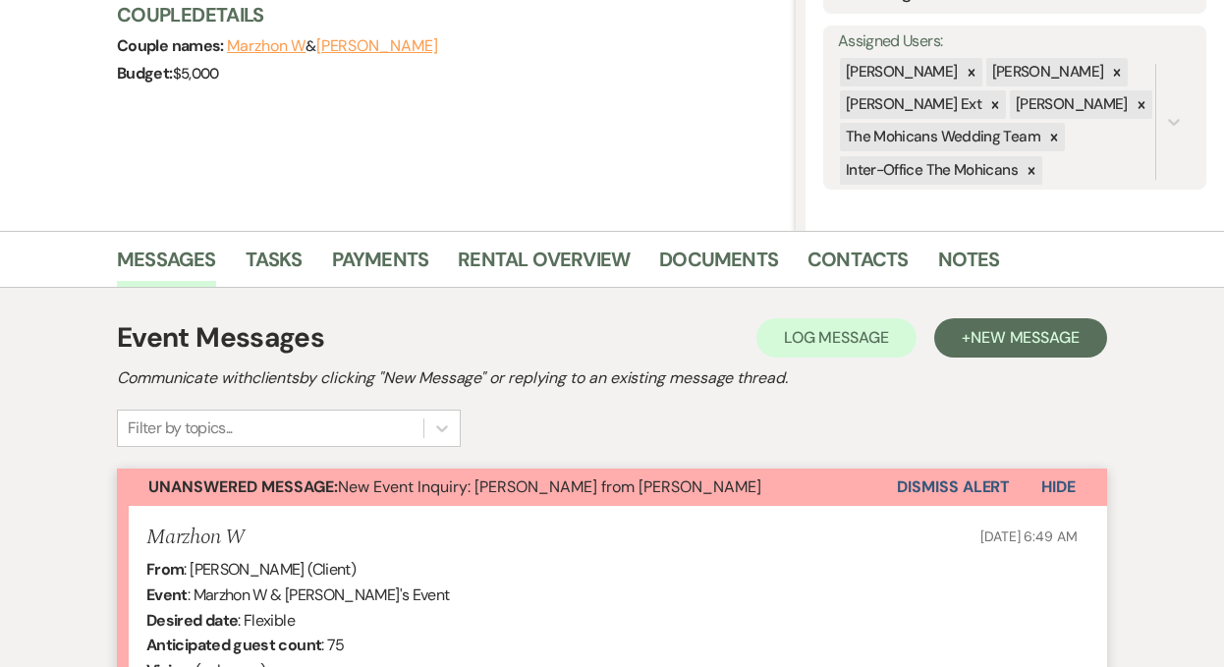
click at [908, 491] on button "Dismiss Alert" at bounding box center [953, 487] width 113 height 37
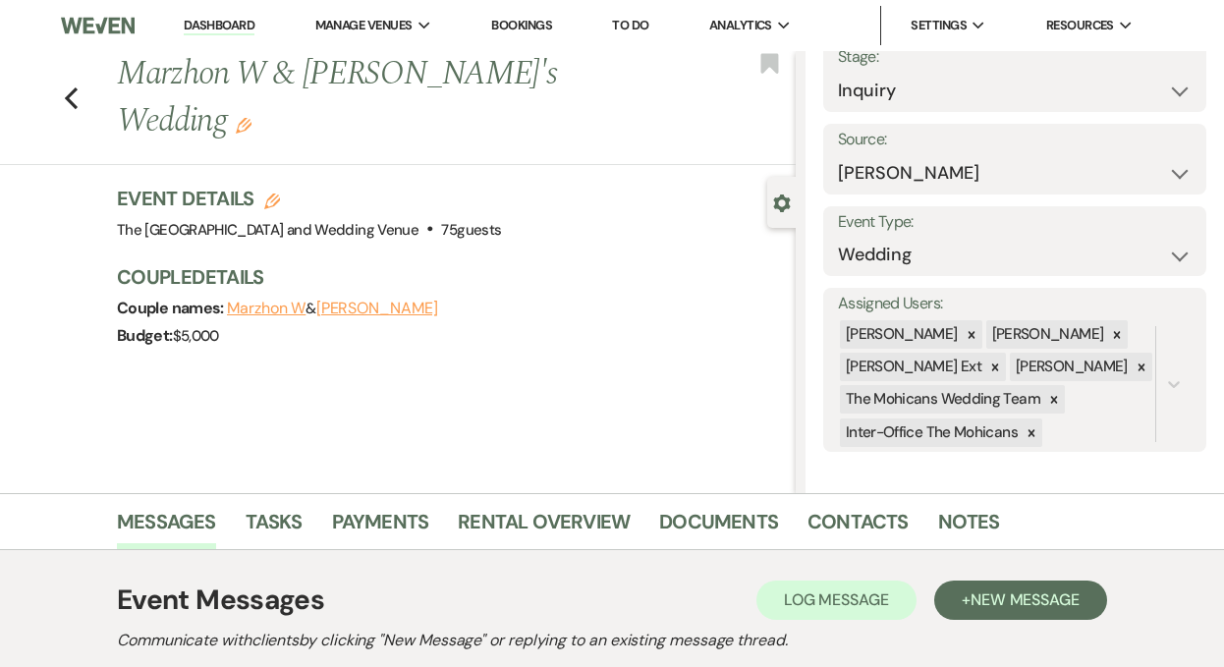
click at [216, 22] on link "Dashboard" at bounding box center [219, 26] width 71 height 19
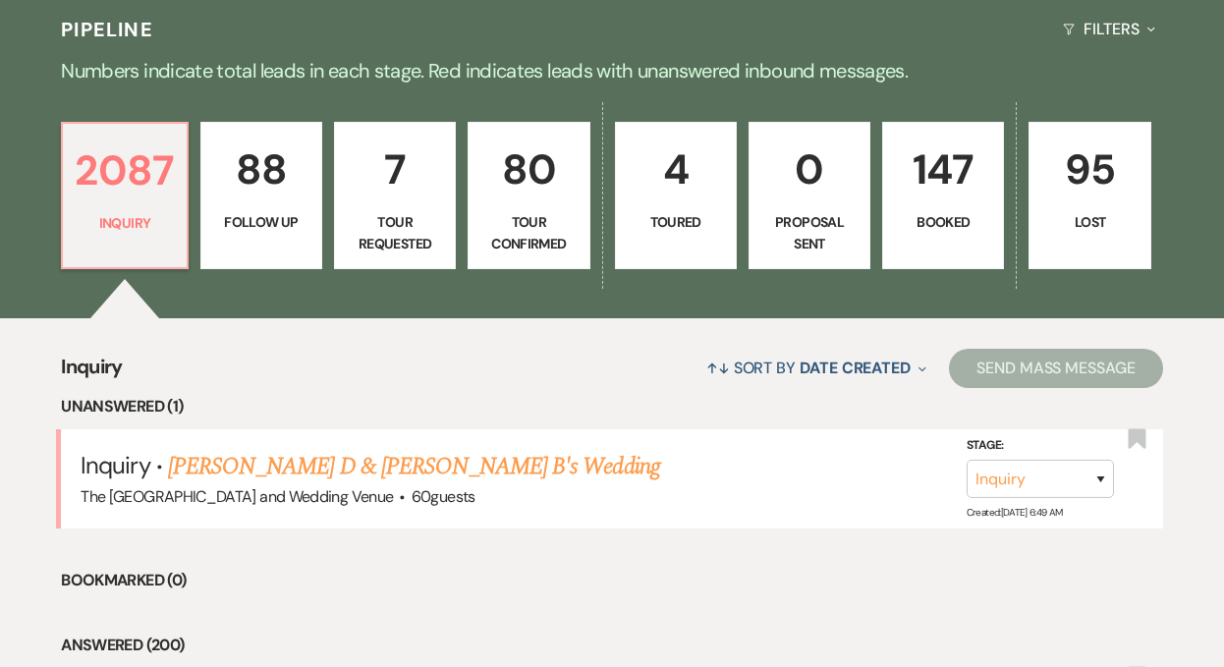
scroll to position [624, 0]
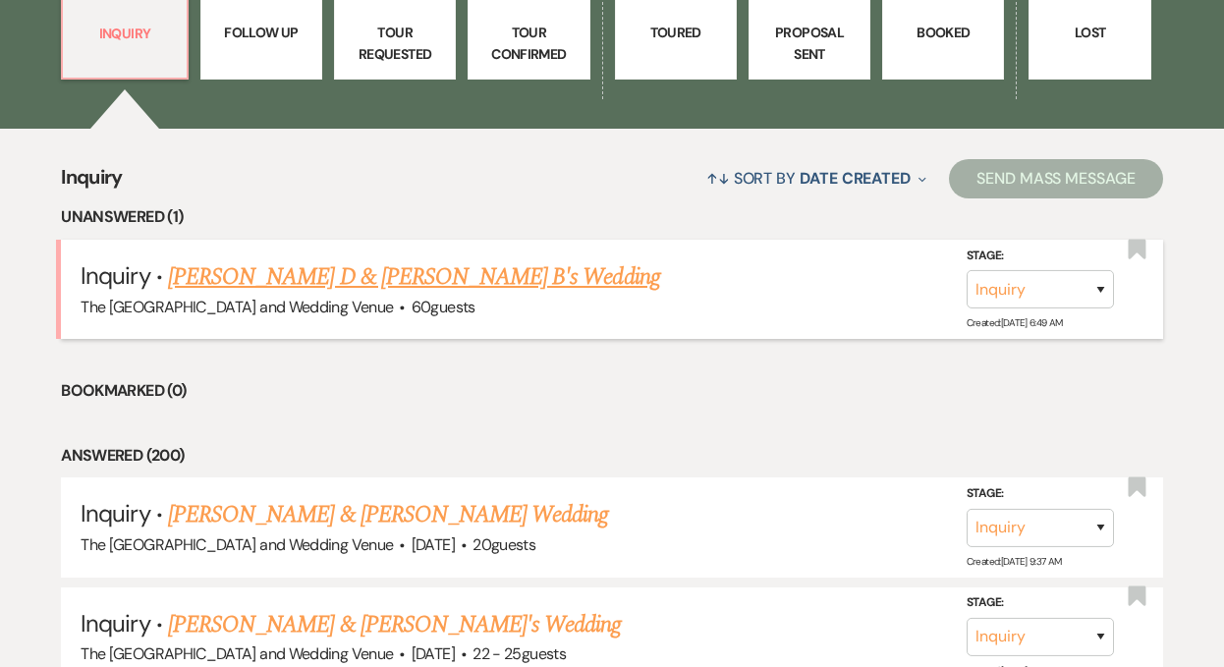
click at [362, 270] on link "[PERSON_NAME] D & [PERSON_NAME] B's Wedding" at bounding box center [414, 276] width 492 height 35
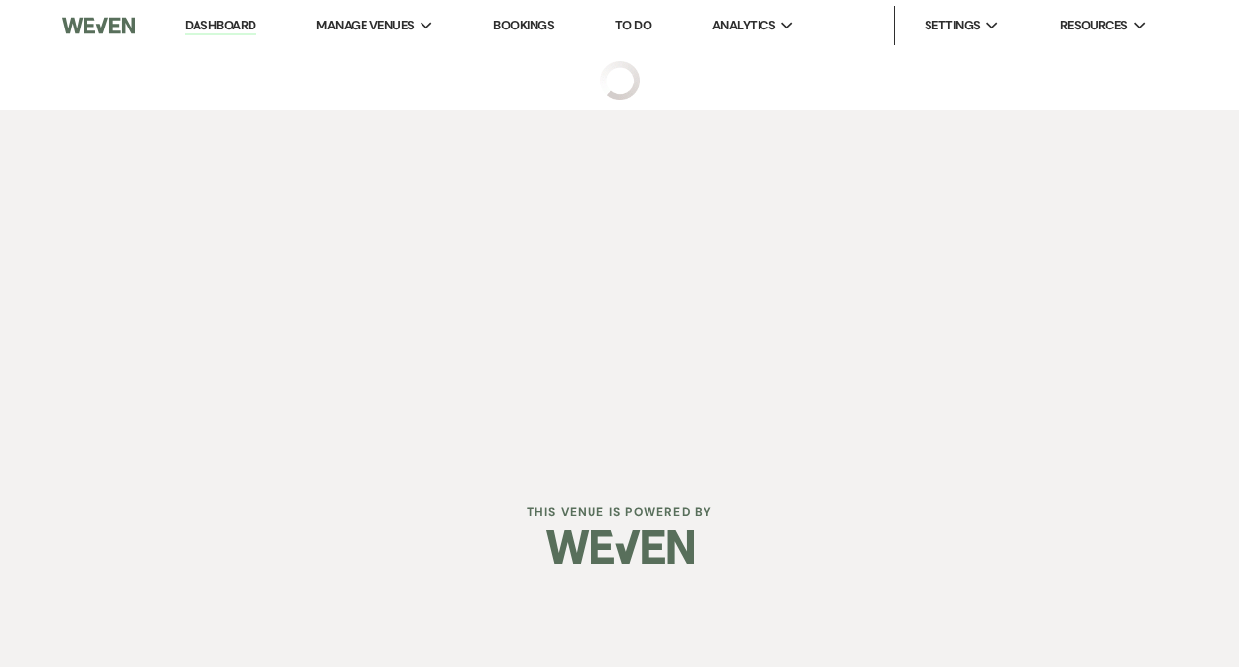
select select "17"
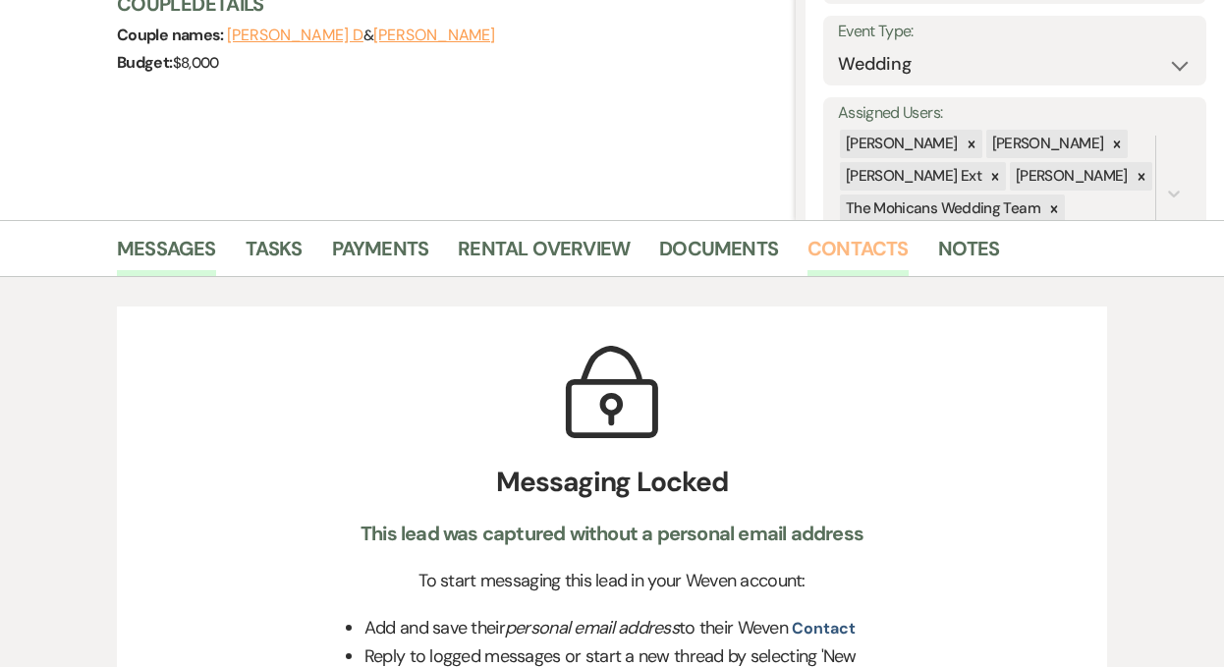
click at [859, 249] on link "Contacts" at bounding box center [858, 254] width 101 height 43
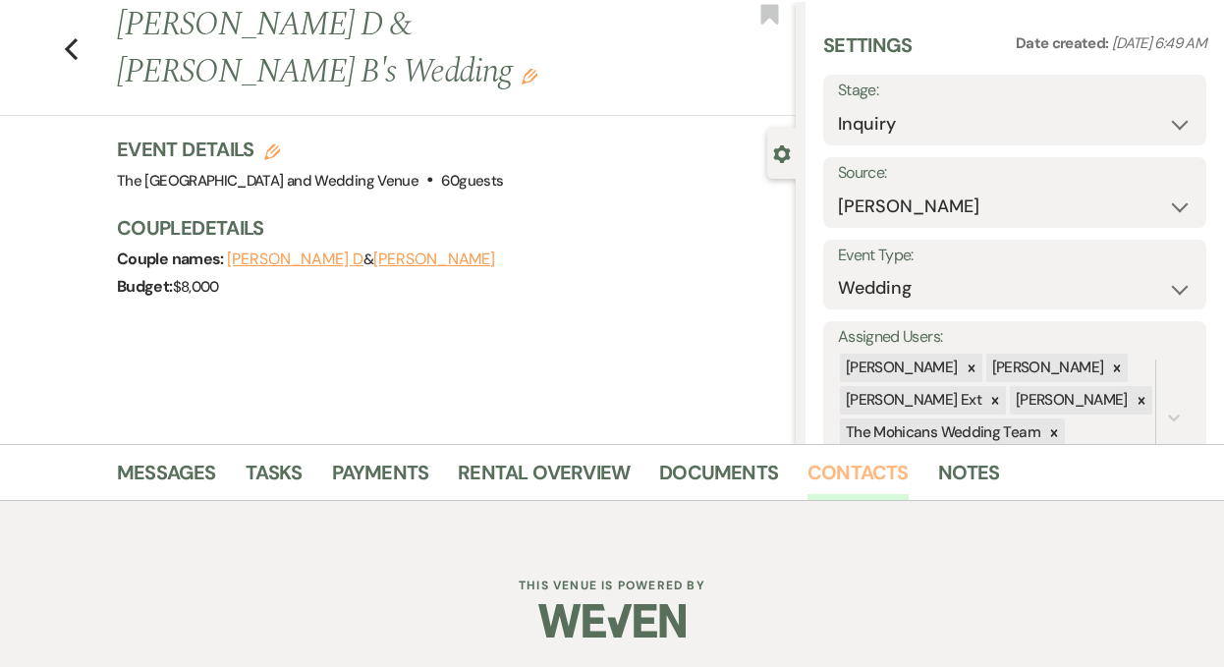
scroll to position [273, 0]
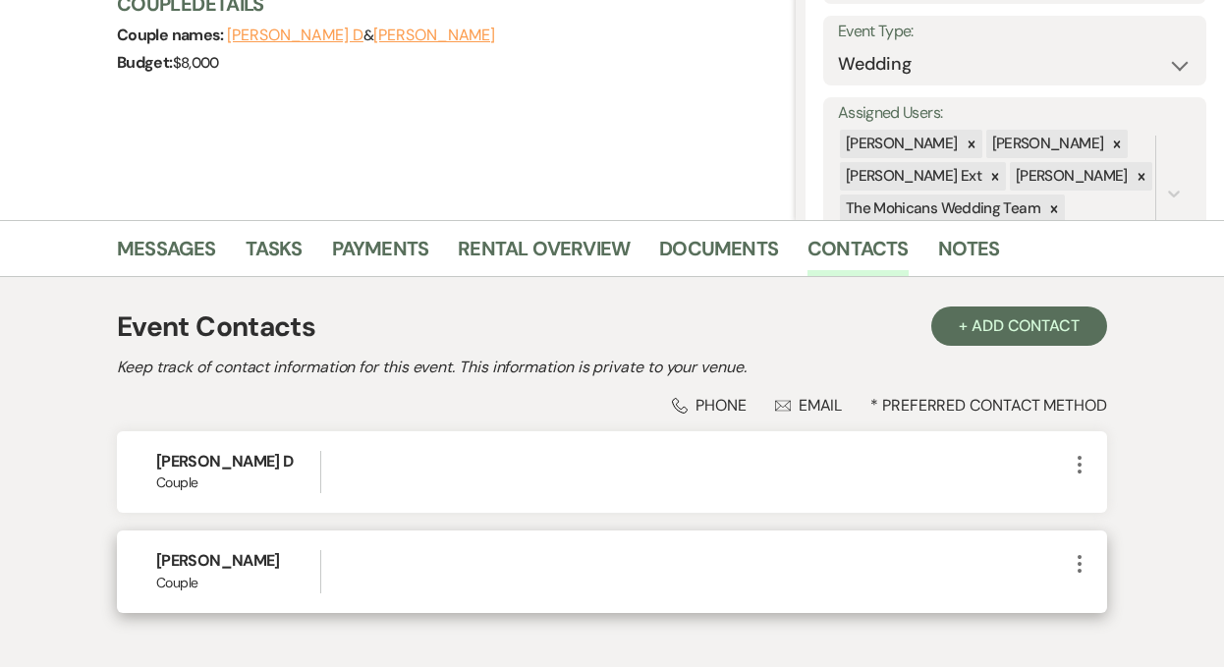
click at [1084, 559] on icon "More" at bounding box center [1080, 564] width 24 height 24
click at [1130, 590] on button "Pencil Edit" at bounding box center [1126, 602] width 117 height 33
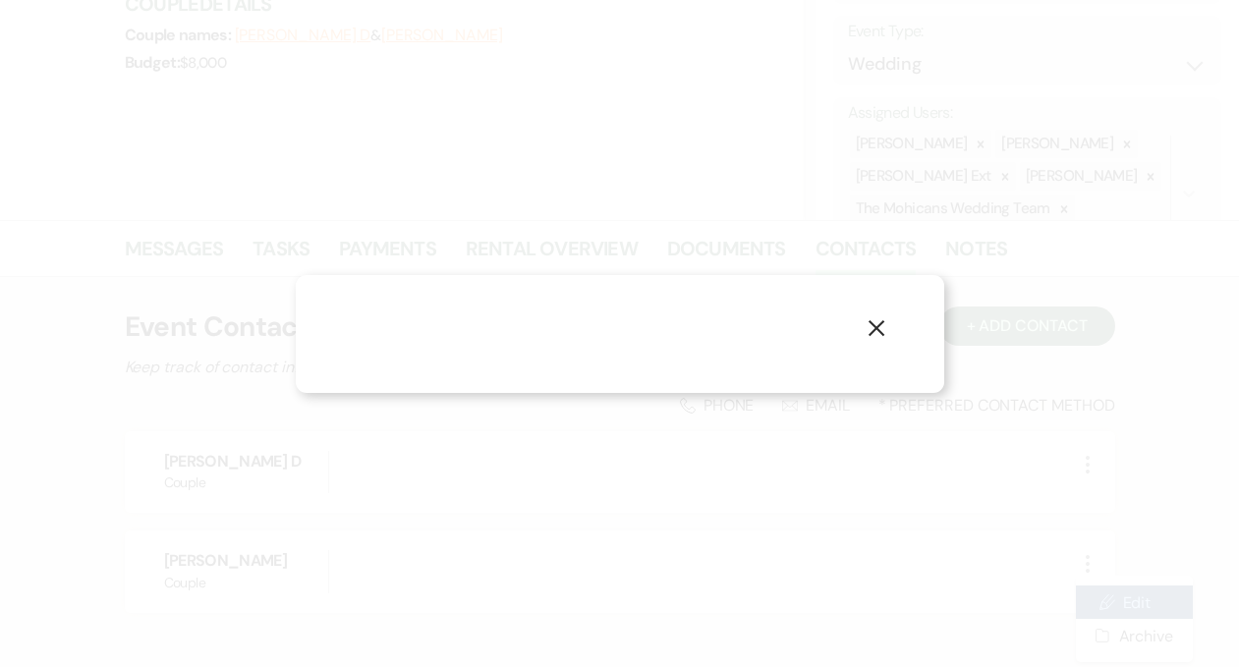
select select "1"
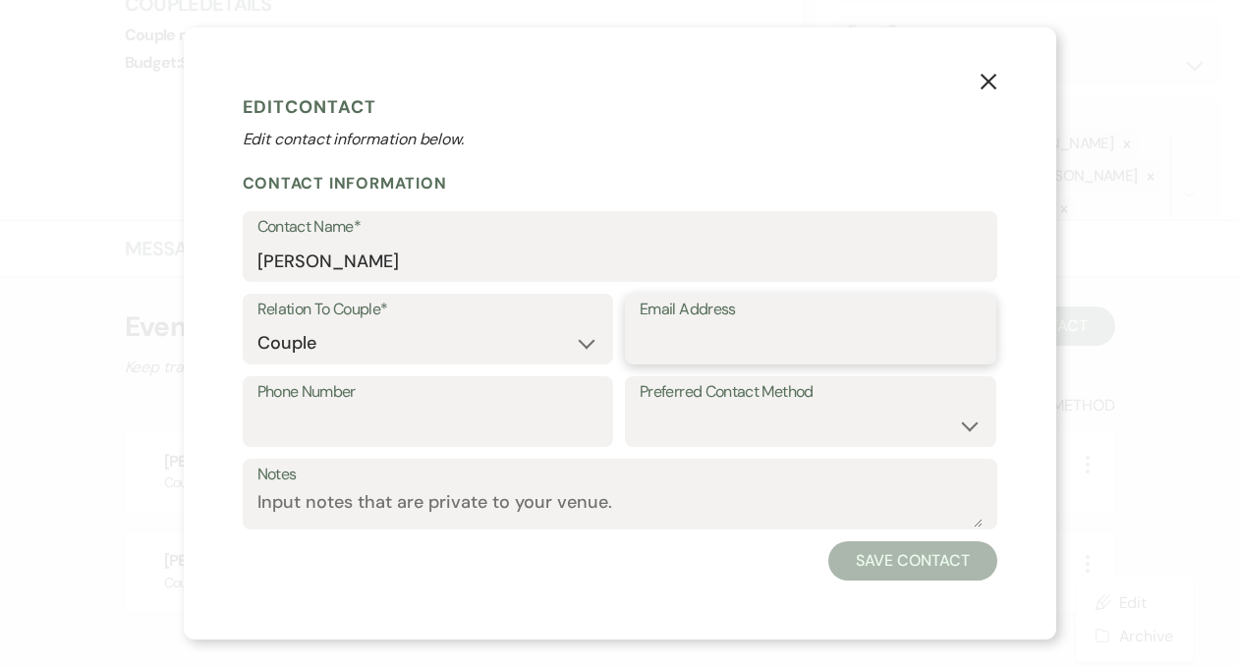
click at [818, 333] on input "Email Address" at bounding box center [811, 343] width 342 height 38
paste input "[EMAIL_ADDRESS][DOMAIN_NAME]"
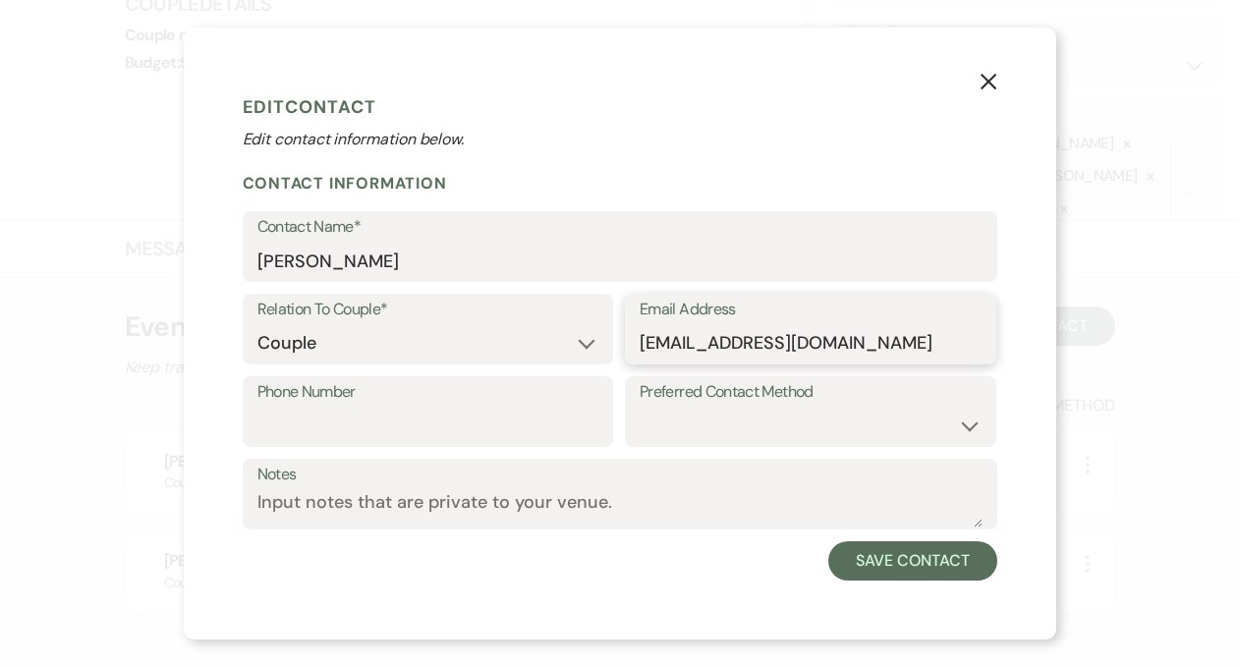
type input "[EMAIL_ADDRESS][DOMAIN_NAME]"
click at [526, 417] on input "Phone Number" at bounding box center [428, 426] width 342 height 38
paste input "[PHONE_NUMBER]"
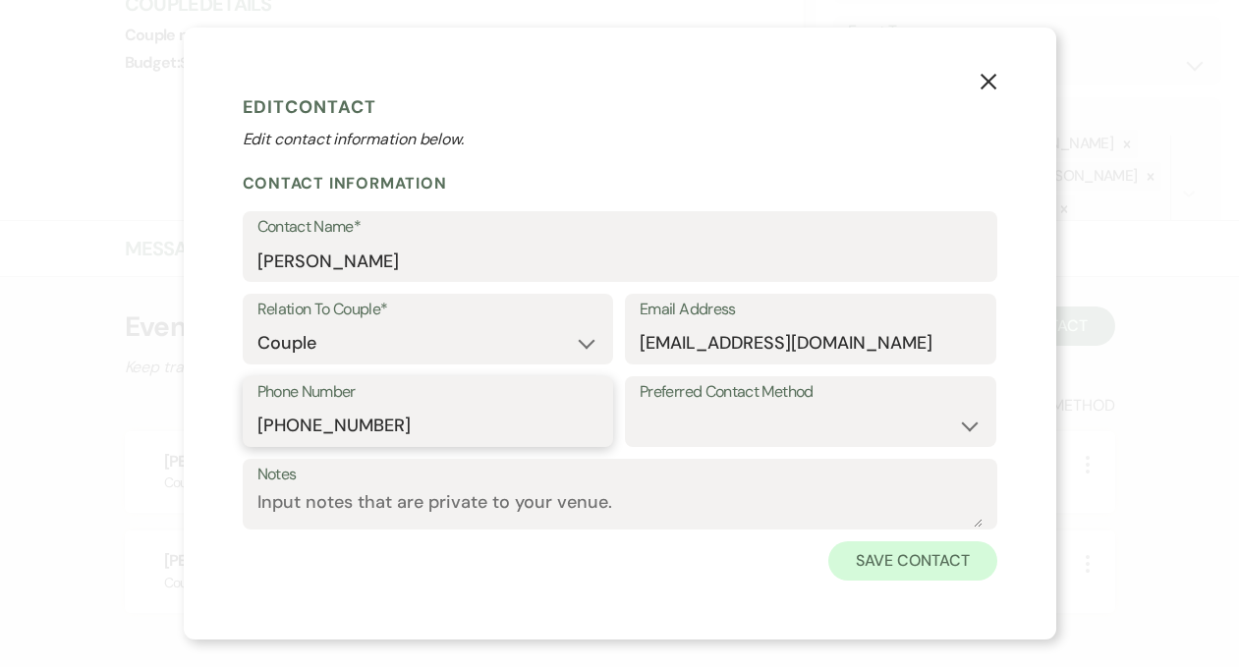
type input "[PHONE_NUMBER]"
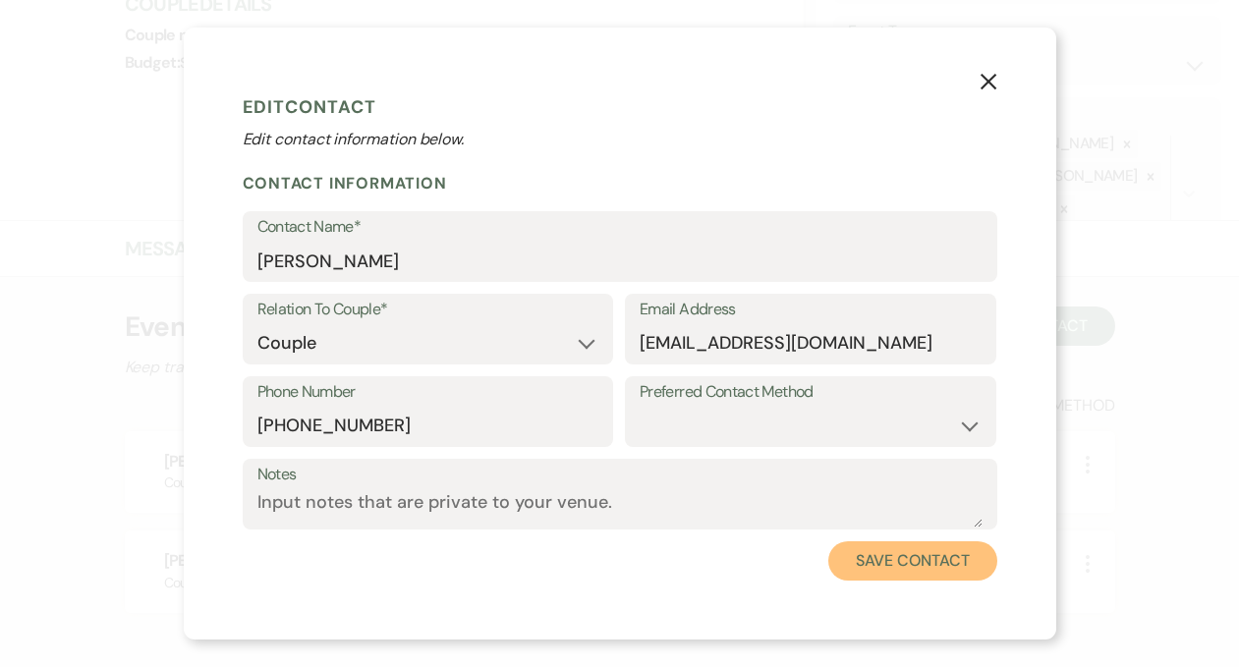
click at [877, 558] on button "Save Contact" at bounding box center [912, 560] width 168 height 39
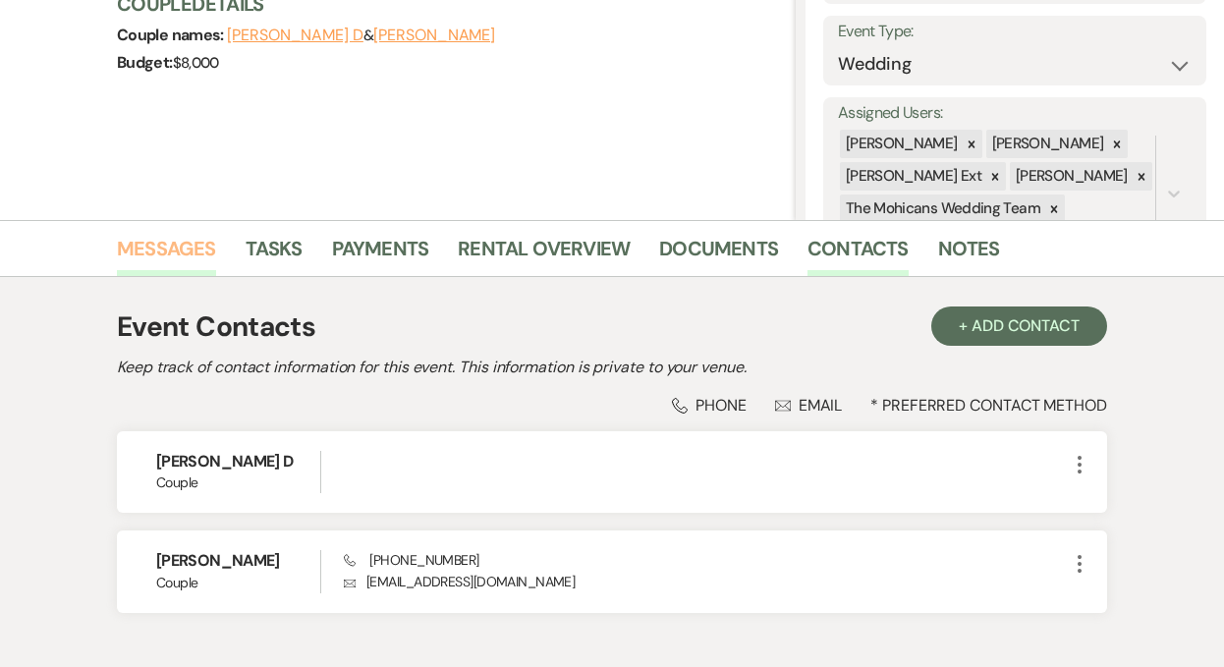
click at [201, 247] on link "Messages" at bounding box center [166, 254] width 99 height 43
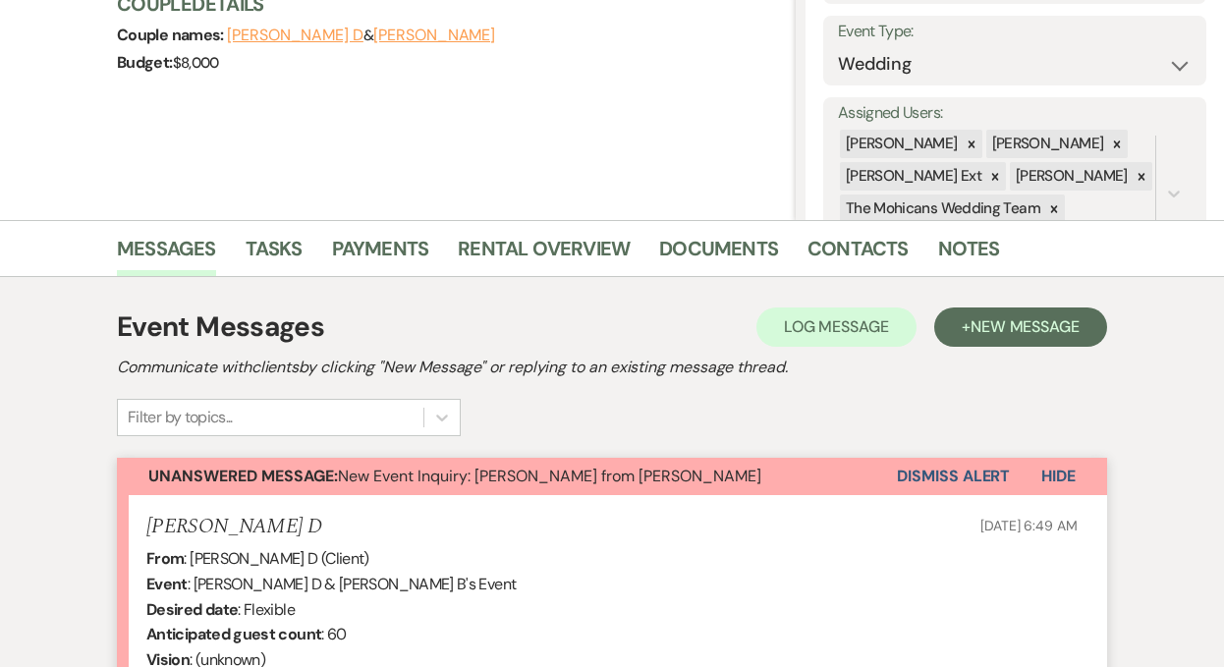
click at [913, 473] on button "Dismiss Alert" at bounding box center [953, 476] width 113 height 37
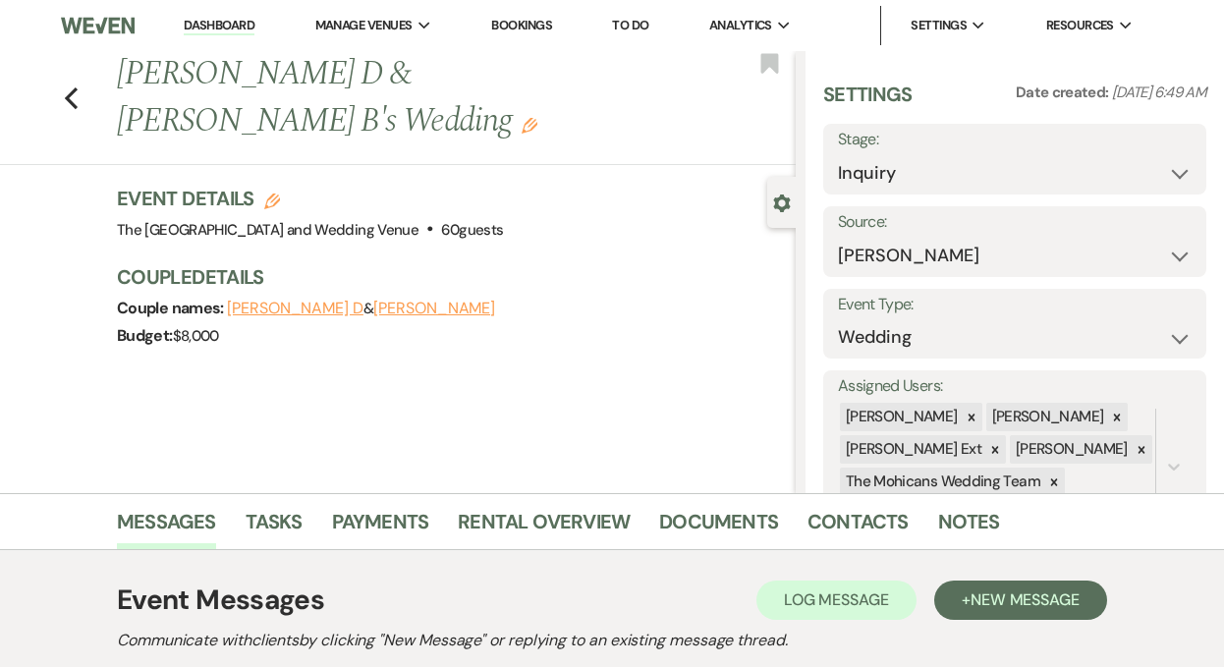
click at [204, 28] on link "Dashboard" at bounding box center [219, 26] width 71 height 19
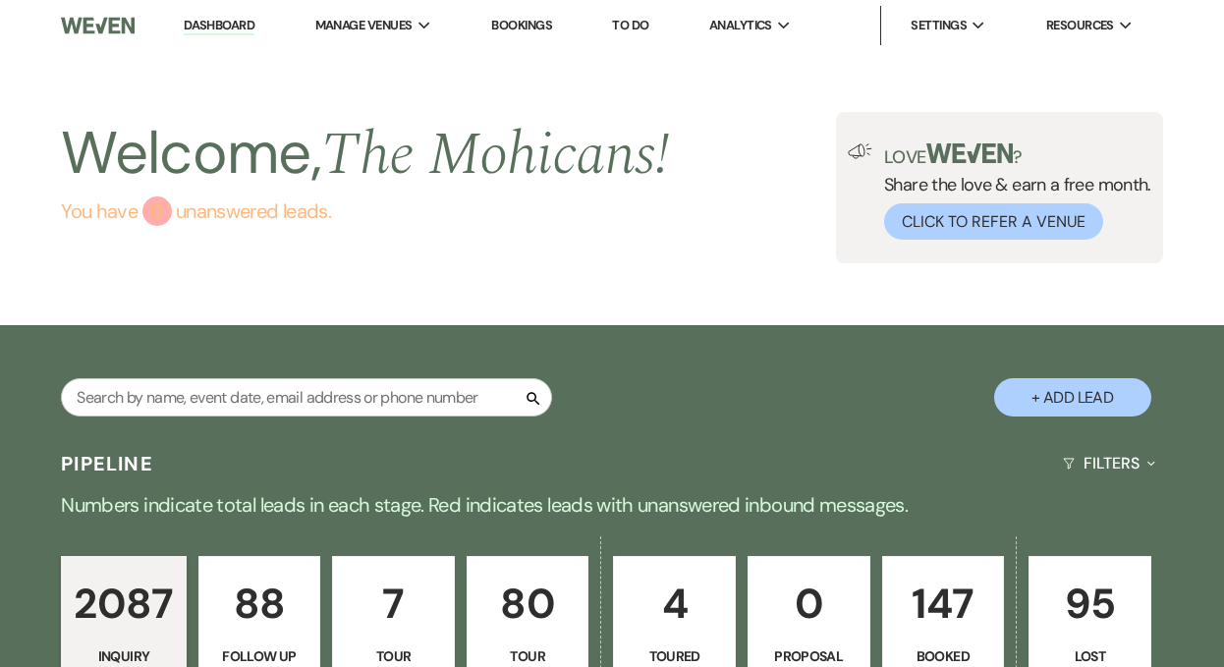
click at [229, 200] on link "You have 0 unanswered lead s ." at bounding box center [365, 210] width 608 height 29
click at [206, 27] on link "Dashboard" at bounding box center [219, 26] width 71 height 19
click at [241, 403] on input "text" at bounding box center [306, 397] width 491 height 38
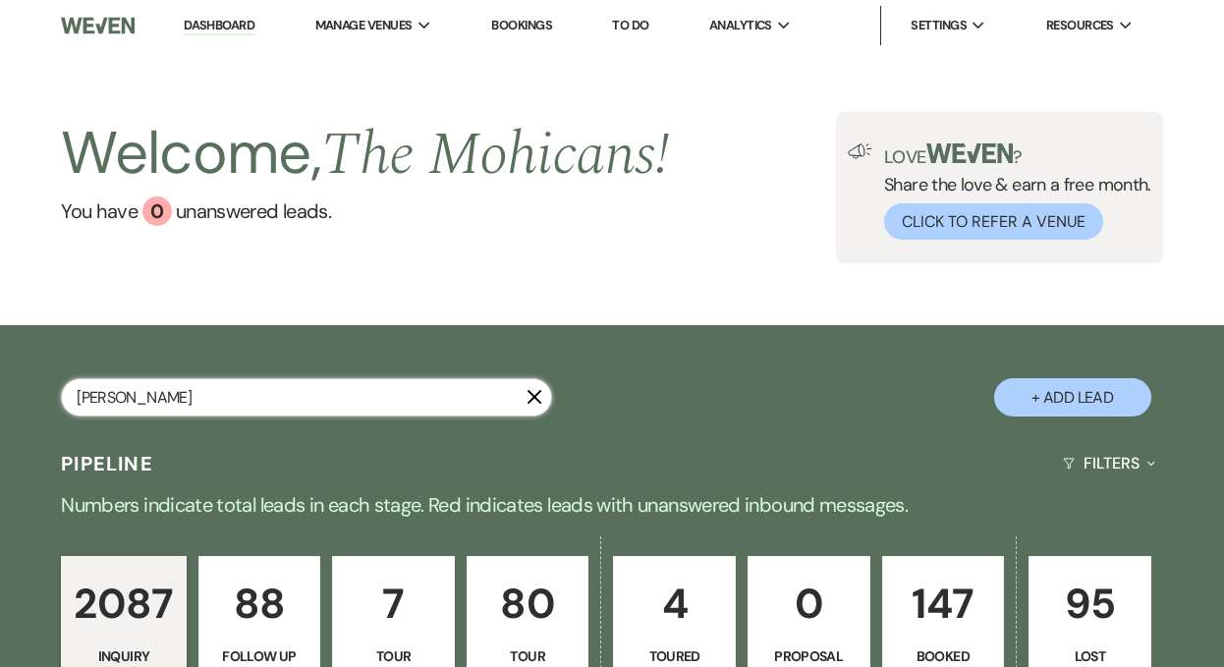
type input "[PERSON_NAME]"
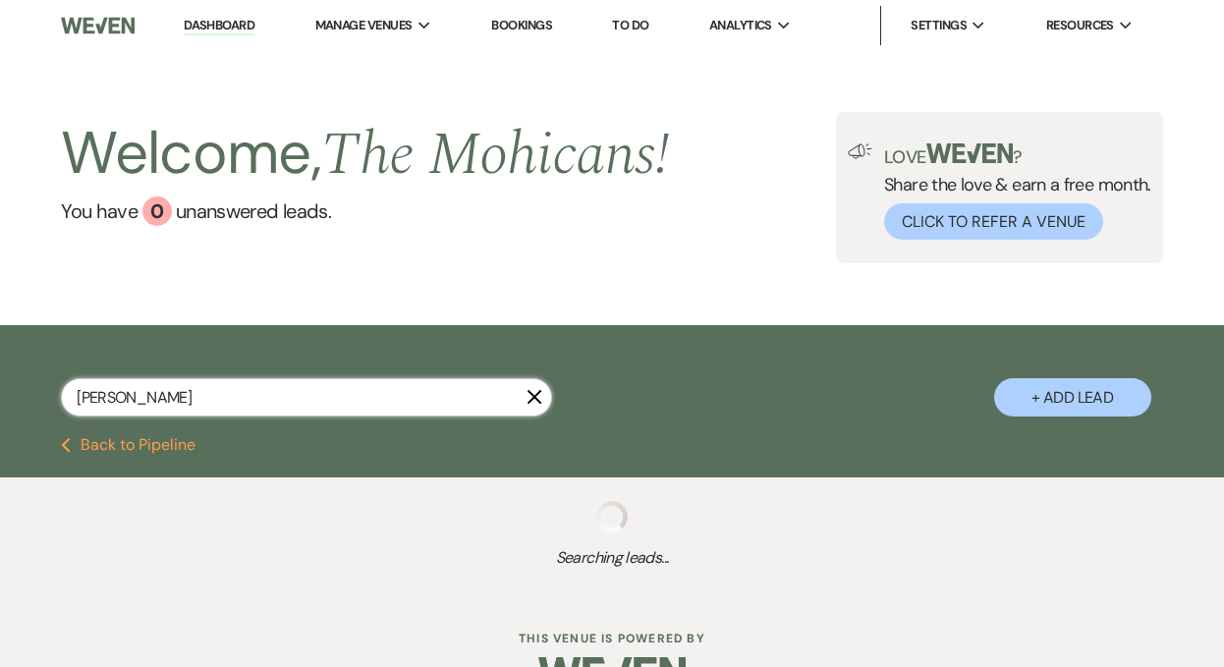
select select "9"
select select "8"
select select "4"
select select "8"
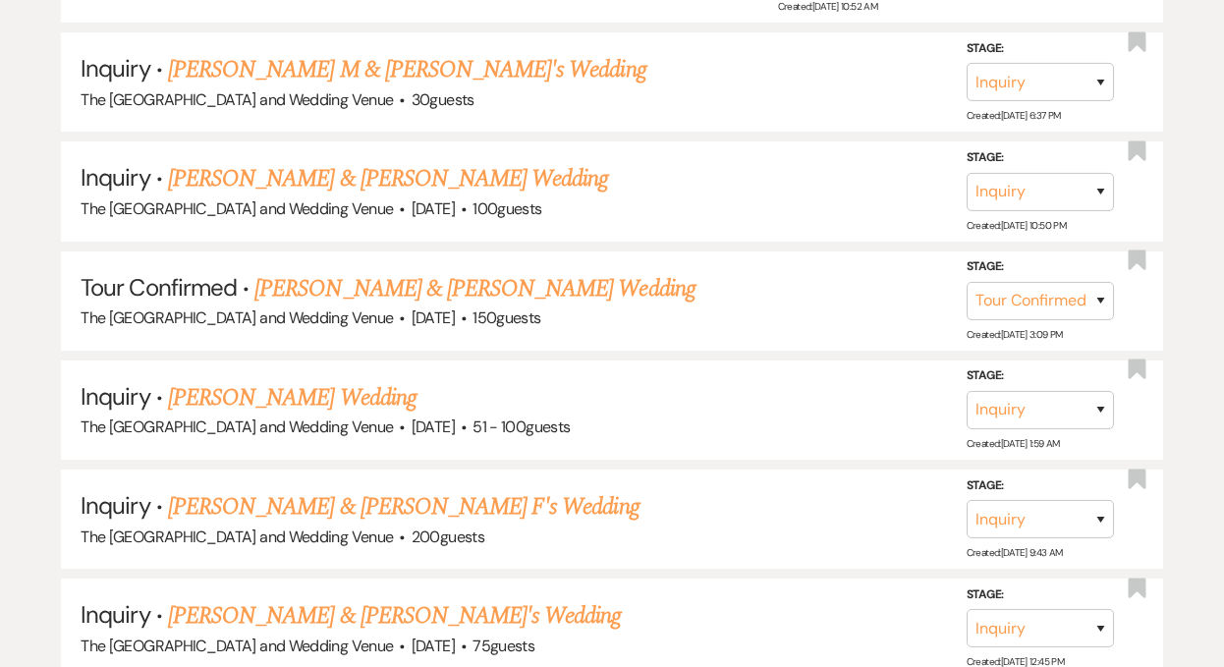
scroll to position [919, 0]
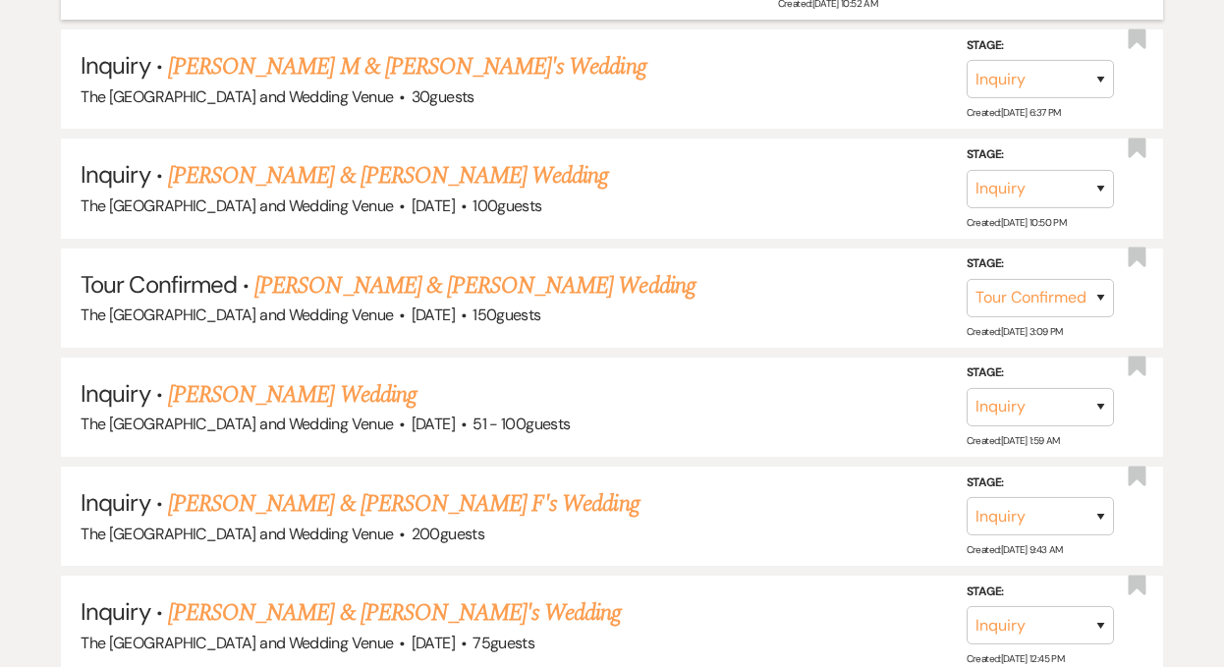
type input "[PERSON_NAME]"
click at [316, 384] on link "[PERSON_NAME] Wedding" at bounding box center [292, 394] width 249 height 35
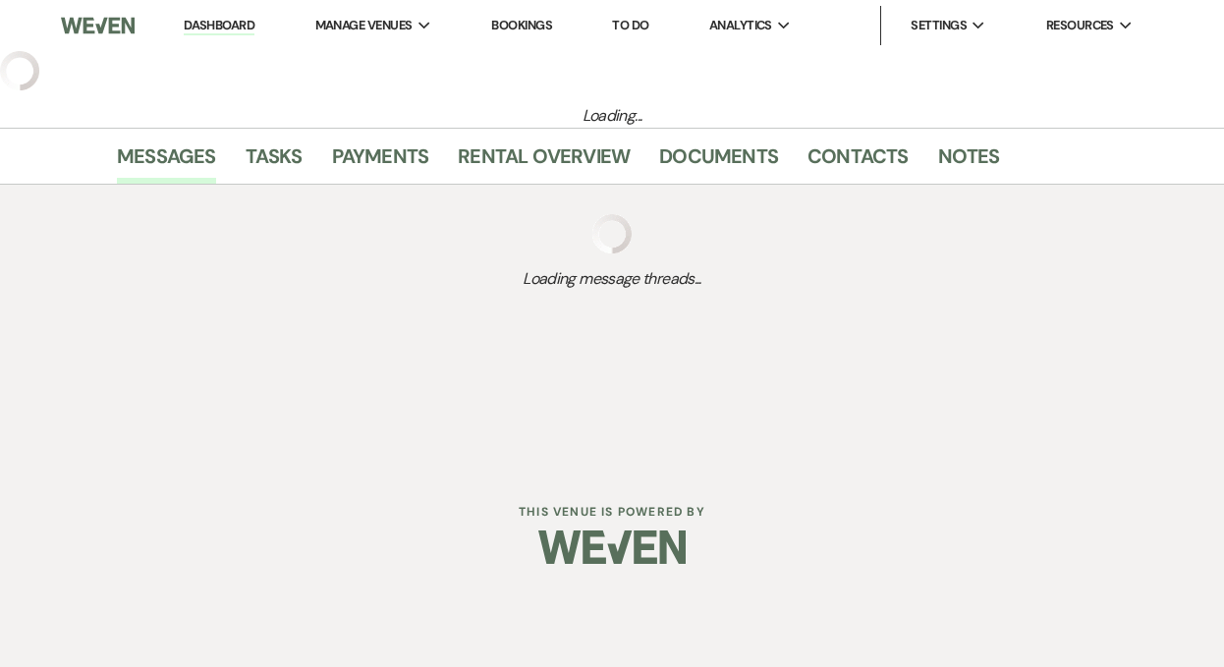
select select "2"
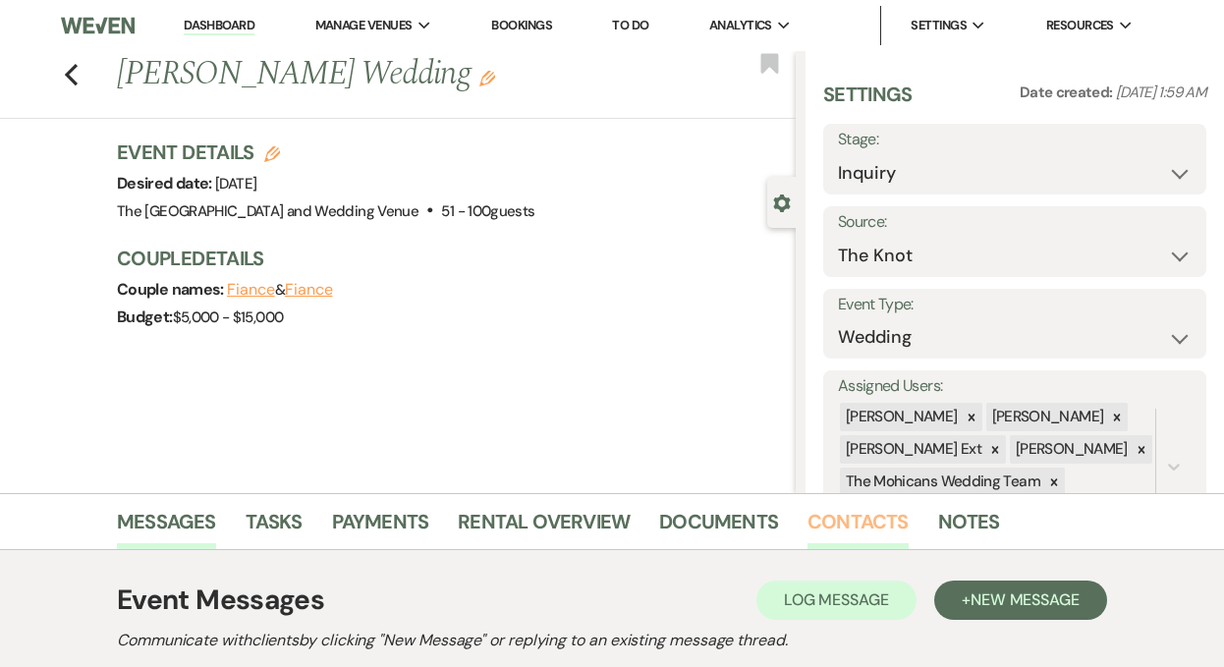
click at [840, 529] on link "Contacts" at bounding box center [858, 527] width 101 height 43
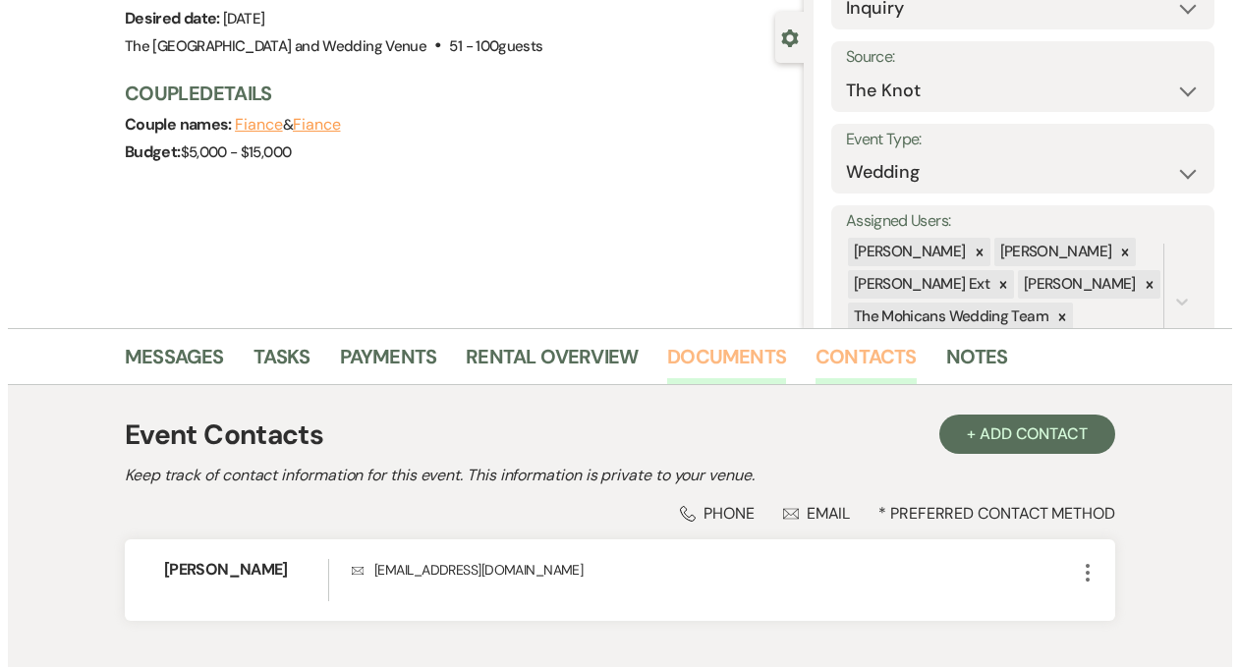
scroll to position [293, 0]
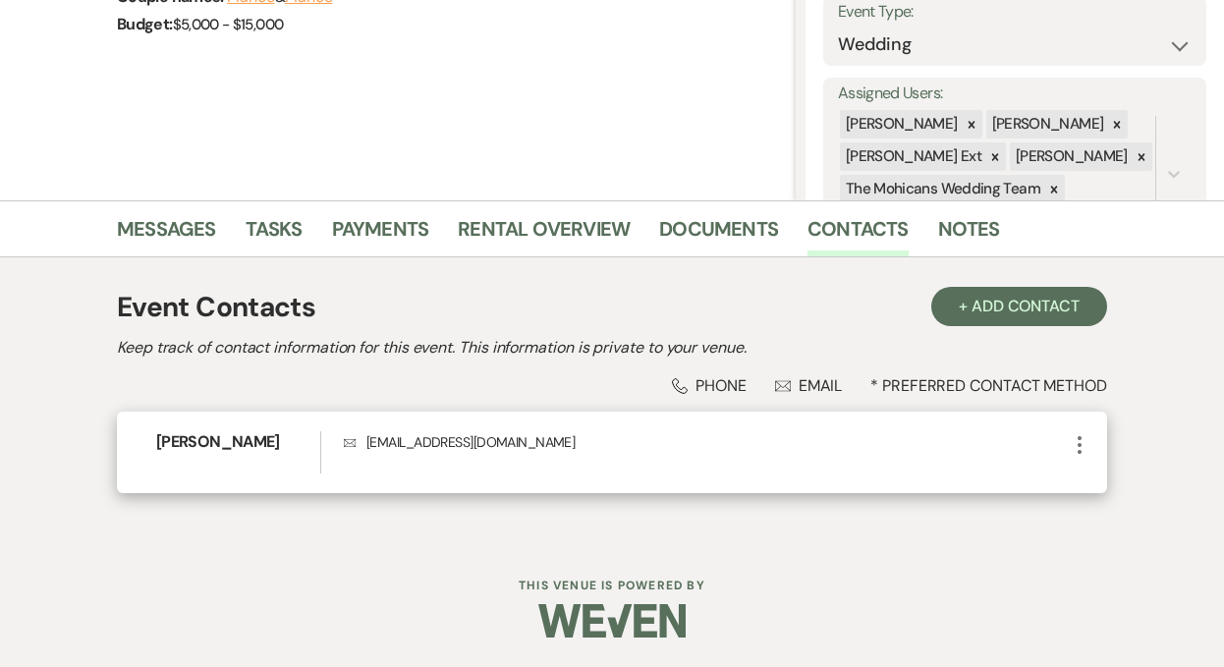
click at [1075, 441] on icon "More" at bounding box center [1080, 445] width 24 height 24
click at [1094, 476] on icon "Pencil" at bounding box center [1100, 484] width 16 height 16
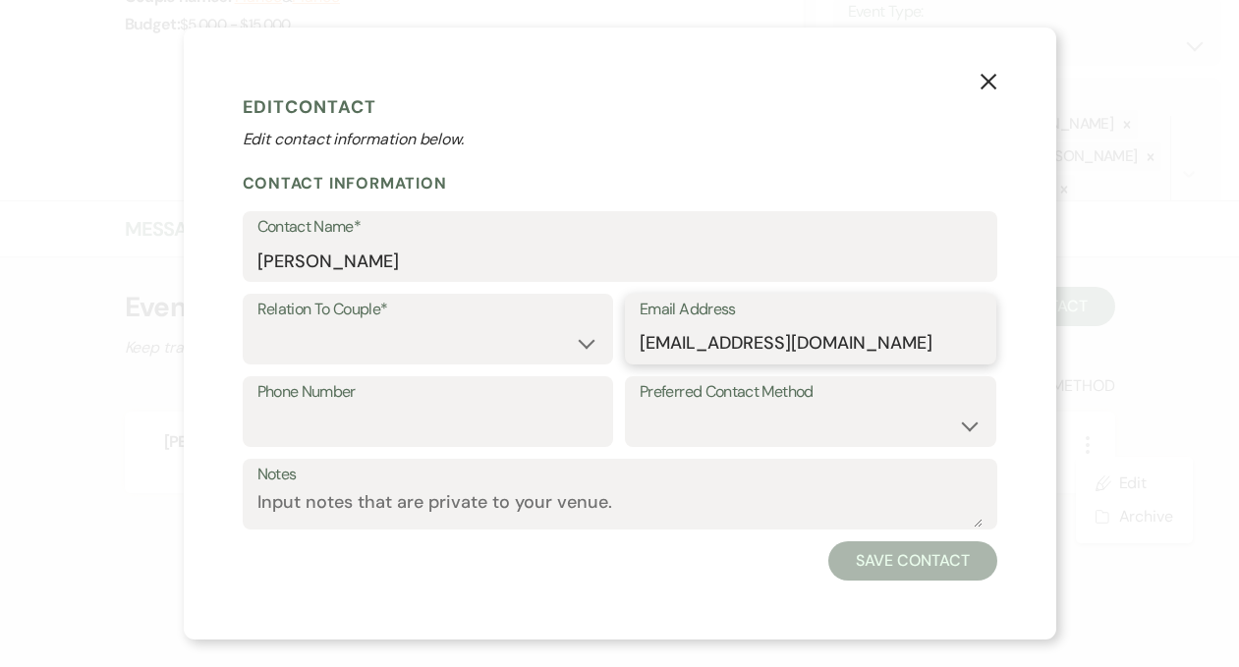
click at [850, 351] on input "[EMAIL_ADDRESS][DOMAIN_NAME]" at bounding box center [811, 343] width 342 height 38
paste input "[EMAIL_ADDRESS][DOMAIN_NAME]"
drag, startPoint x: 738, startPoint y: 344, endPoint x: 999, endPoint y: 350, distance: 261.4
click at [999, 350] on div "X Edit Contact Edit contact information below. Contact Information Contact Name…" at bounding box center [620, 333] width 872 height 611
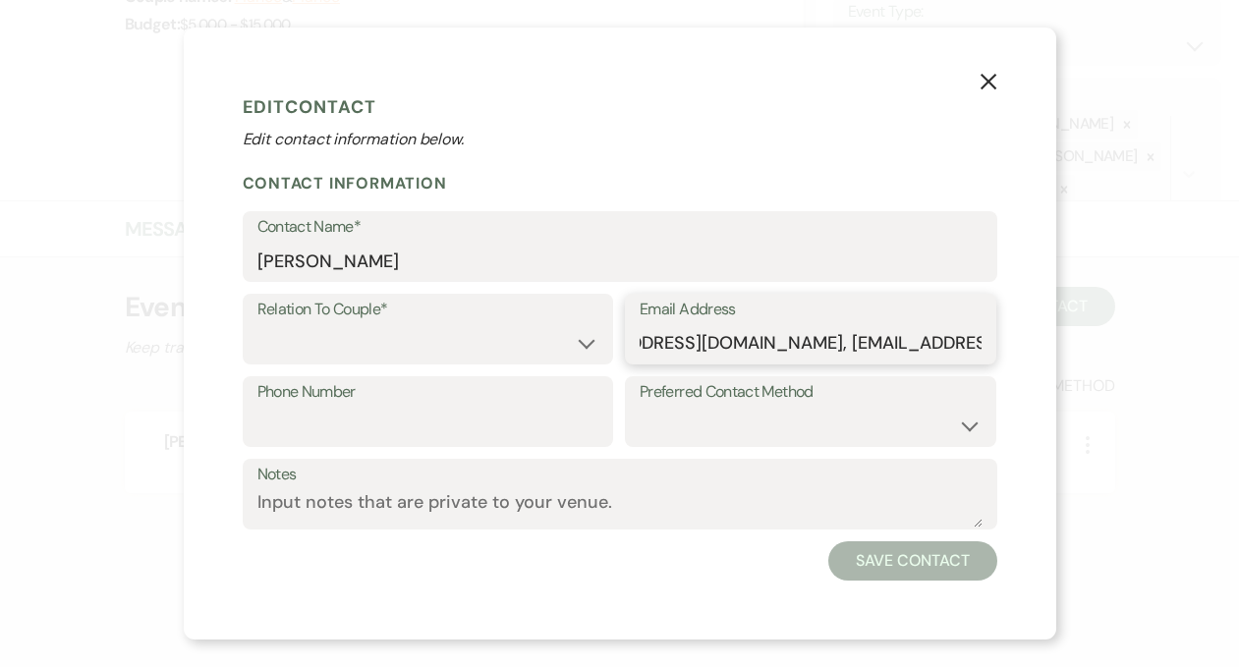
type input "[EMAIL_ADDRESS][DOMAIN_NAME]"
click at [985, 78] on icon "X" at bounding box center [989, 82] width 18 height 18
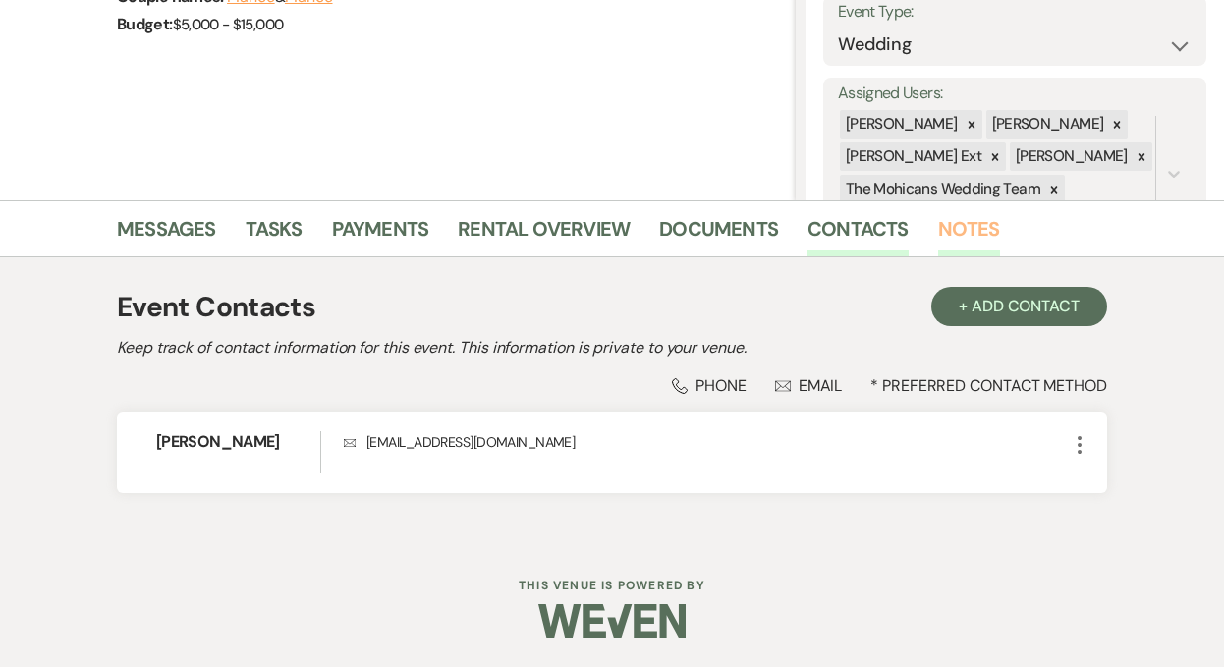
click at [953, 232] on link "Notes" at bounding box center [969, 234] width 62 height 43
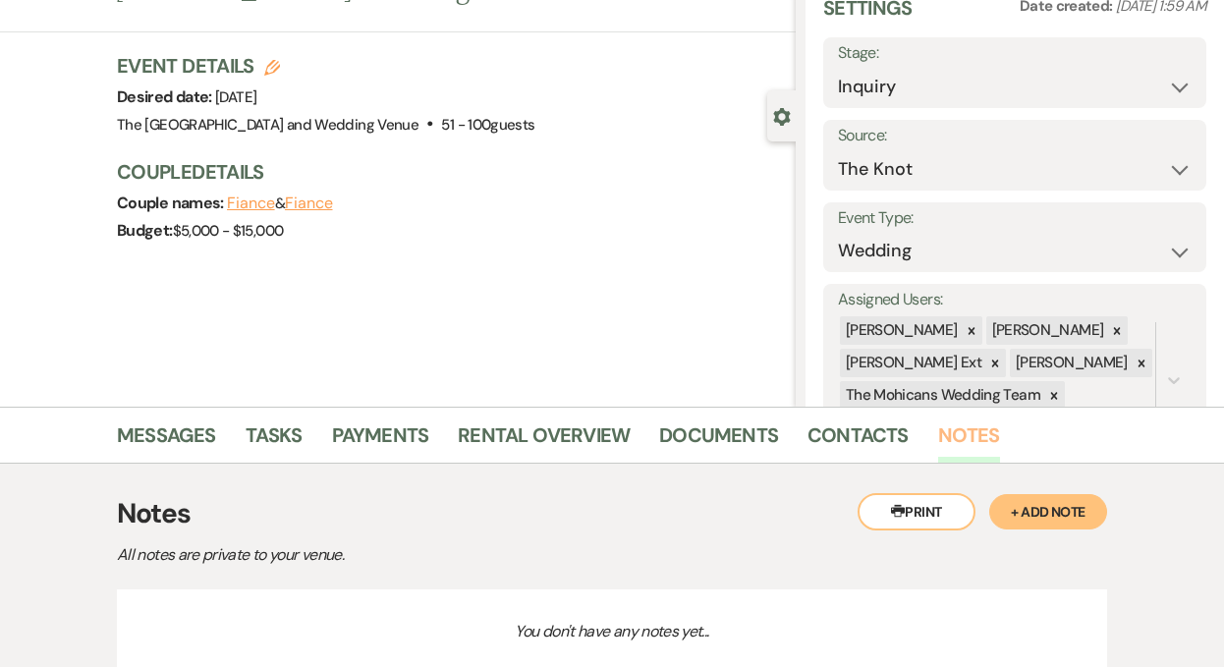
scroll to position [239, 0]
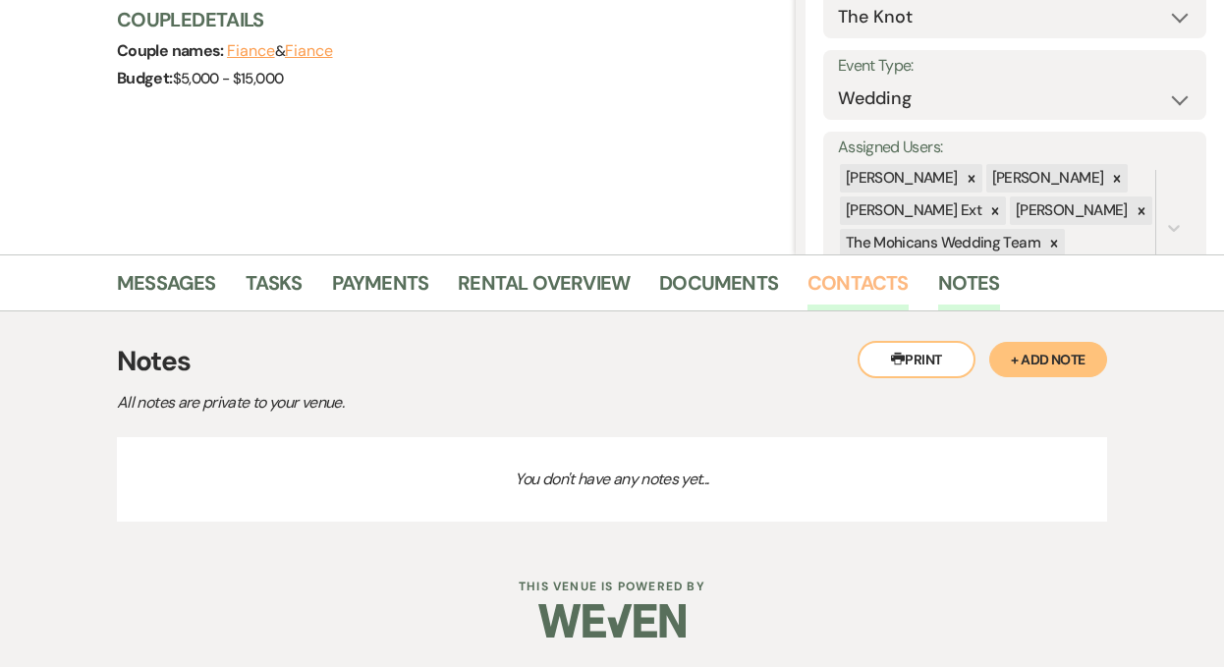
click at [841, 293] on link "Contacts" at bounding box center [858, 288] width 101 height 43
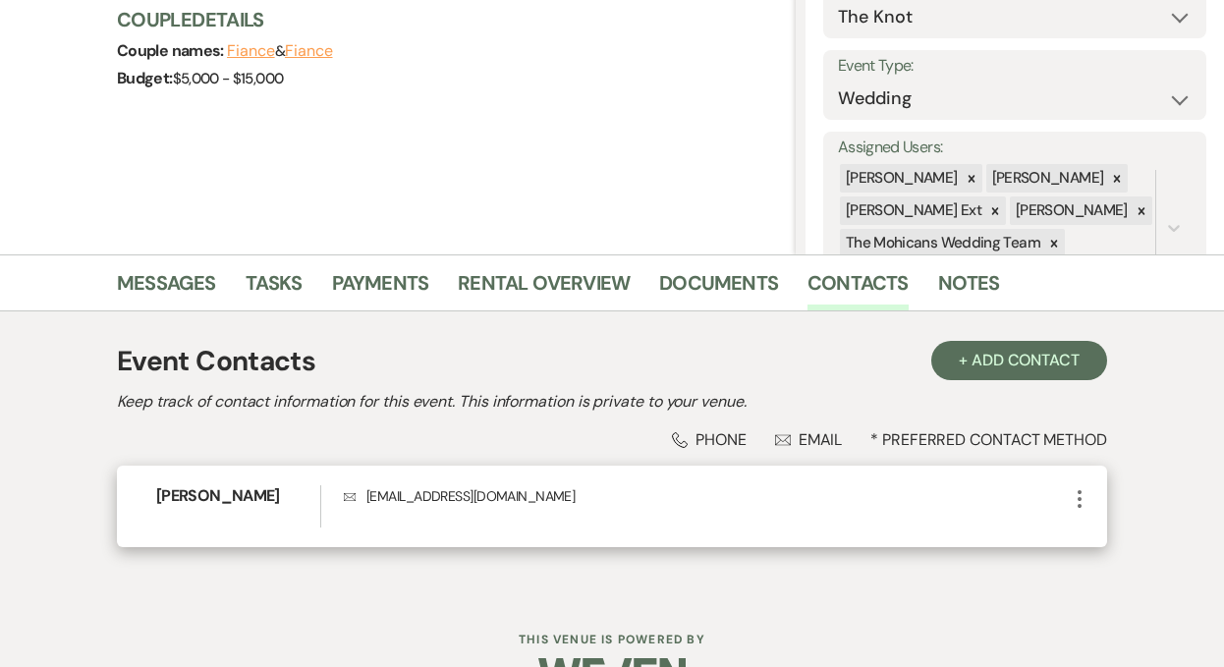
click at [1083, 500] on icon "More" at bounding box center [1080, 499] width 24 height 24
click at [1093, 533] on icon "Pencil" at bounding box center [1100, 538] width 16 height 16
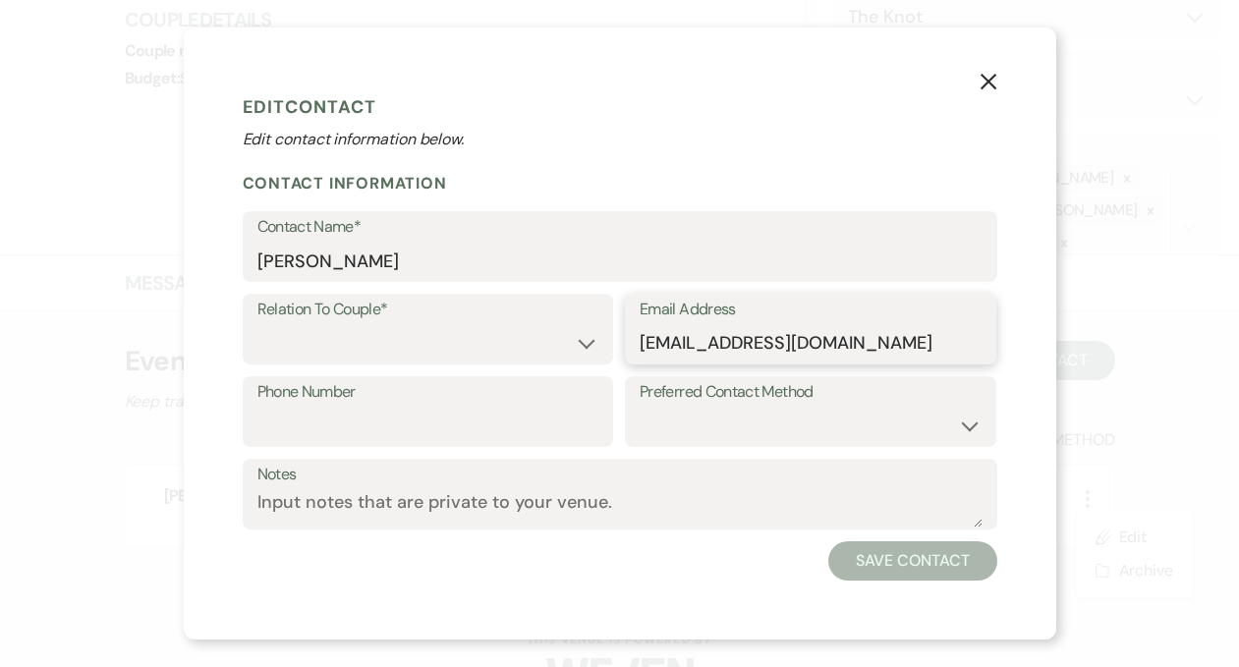
drag, startPoint x: 852, startPoint y: 343, endPoint x: 631, endPoint y: 339, distance: 221.1
click at [631, 339] on div "Email Address [EMAIL_ADDRESS][DOMAIN_NAME]" at bounding box center [810, 329] width 371 height 71
paste input "[EMAIL_ADDRESS]"
type input "[EMAIL_ADDRESS][DOMAIN_NAME]"
click at [899, 557] on button "Save Contact" at bounding box center [912, 560] width 168 height 39
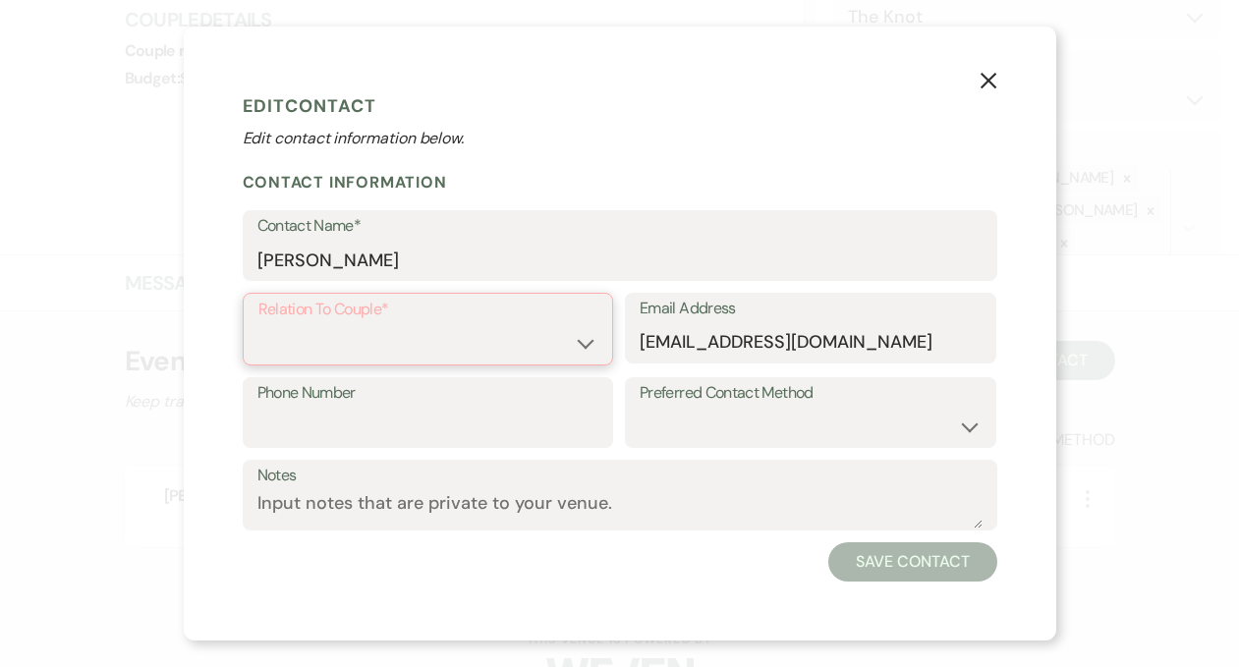
click at [477, 334] on select "Couple Planner Parent of Couple Family Member Friend Other" at bounding box center [428, 343] width 340 height 38
select select "1"
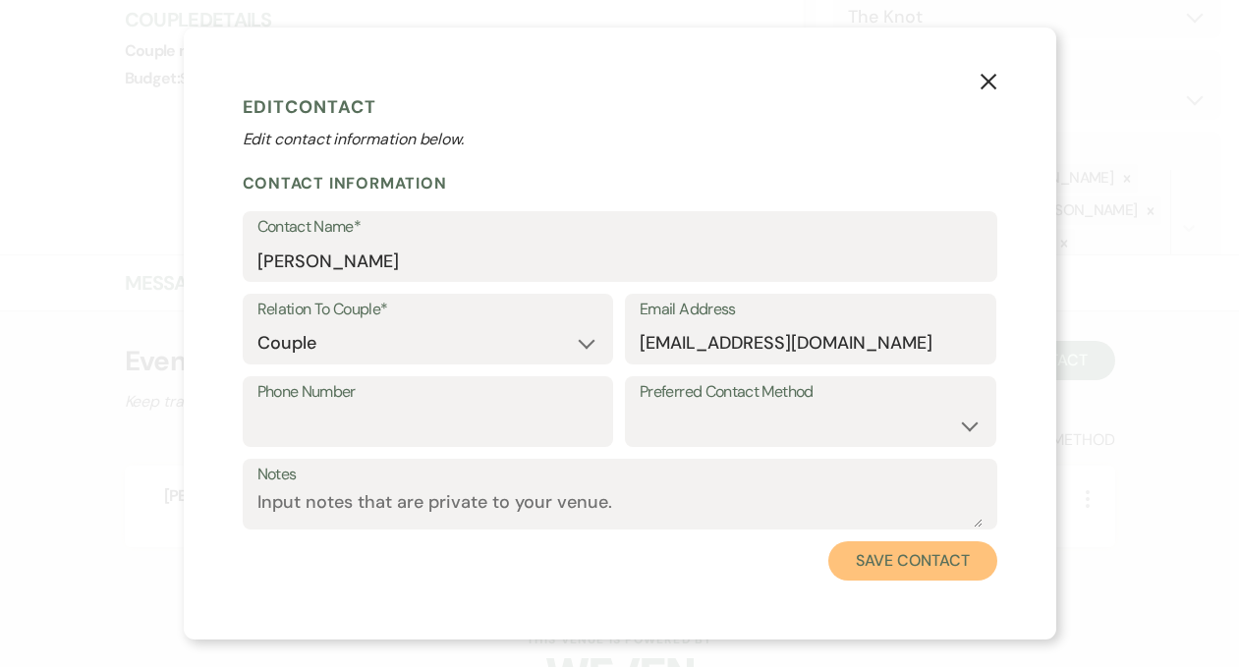
click at [891, 557] on button "Save Contact" at bounding box center [912, 560] width 168 height 39
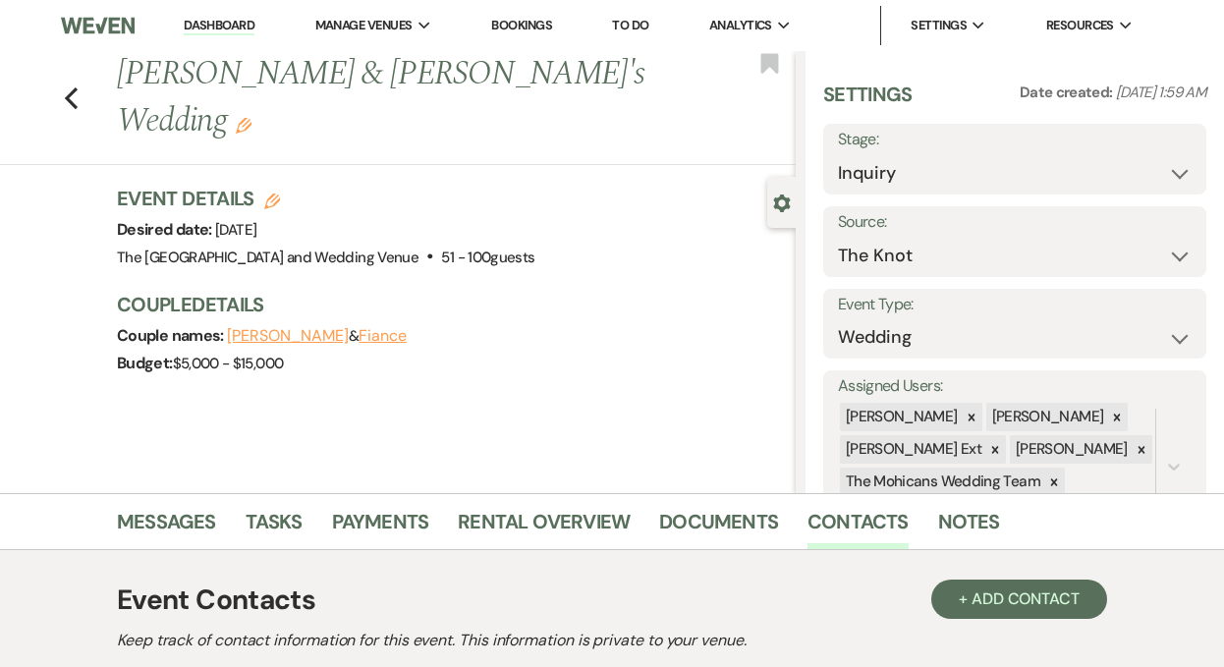
click at [207, 21] on link "Dashboard" at bounding box center [219, 26] width 71 height 19
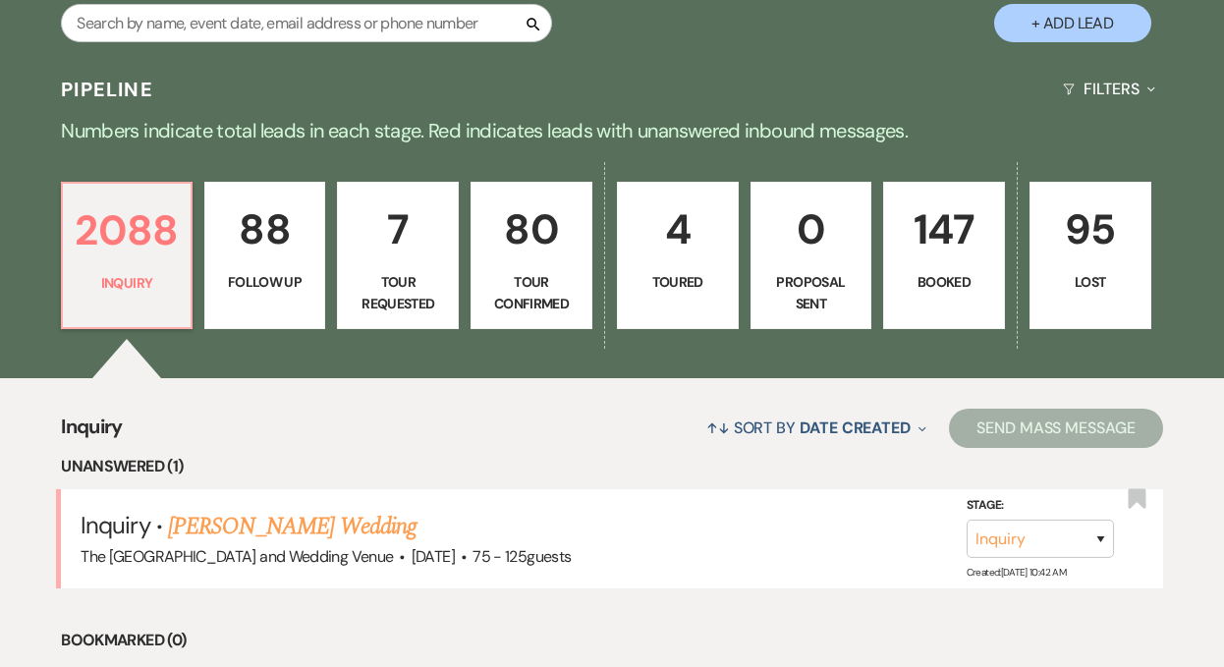
scroll to position [390, 0]
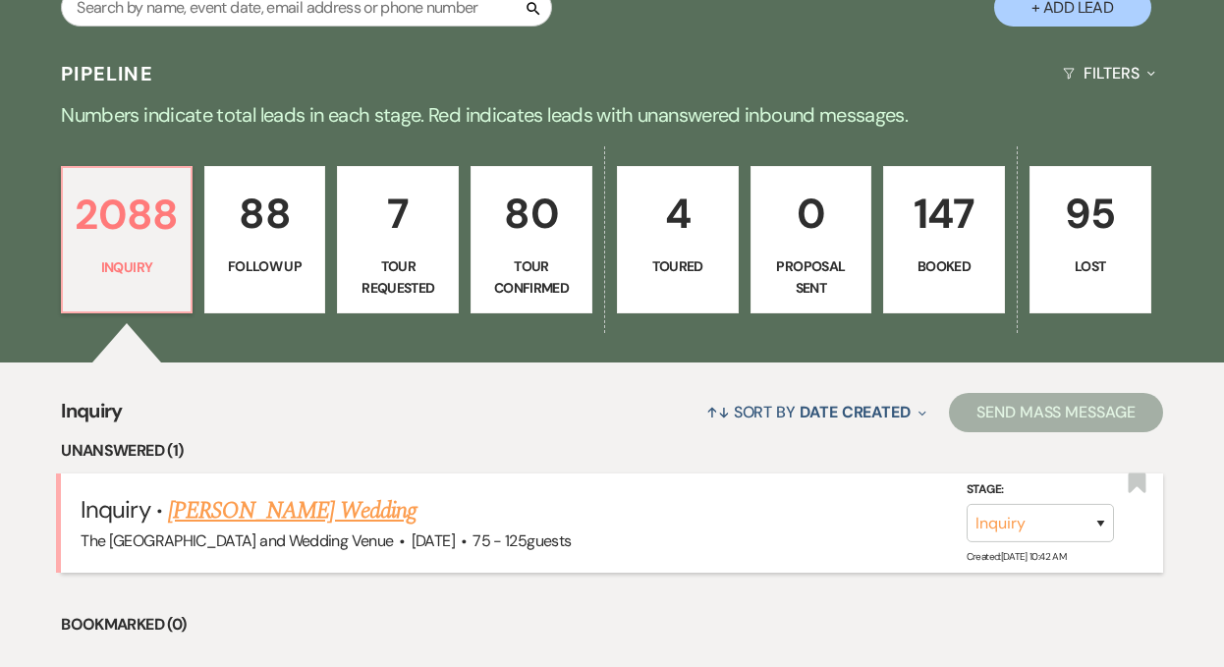
click at [359, 511] on link "[PERSON_NAME] Wedding" at bounding box center [292, 510] width 249 height 35
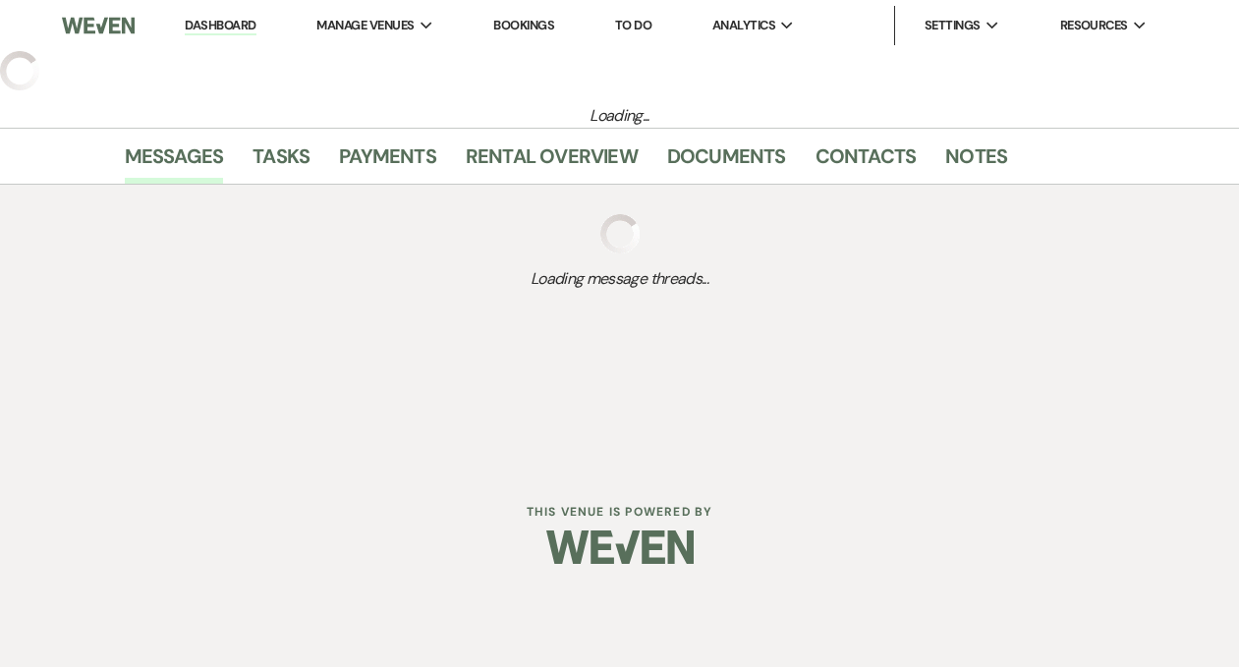
select select "3"
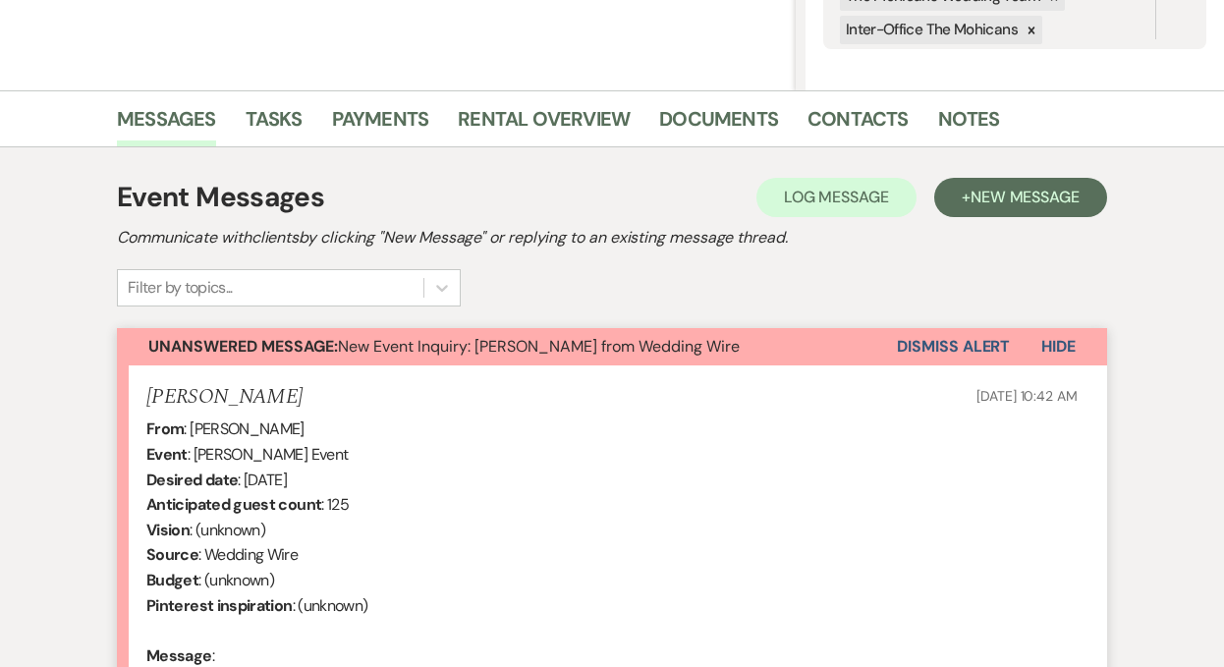
scroll to position [560, 0]
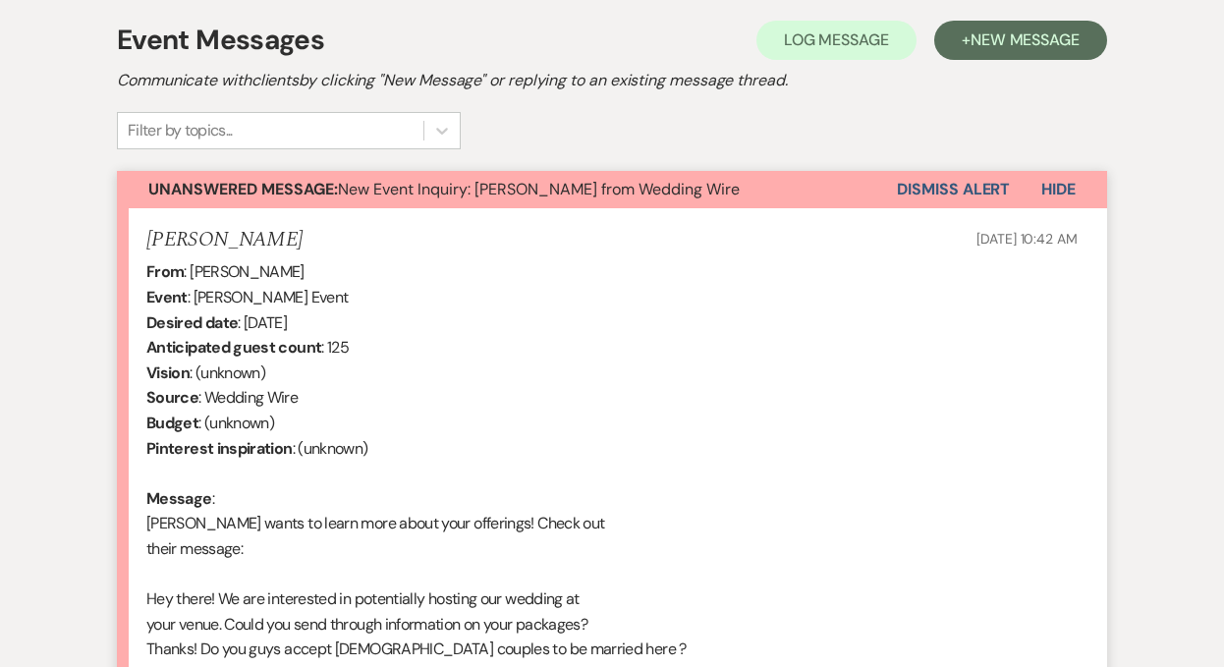
click at [946, 193] on button "Dismiss Alert" at bounding box center [953, 189] width 113 height 37
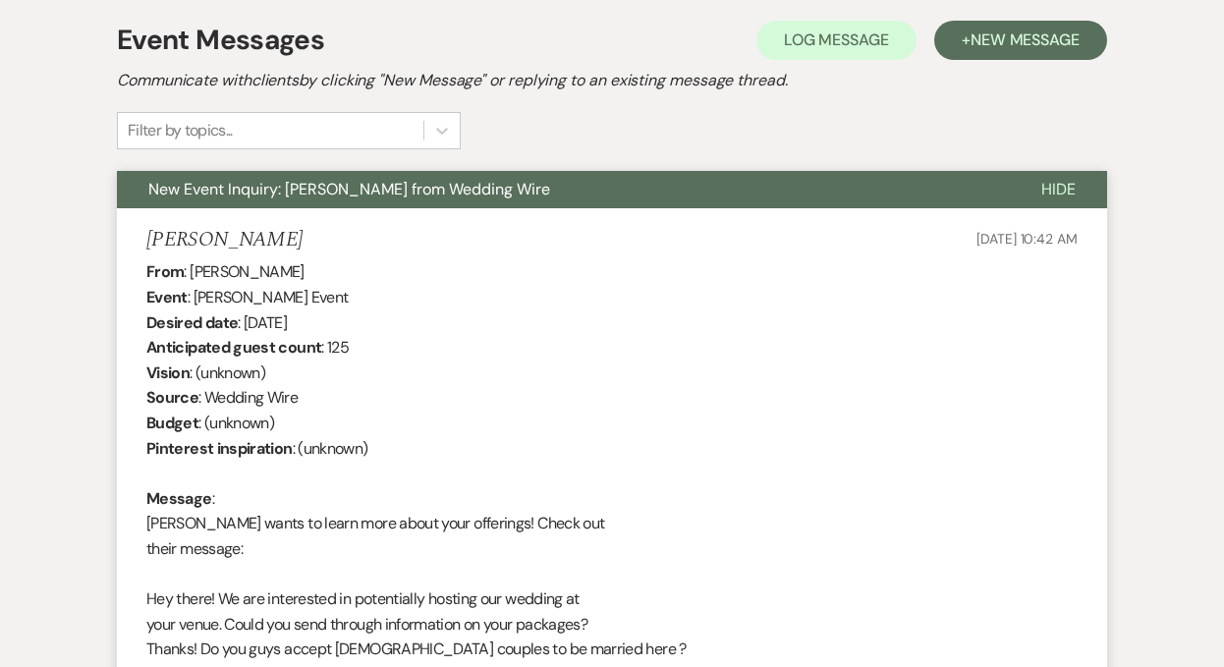
scroll to position [0, 0]
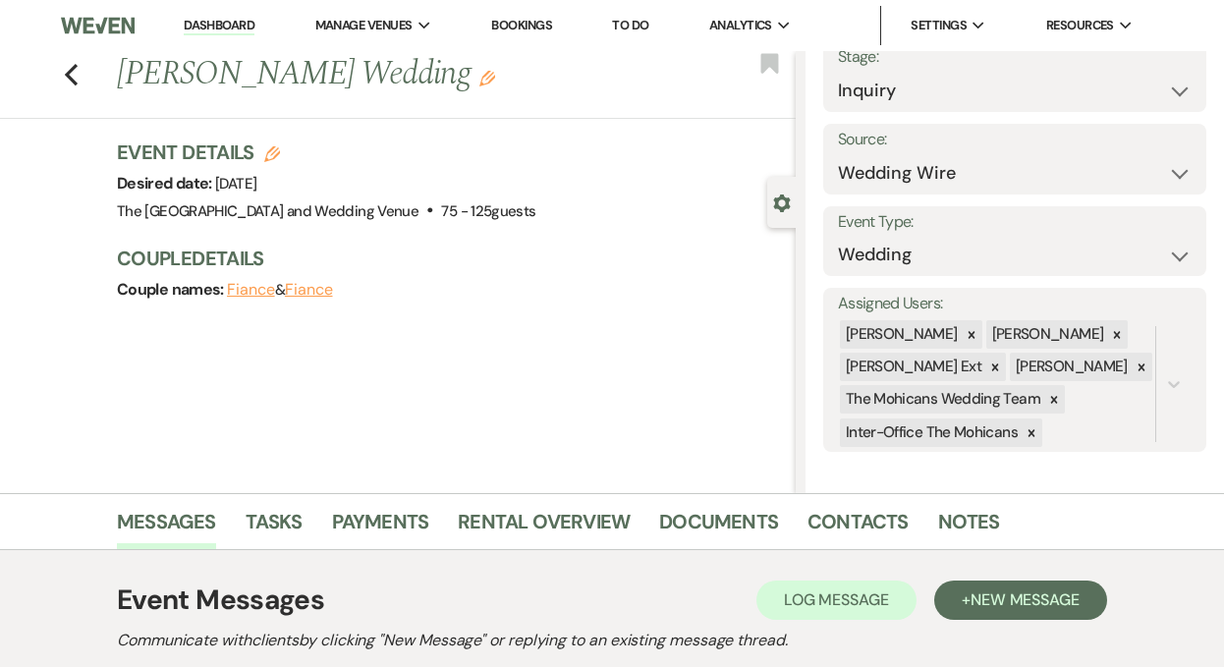
click at [219, 28] on link "Dashboard" at bounding box center [219, 26] width 71 height 19
